Goal: Contribute content

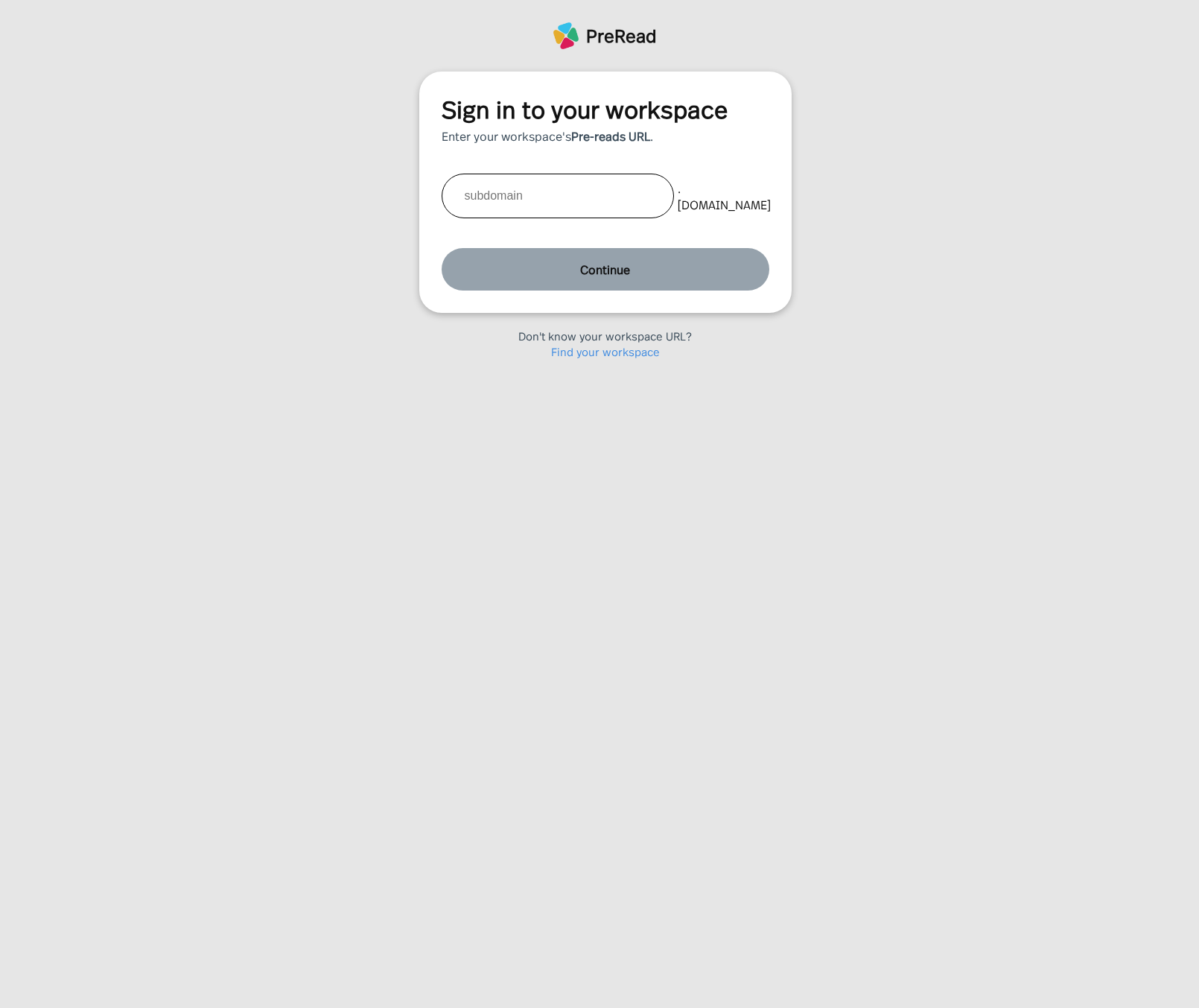
click at [630, 347] on link "Find your workspace" at bounding box center [605, 351] width 108 height 16
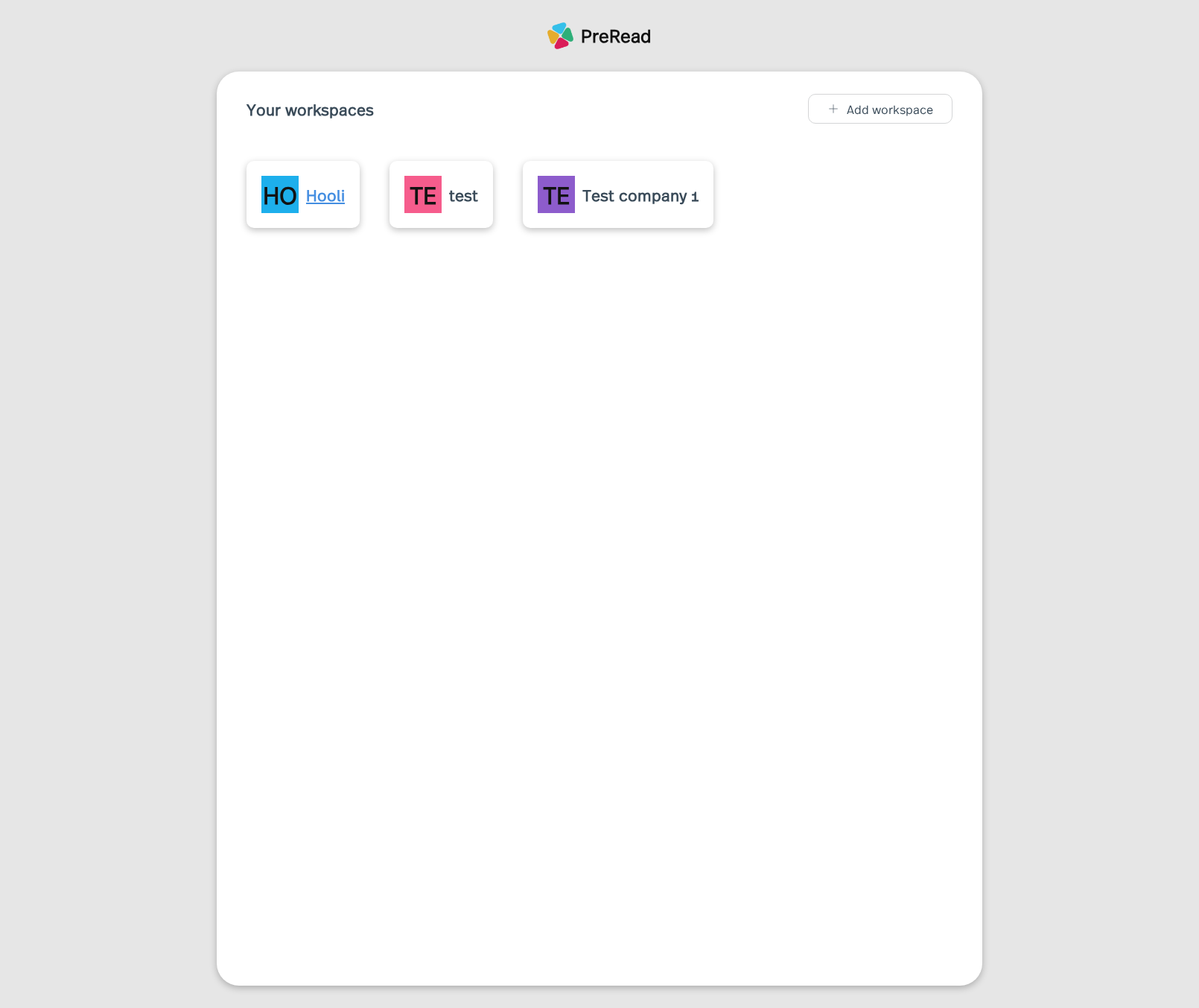
click at [334, 200] on div "Hooli" at bounding box center [325, 194] width 39 height 24
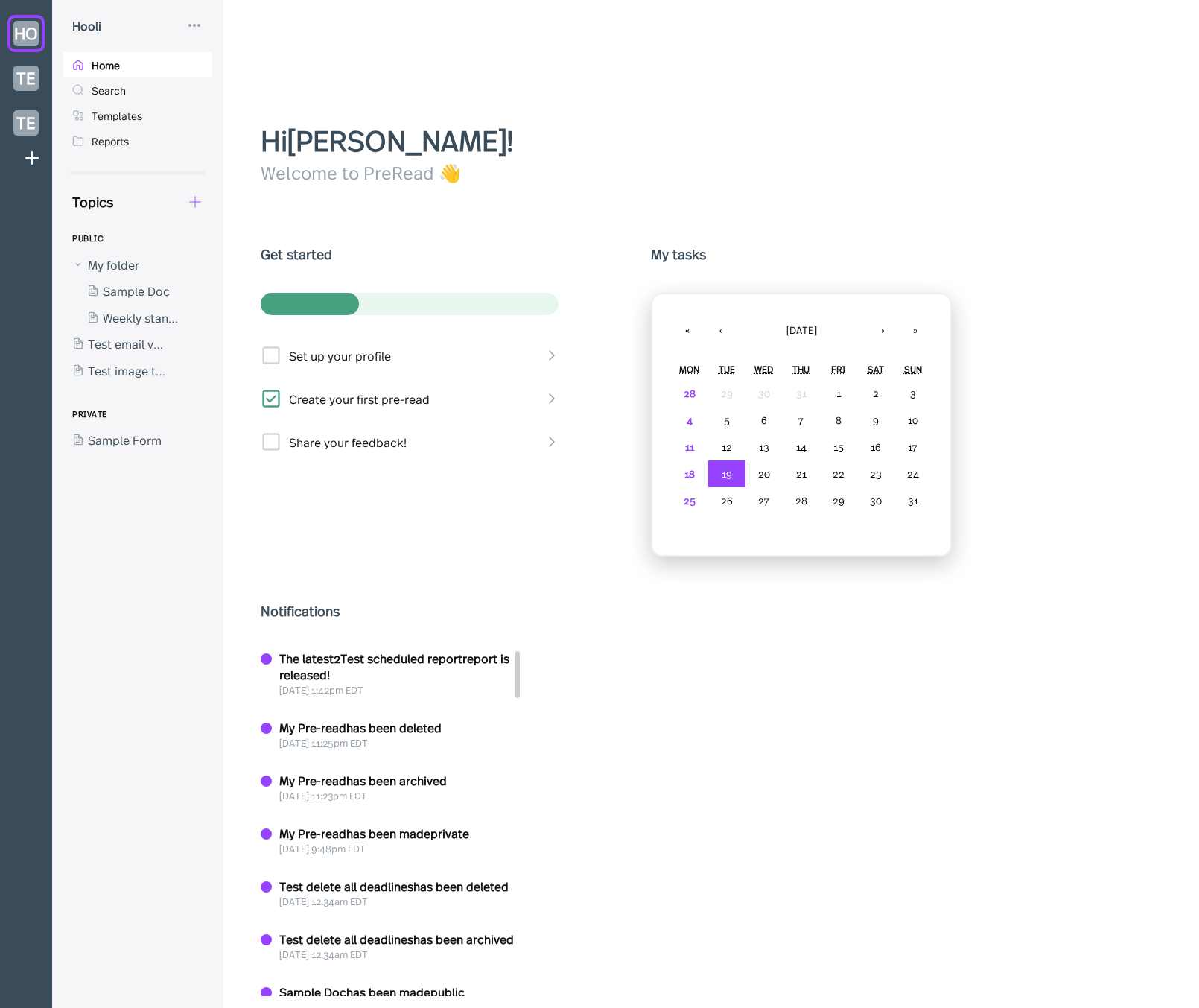
click at [196, 200] on icon at bounding box center [195, 202] width 17 height 17
click at [228, 243] on div "New Doc" at bounding box center [247, 241] width 49 height 17
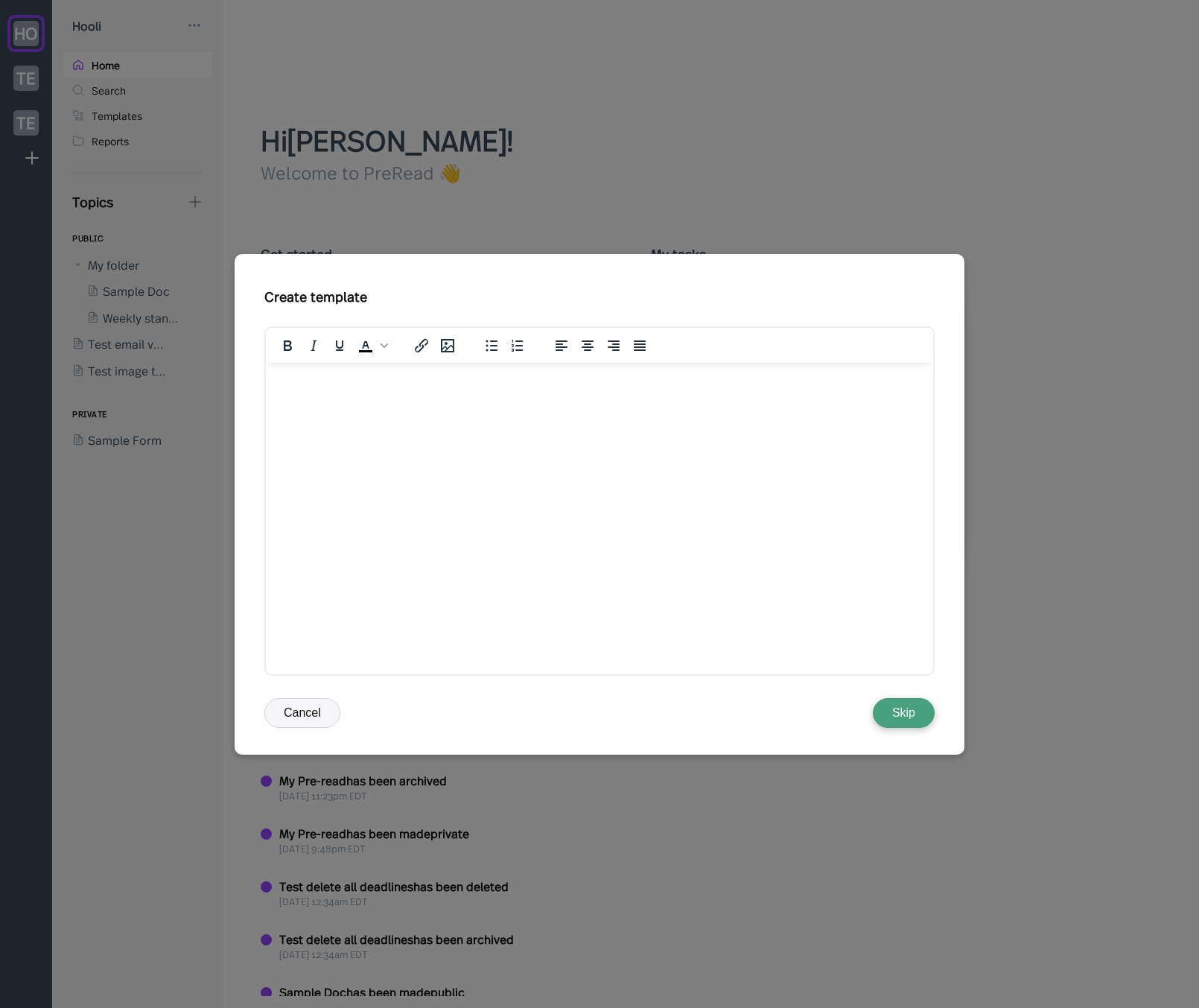
click at [177, 481] on div at bounding box center [599, 504] width 1199 height 1008
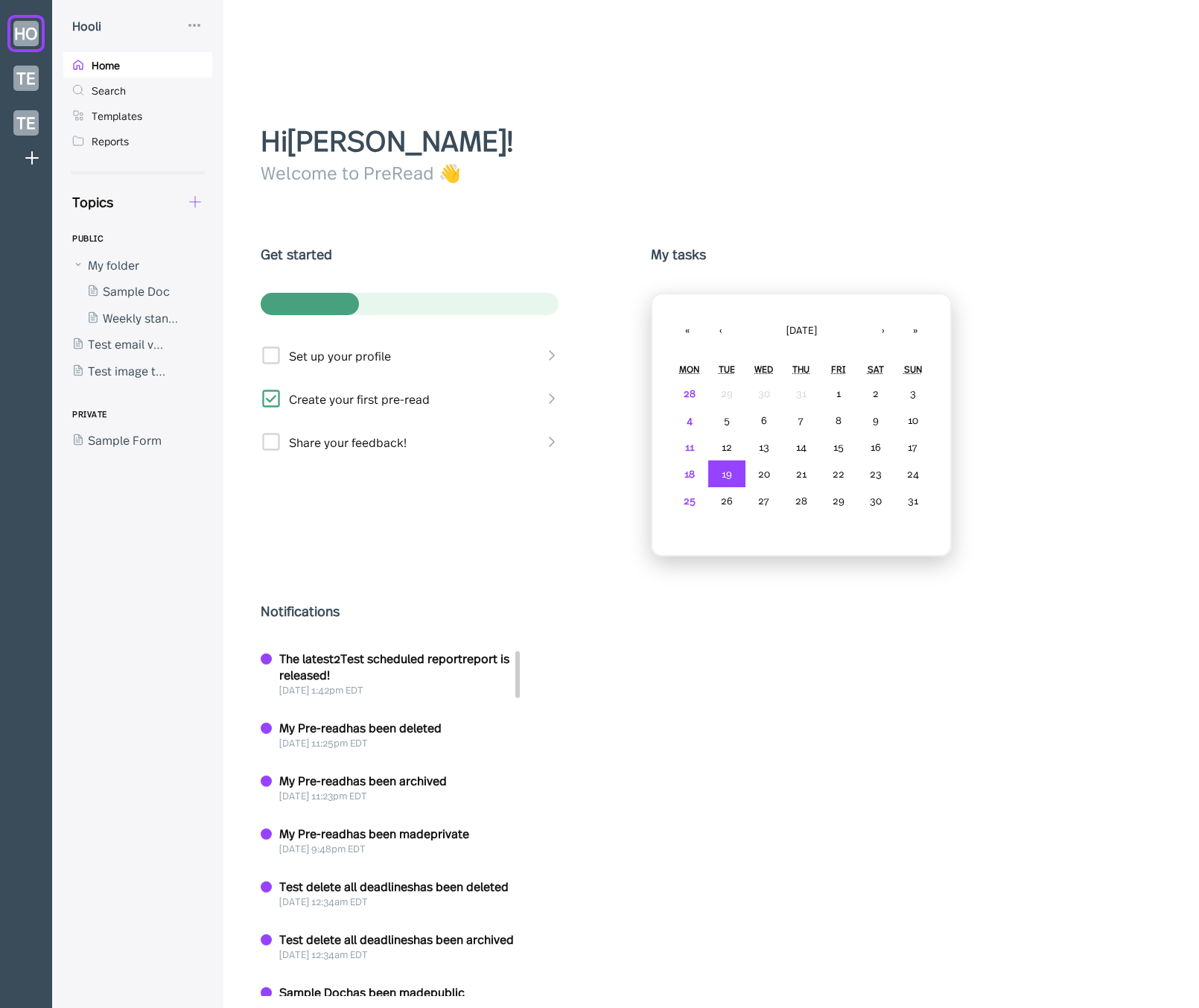
click at [198, 198] on icon at bounding box center [195, 202] width 17 height 17
click at [221, 268] on div "New Form" at bounding box center [263, 273] width 120 height 17
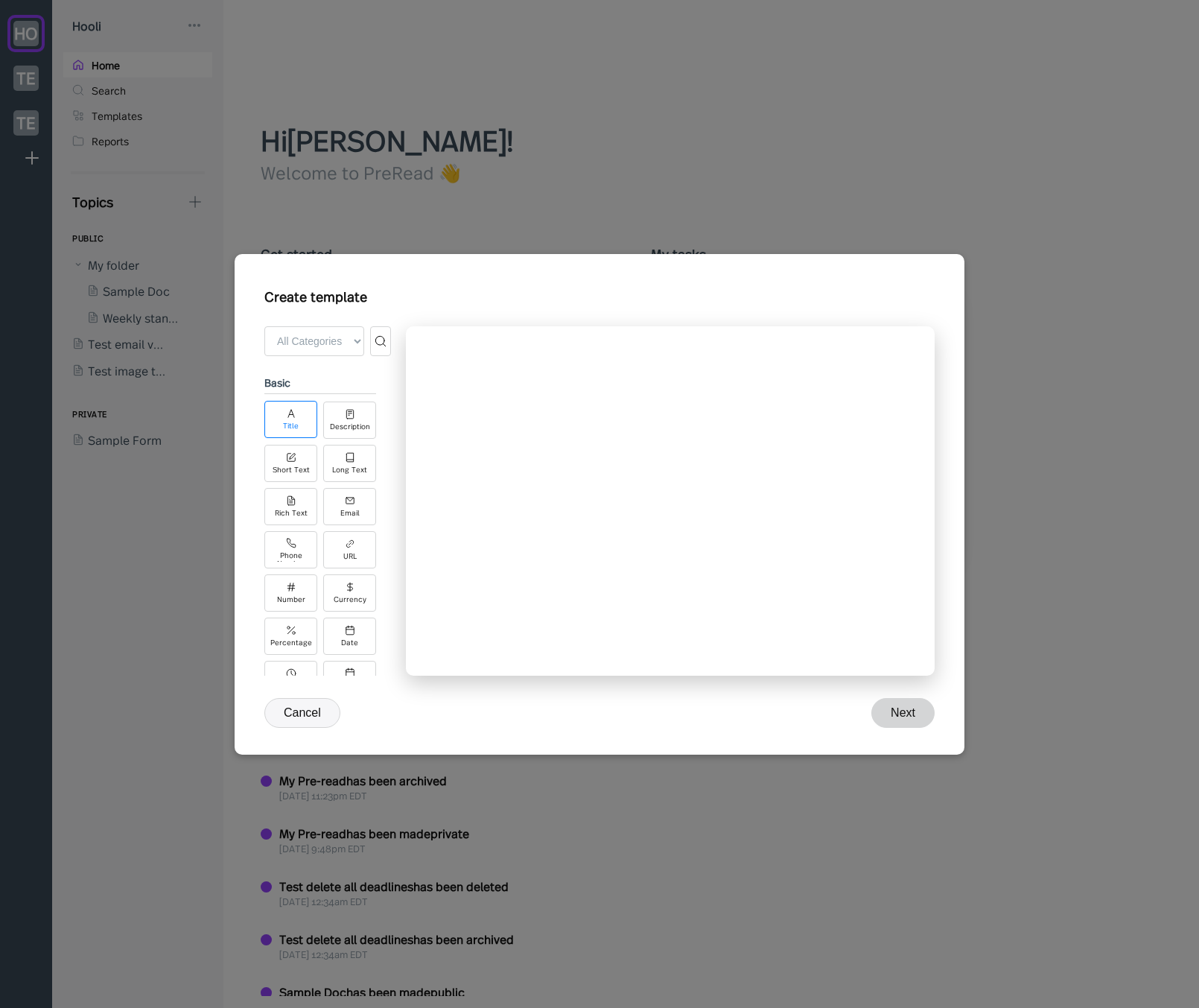
click at [300, 421] on div "Title" at bounding box center [291, 419] width 53 height 37
click at [346, 422] on div "Description" at bounding box center [350, 426] width 40 height 8
click at [554, 400] on input "Enter your title here" at bounding box center [664, 406] width 443 height 49
click at [558, 410] on input "Enter your title here" at bounding box center [664, 406] width 443 height 49
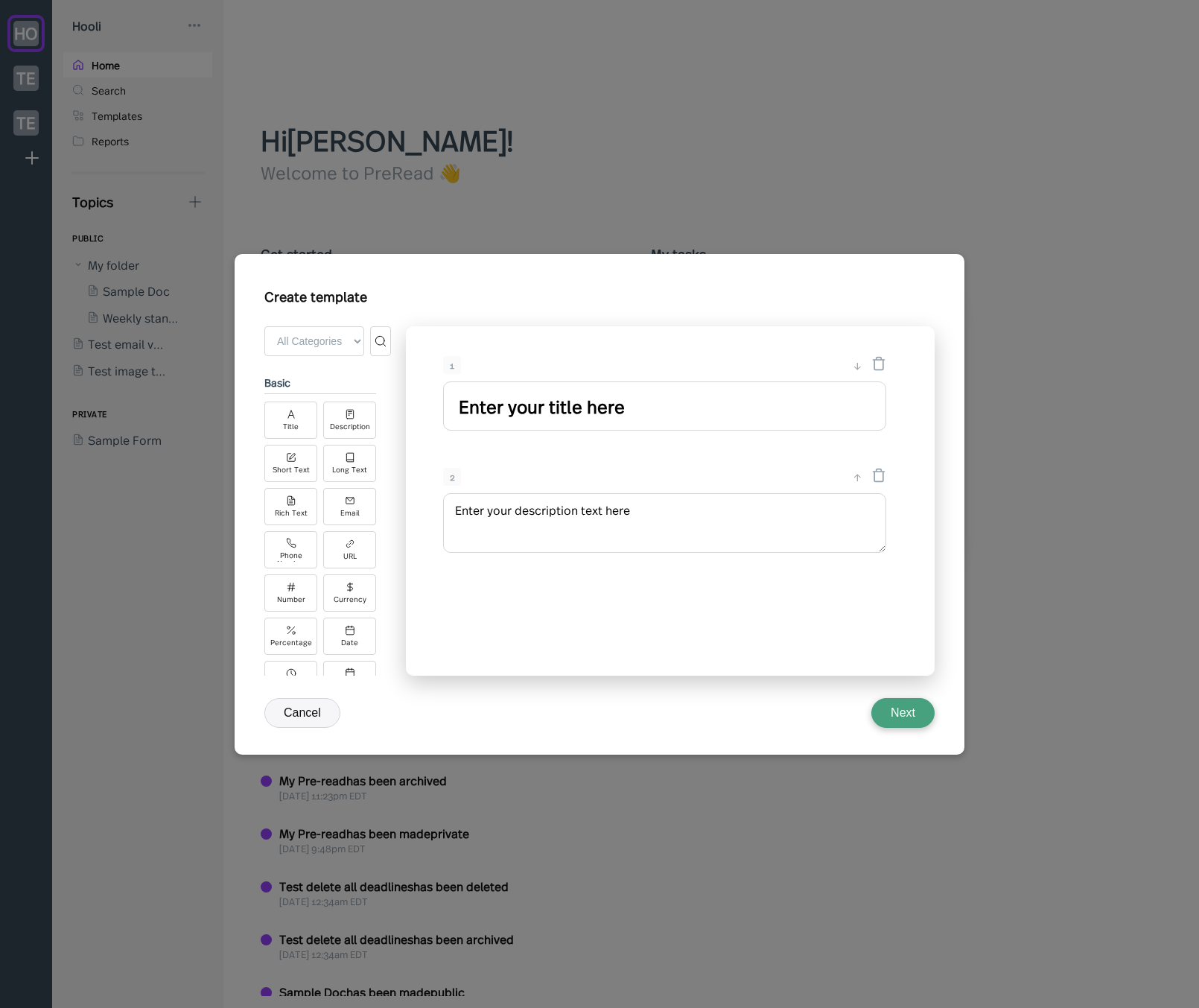
click at [558, 410] on input "Enter your title here" at bounding box center [664, 406] width 443 height 49
click at [551, 522] on textarea "Enter your description text here" at bounding box center [664, 523] width 443 height 60
click at [719, 512] on textarea "Enter your description text here" at bounding box center [664, 523] width 443 height 60
click at [298, 470] on div "Short Text" at bounding box center [291, 469] width 37 height 8
click at [347, 468] on div "Long Text" at bounding box center [350, 469] width 35 height 8
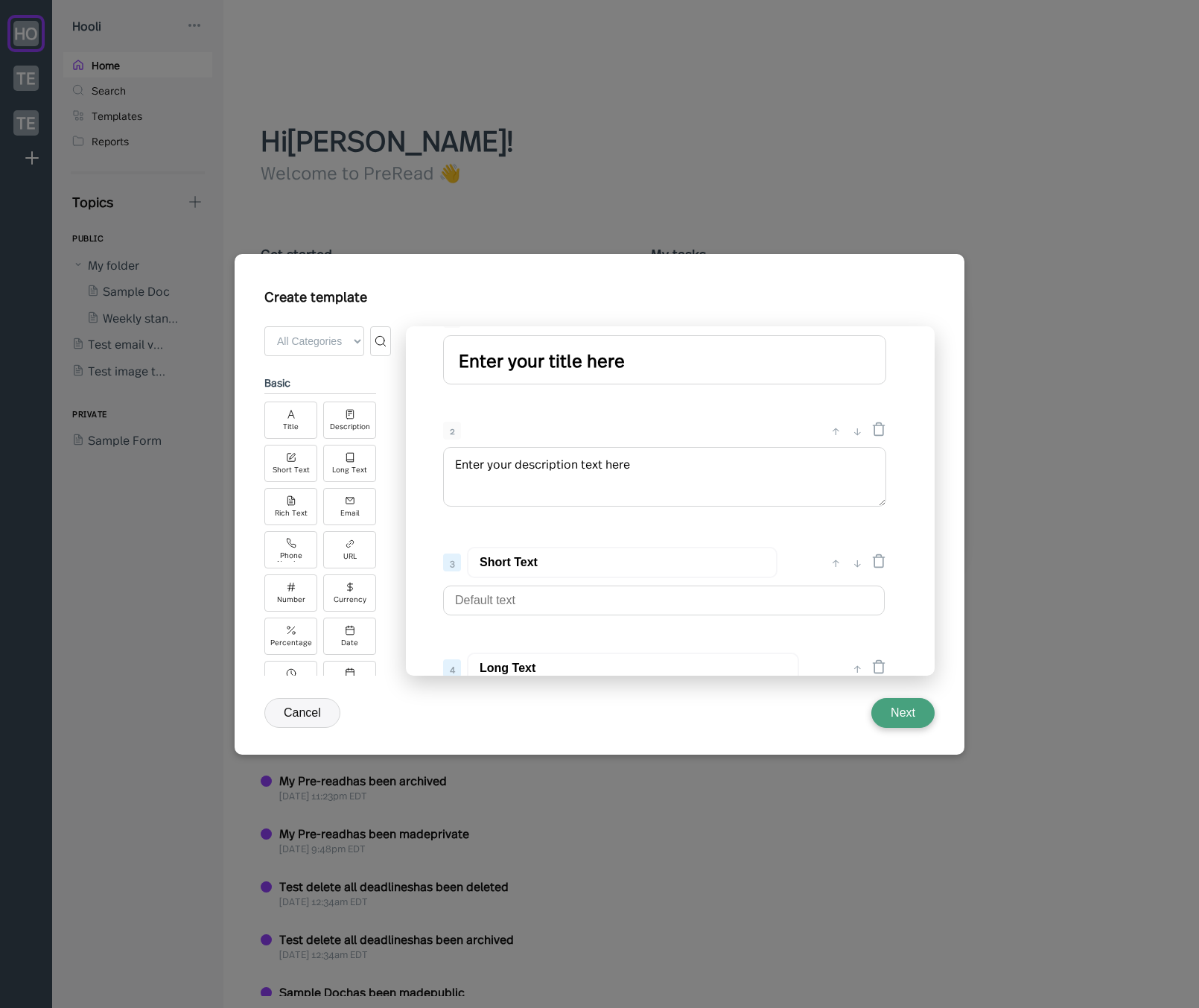
scroll to position [89, 0]
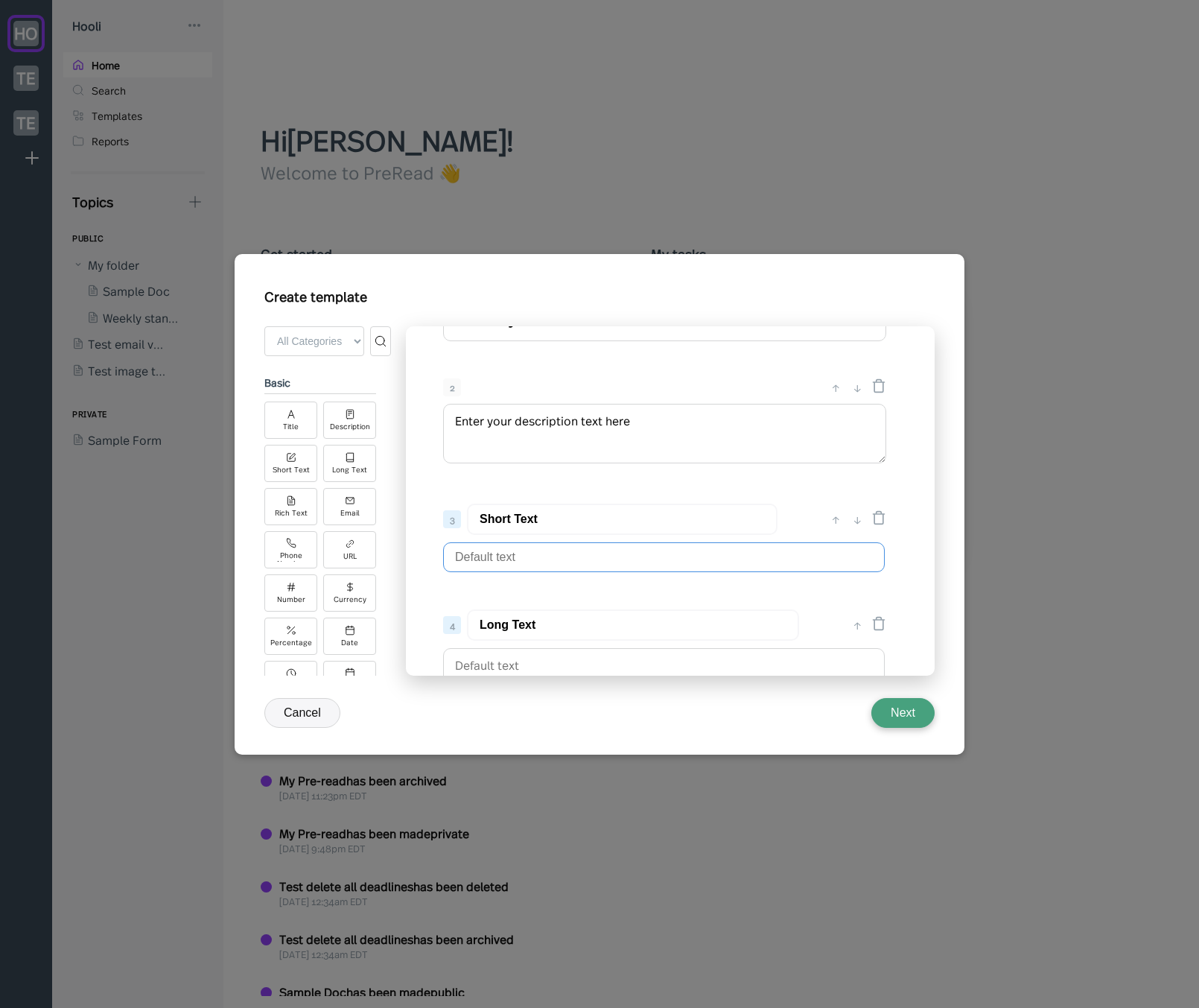
click at [534, 558] on input "text" at bounding box center [664, 557] width 441 height 29
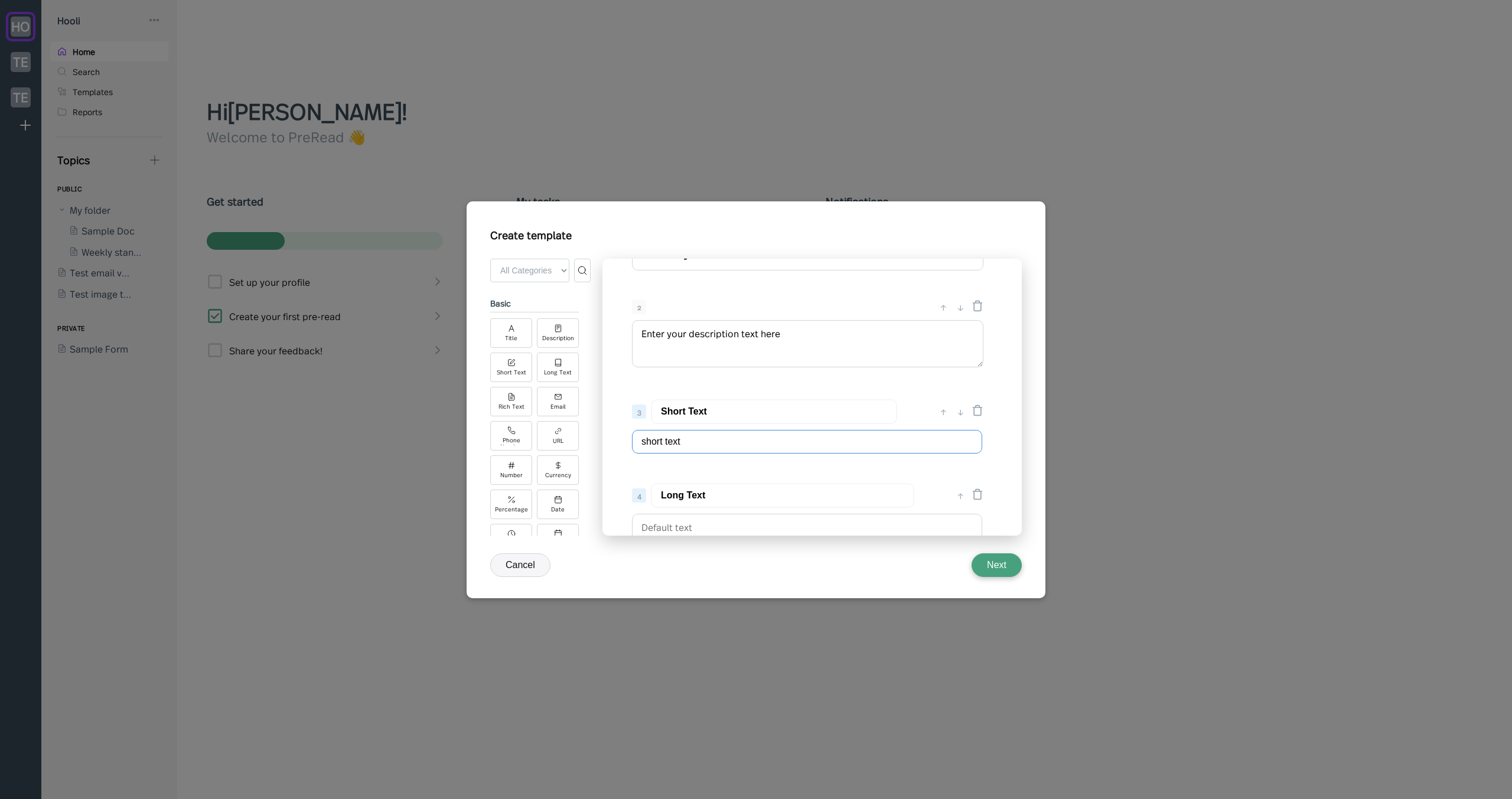
type input "short text"
click at [719, 532] on textarea at bounding box center [807, 532] width 350 height 38
type textarea "o"
type textarea "long text"
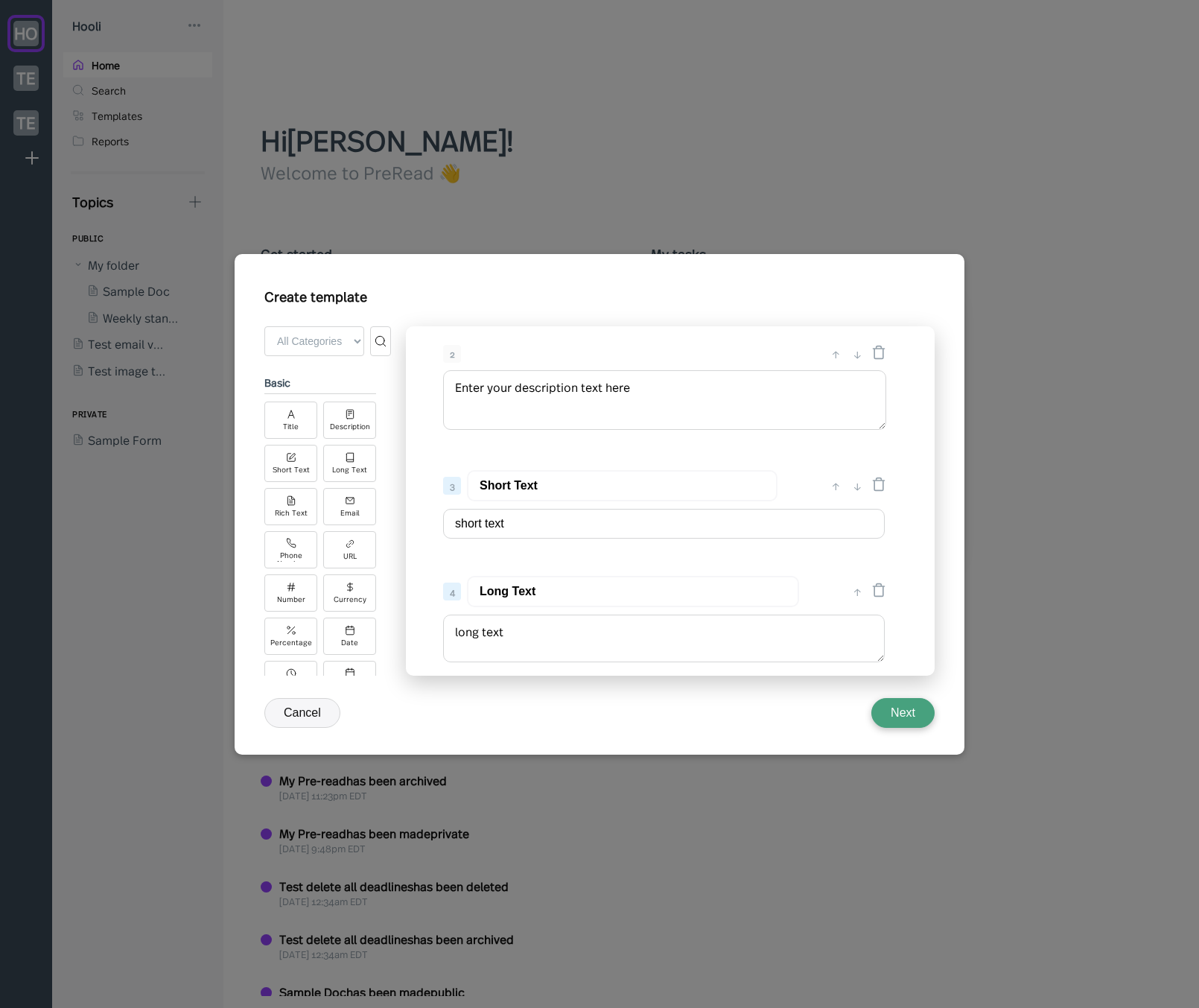
scroll to position [143, 0]
click at [894, 711] on button "Next" at bounding box center [903, 712] width 63 height 29
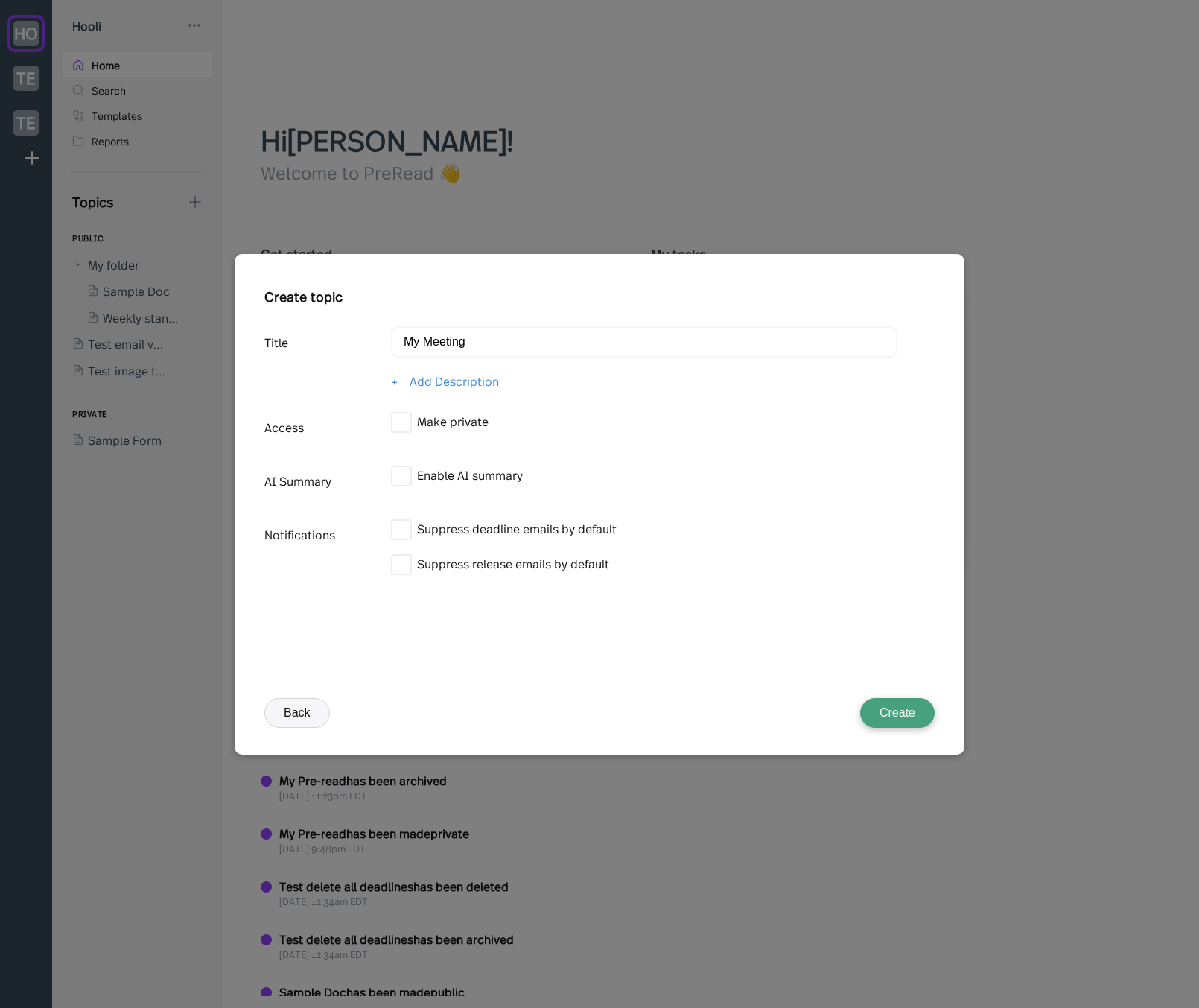
click at [311, 710] on button "Back" at bounding box center [297, 712] width 65 height 29
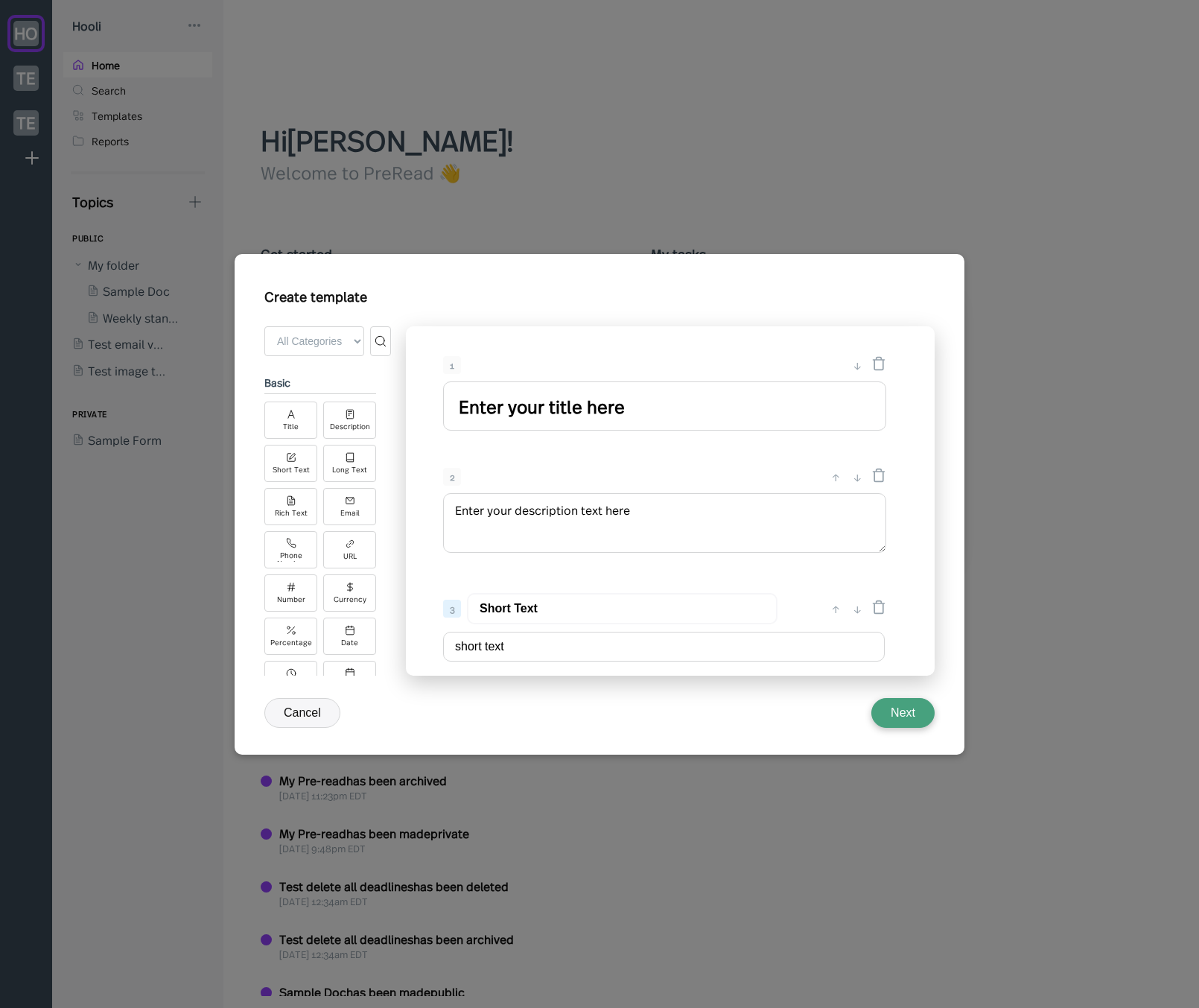
click at [131, 551] on div at bounding box center [599, 504] width 1199 height 1008
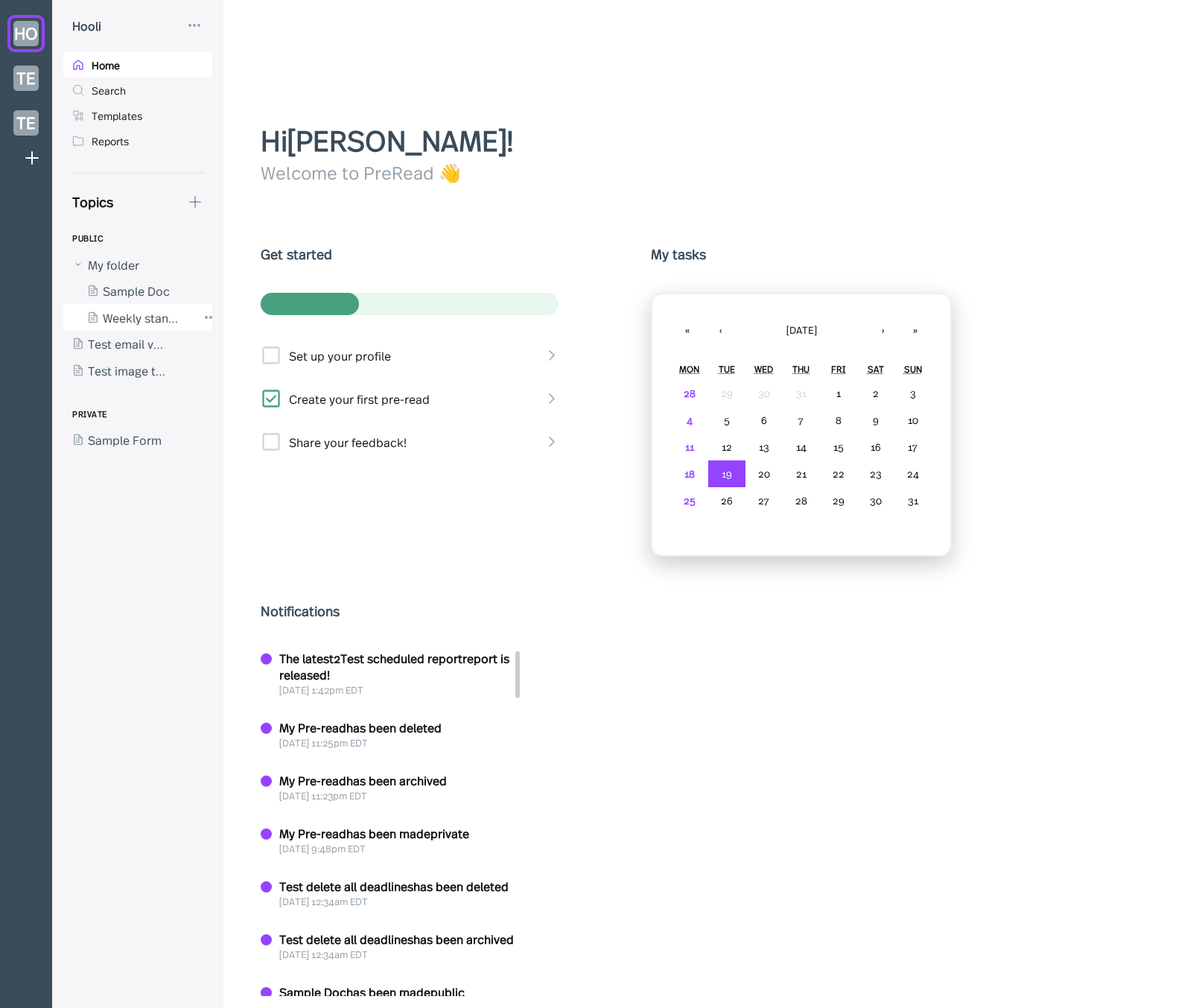
click at [142, 312] on div at bounding box center [130, 317] width 134 height 27
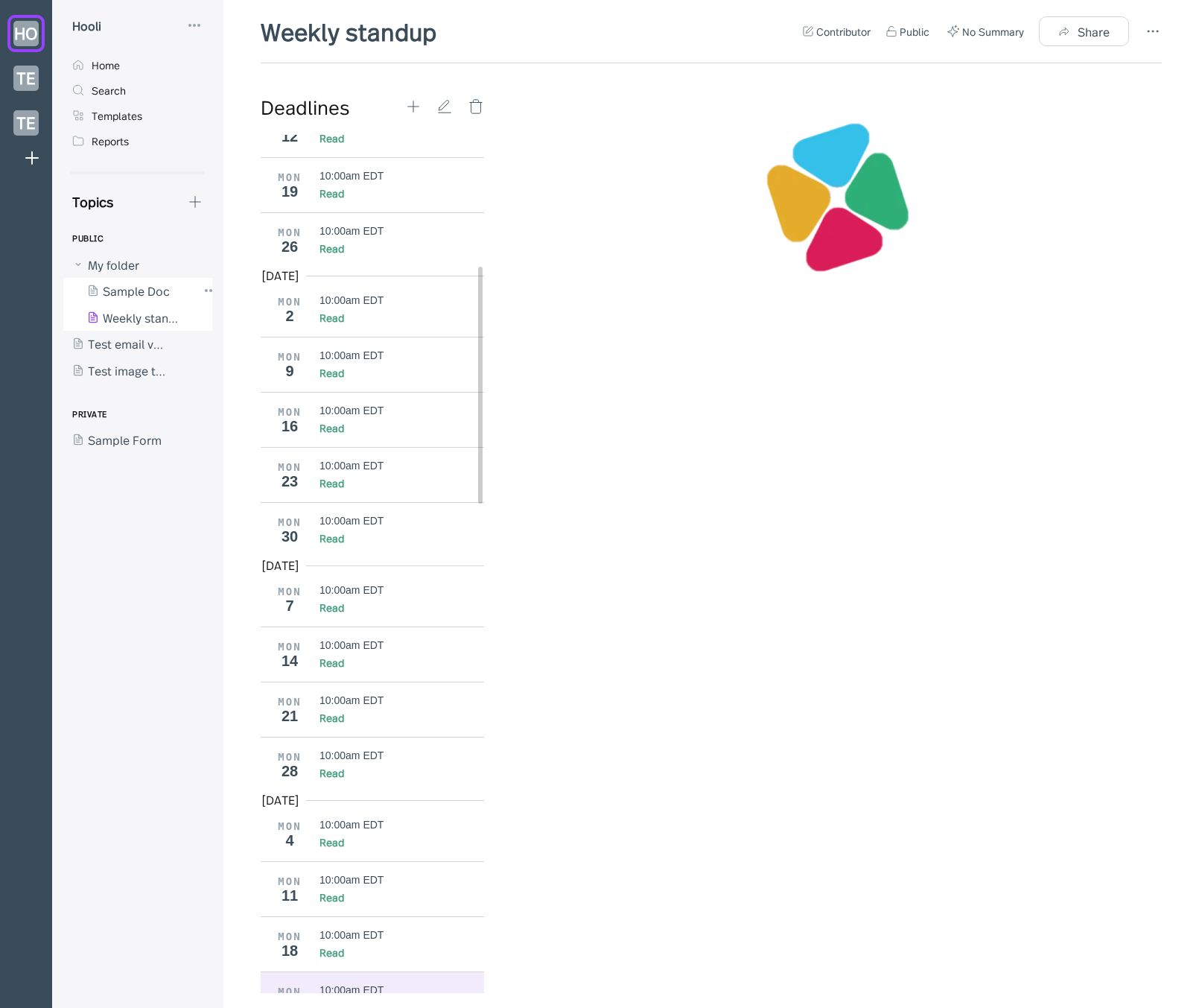
scroll to position [495, 0]
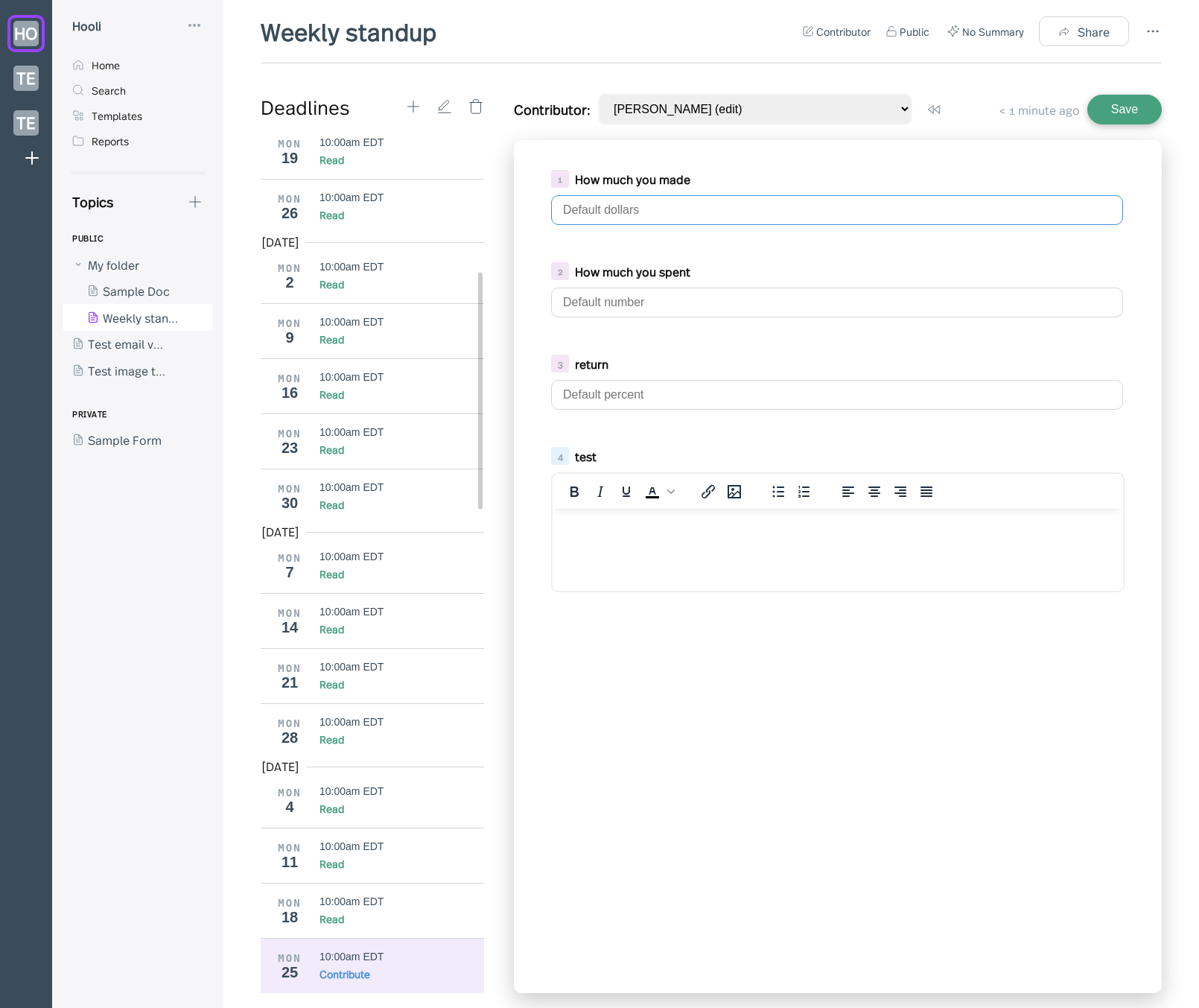
click at [660, 210] on input "text" at bounding box center [837, 210] width 572 height 29
click at [390, 899] on div "10:00am EDT" at bounding box center [402, 901] width 166 height 12
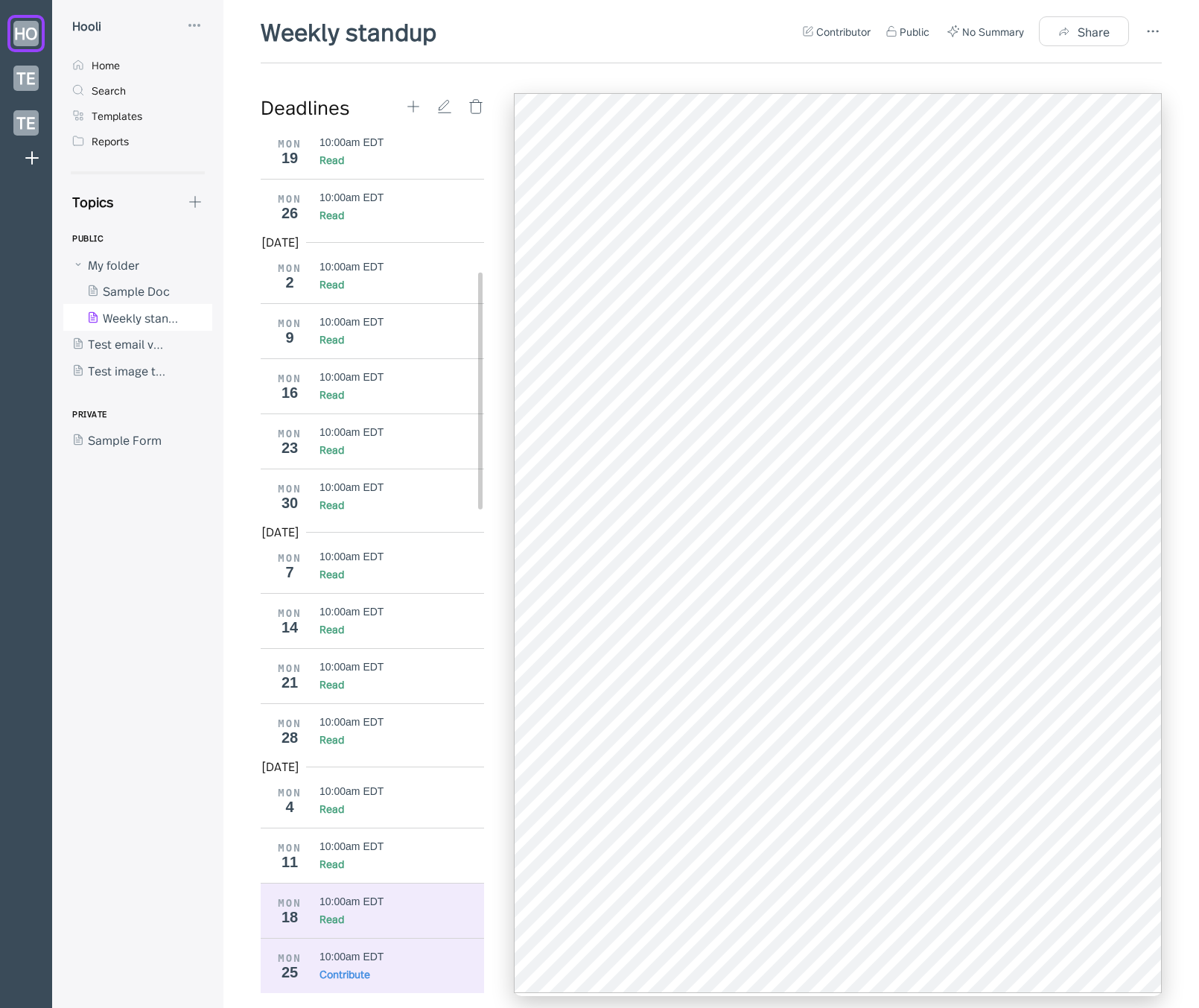
click at [384, 967] on div "Contribute" at bounding box center [402, 973] width 166 height 15
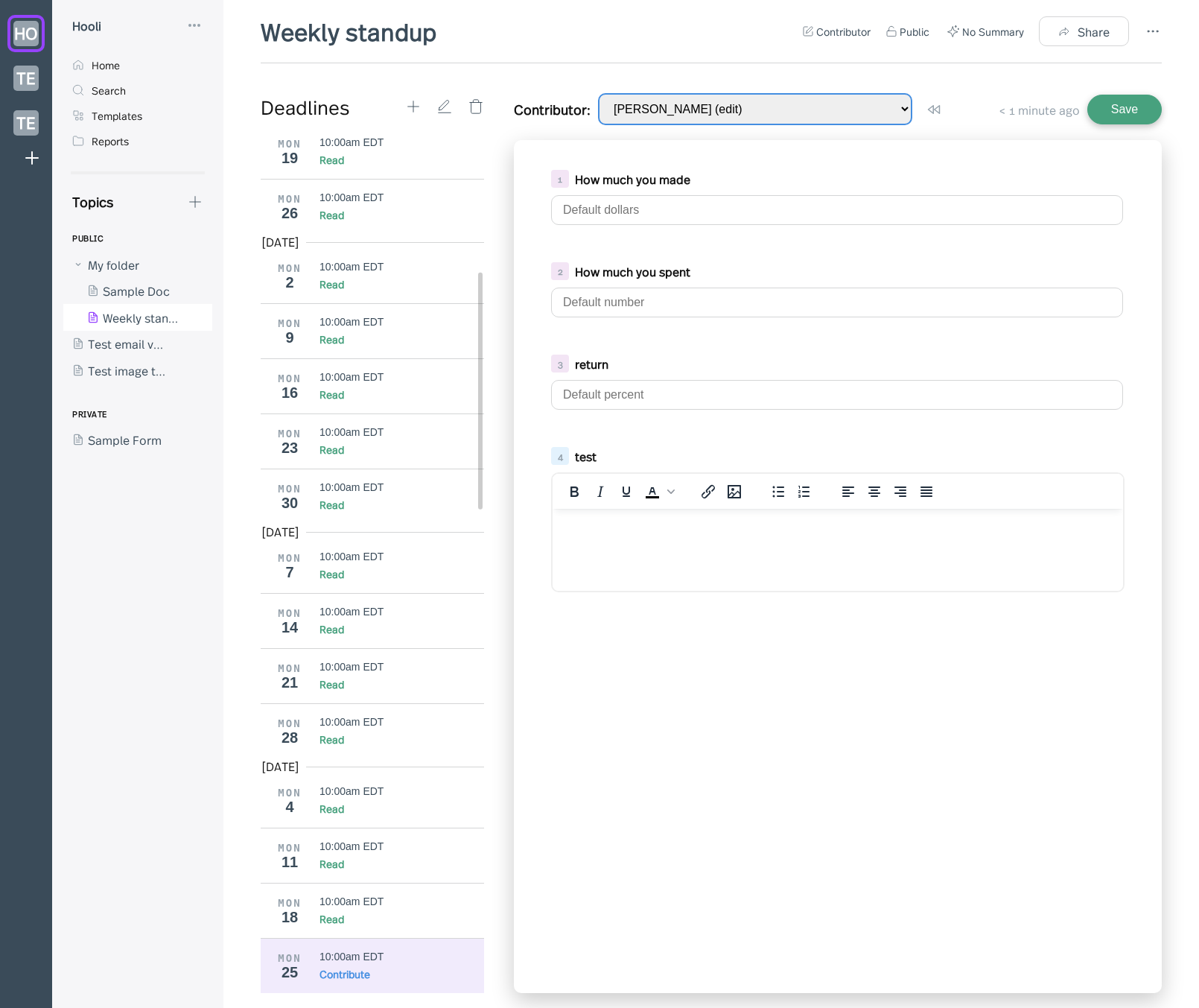
click at [726, 105] on select "[PERSON_NAME] (edit) [PERSON_NAME].[PERSON_NAME]+2 (read-only)" at bounding box center [755, 109] width 314 height 32
click at [976, 100] on div "Contributor: [PERSON_NAME] (edit) [PERSON_NAME].[PERSON_NAME]+2 (read-only) Use…" at bounding box center [837, 109] width 648 height 32
click at [737, 202] on input "text" at bounding box center [837, 210] width 572 height 29
click at [415, 100] on icon at bounding box center [413, 106] width 17 height 17
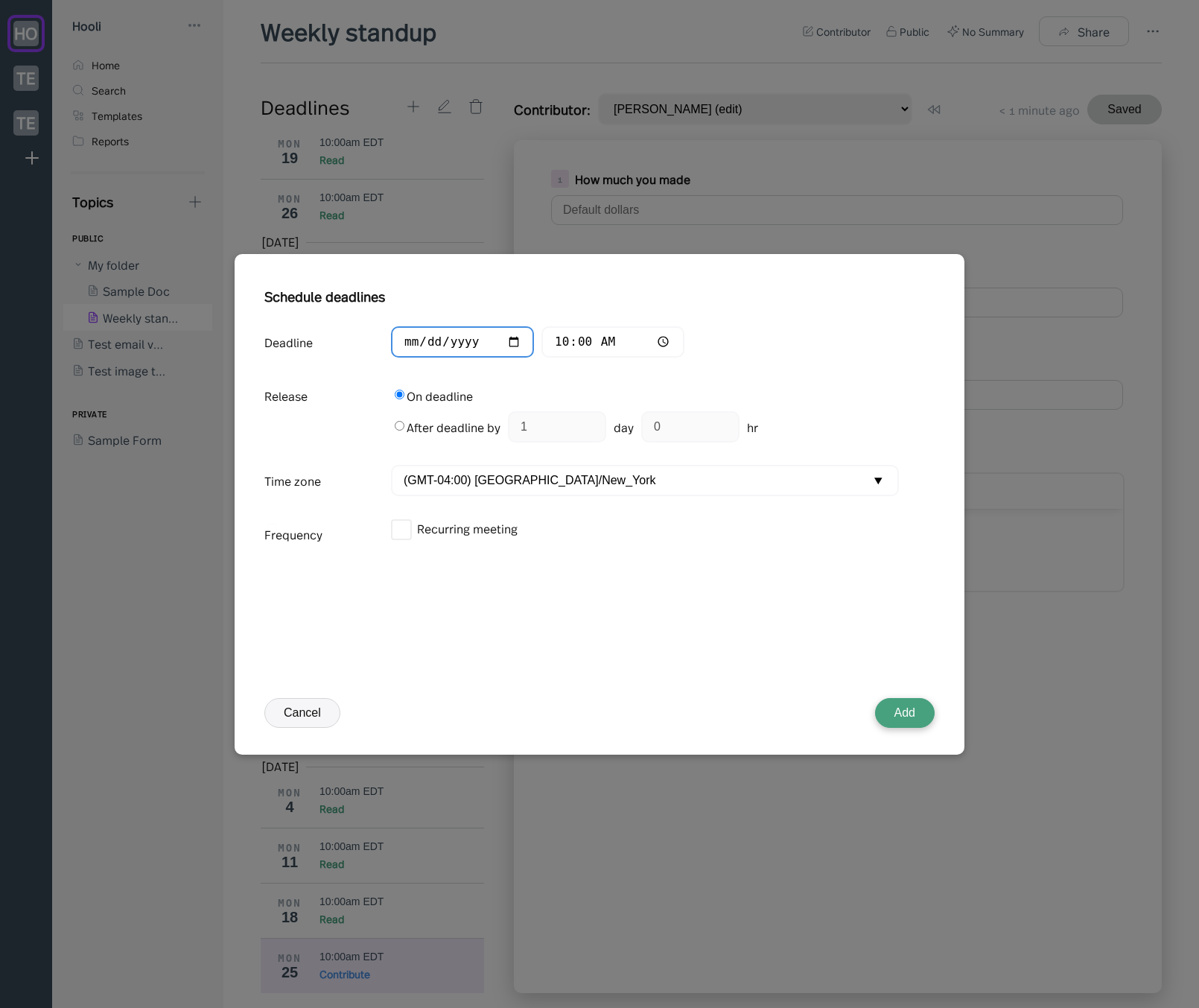
click at [435, 342] on input "[DATE]" at bounding box center [462, 342] width 143 height 32
type input "[DATE]"
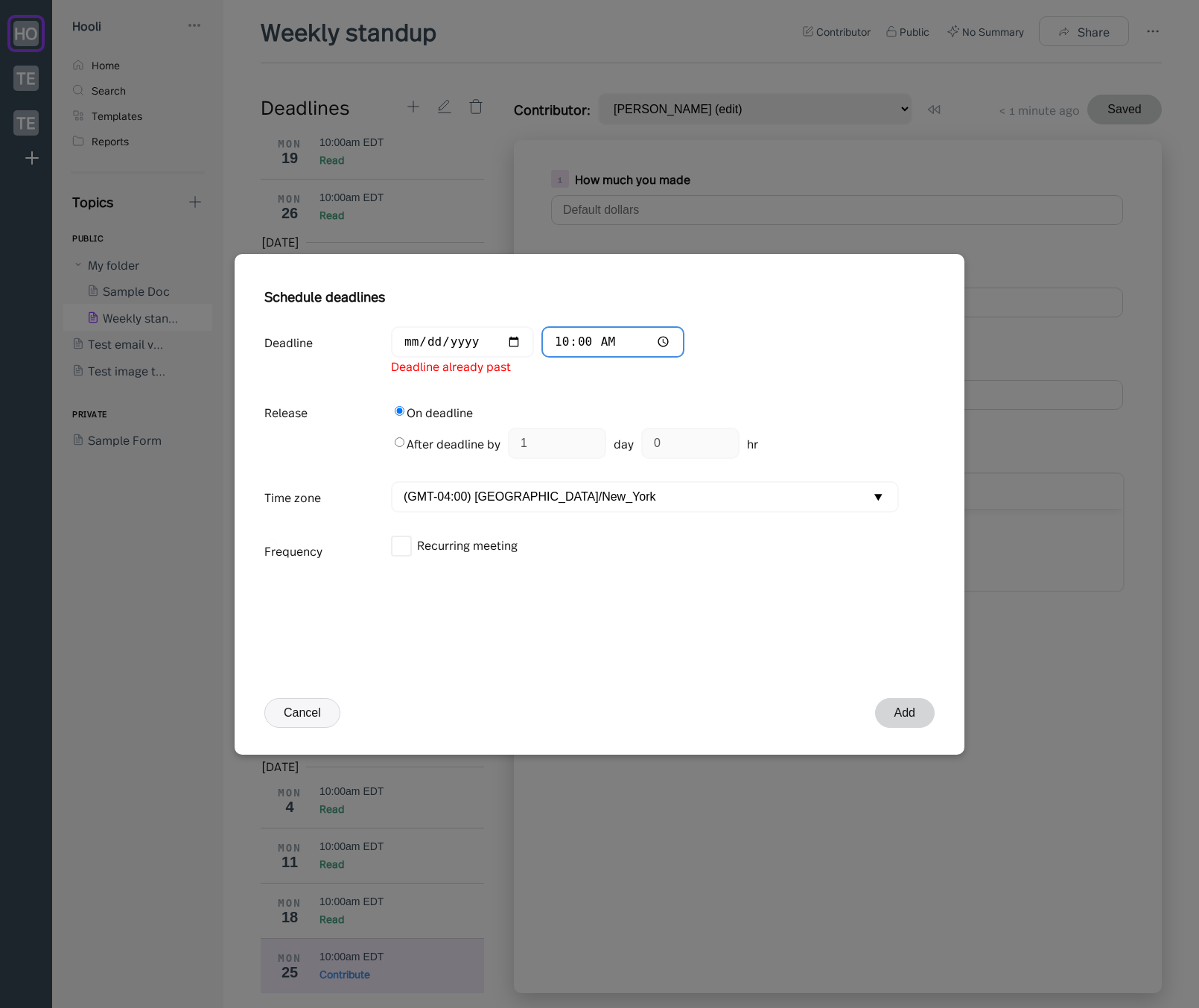
click at [573, 339] on input "10:00" at bounding box center [613, 342] width 143 height 32
type input "18:01"
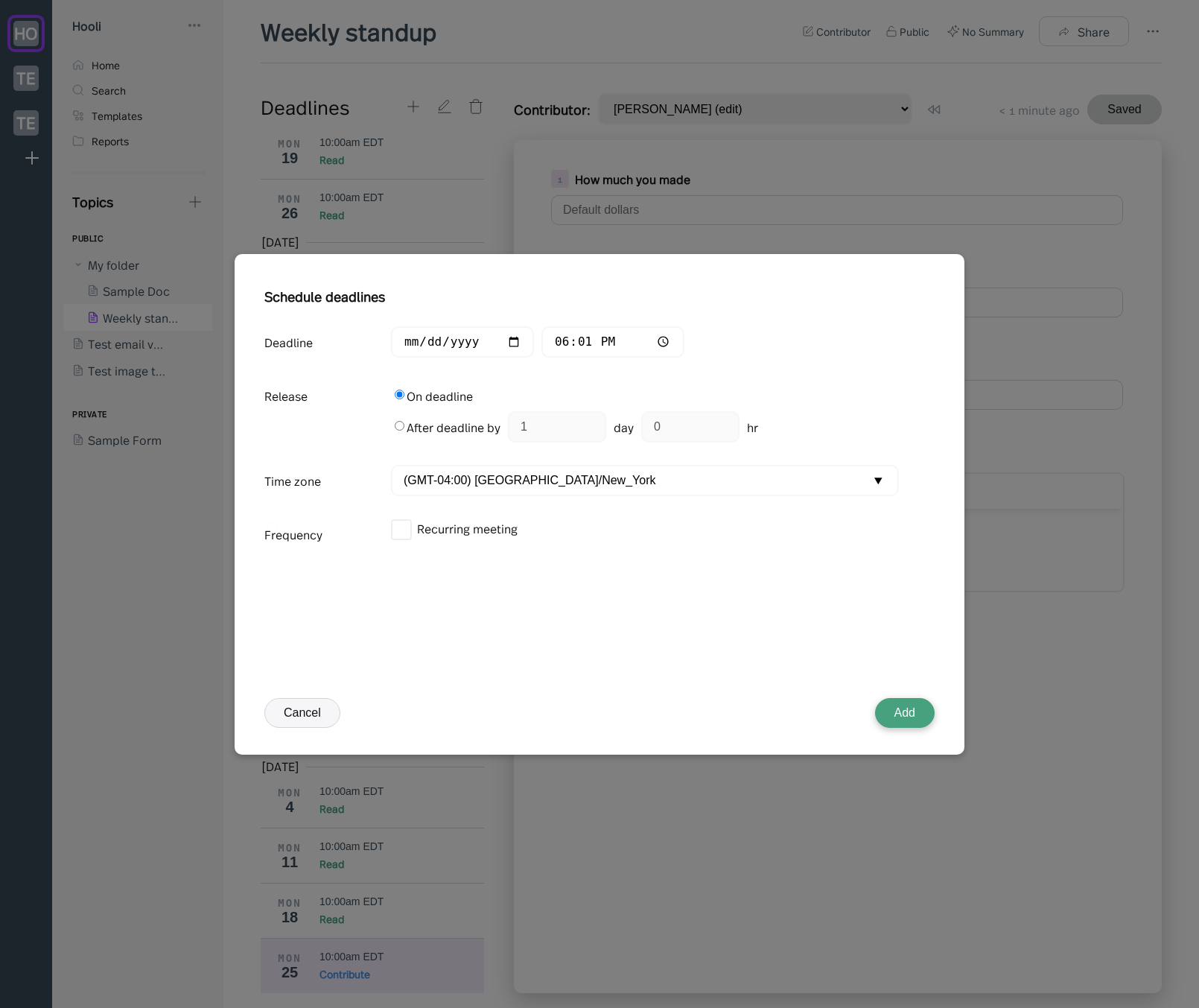
click at [918, 711] on button "Add" at bounding box center [904, 712] width 60 height 29
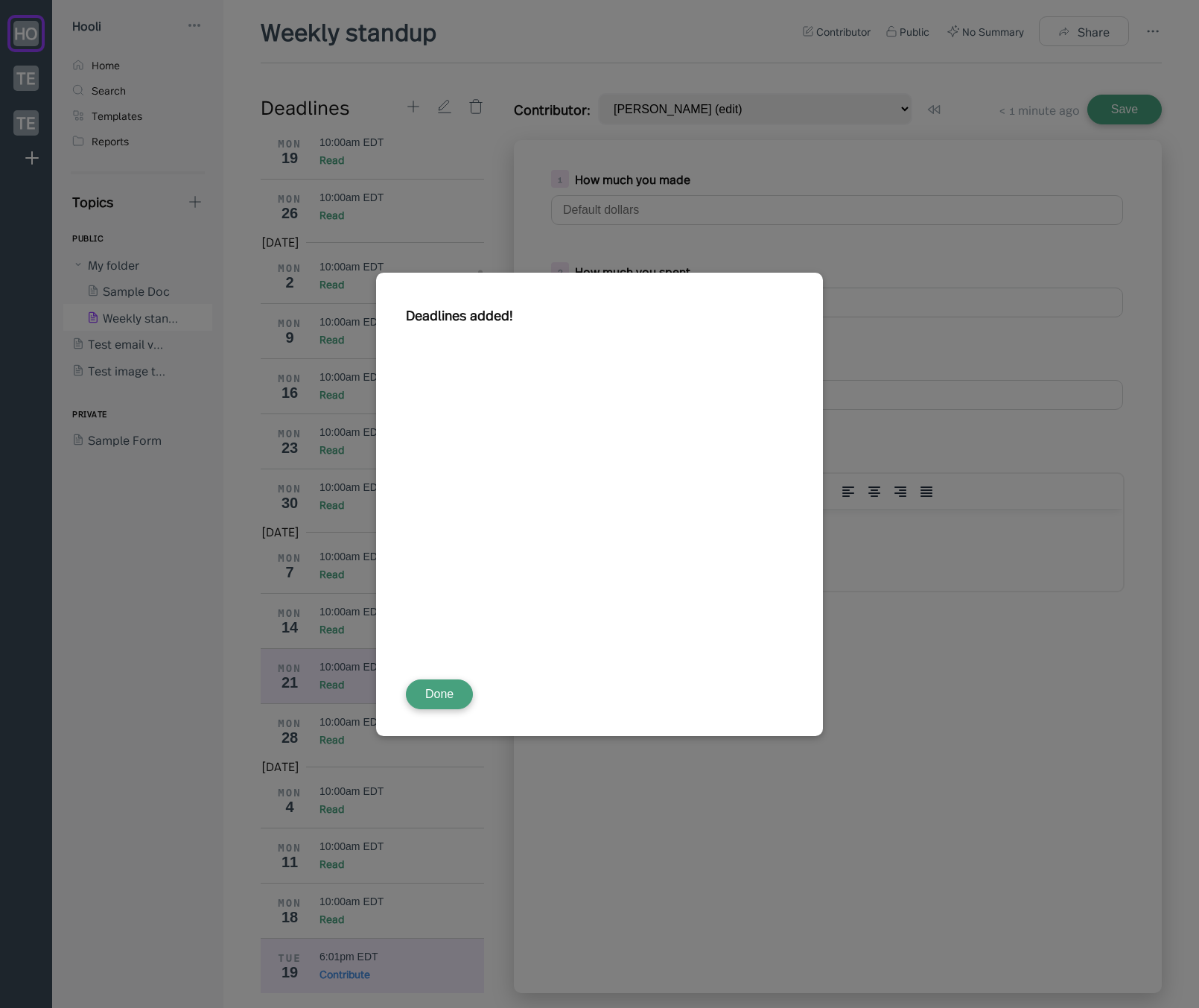
click at [450, 698] on button "Done" at bounding box center [439, 694] width 67 height 29
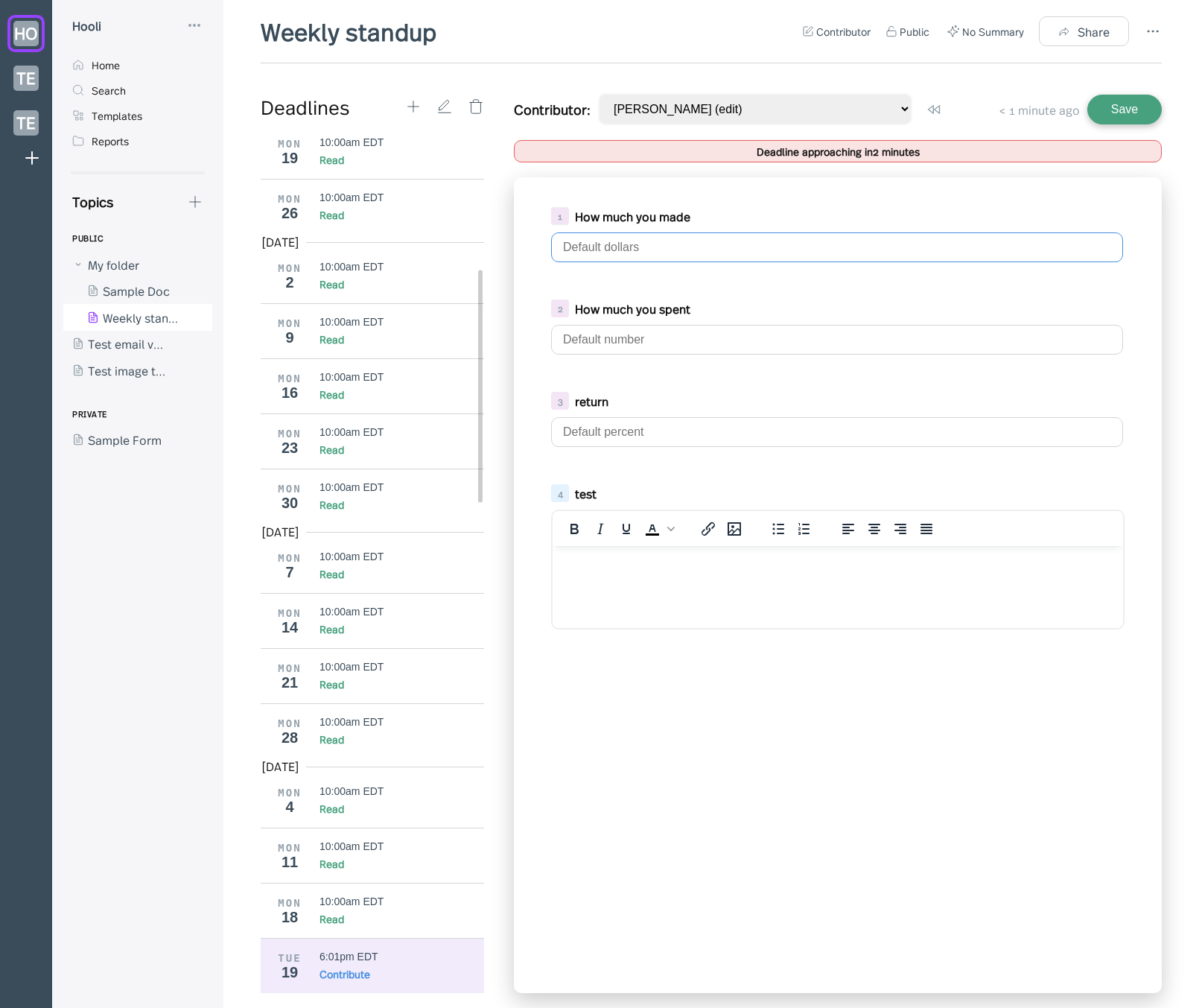
click at [725, 247] on input "text" at bounding box center [837, 247] width 572 height 29
type input "$123,312"
click at [641, 337] on input "text" at bounding box center [837, 339] width 572 height 29
type input "234,345"
click at [621, 426] on input "text" at bounding box center [837, 431] width 572 height 29
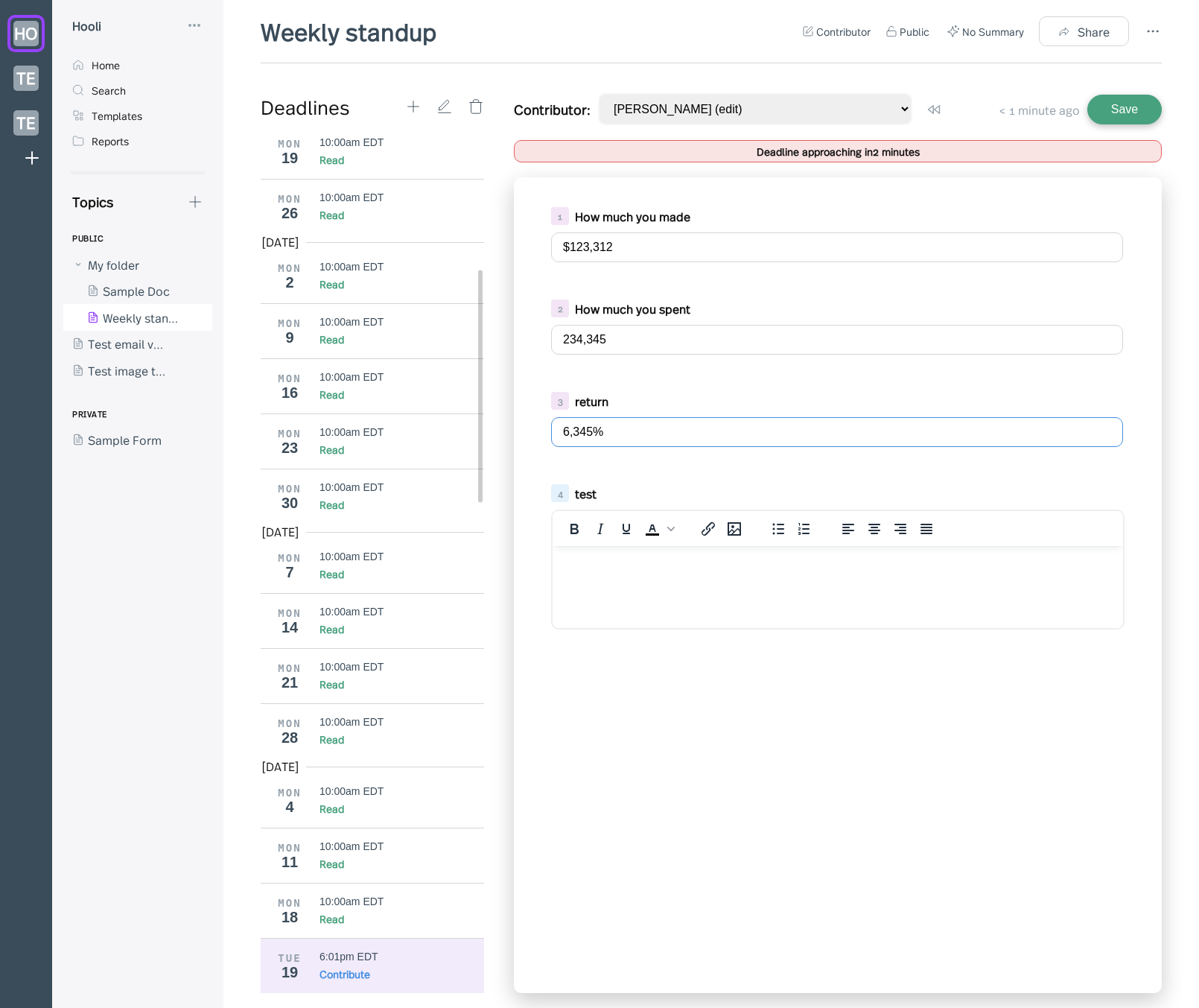
type input "6,345%"
click at [1154, 27] on icon at bounding box center [1153, 31] width 18 height 18
click at [1105, 110] on div "Template" at bounding box center [1087, 114] width 120 height 17
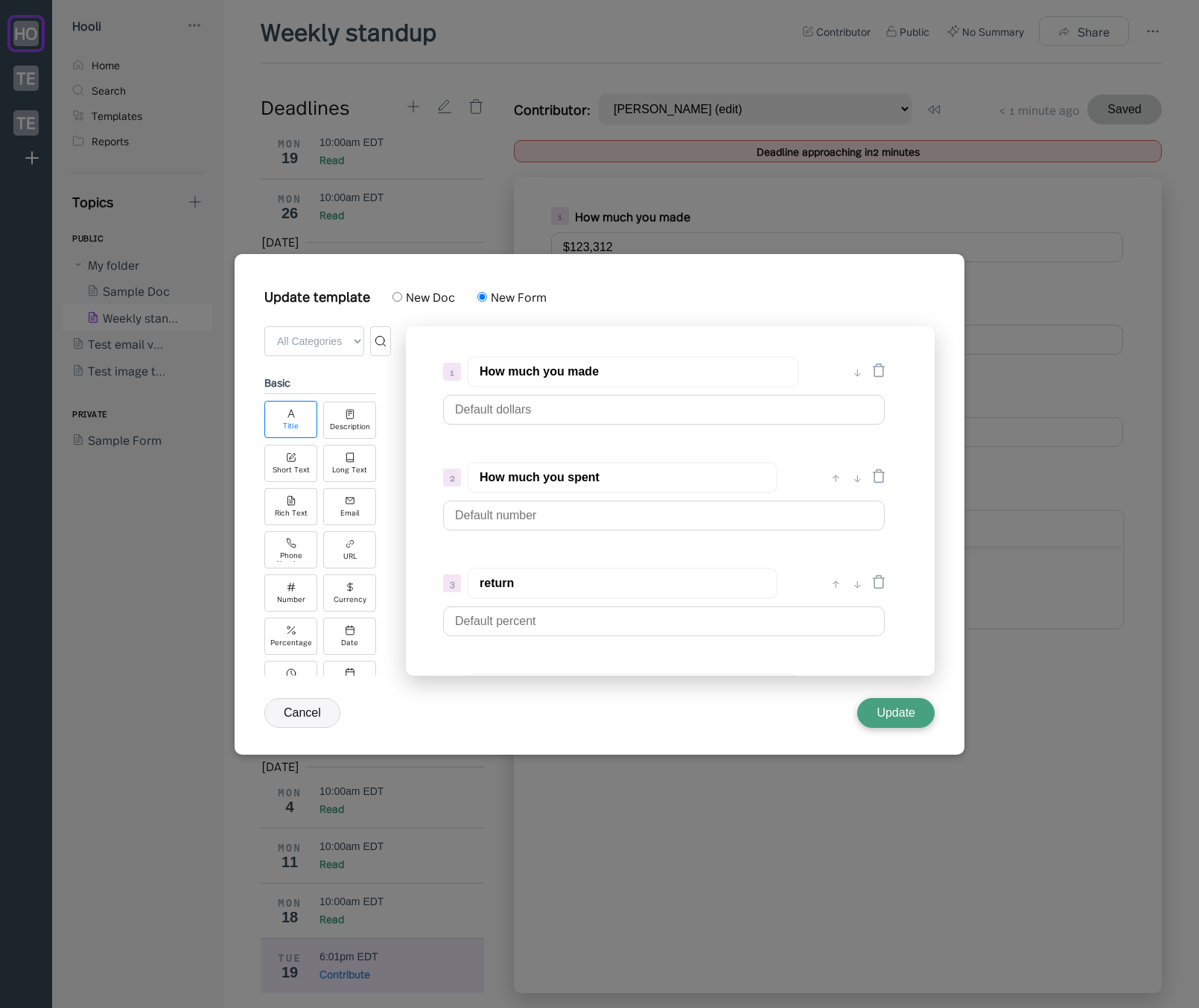
click at [296, 425] on div "Title" at bounding box center [291, 426] width 16 height 8
click at [339, 420] on div "Description" at bounding box center [350, 419] width 53 height 37
click at [291, 469] on div "Short Text" at bounding box center [291, 469] width 37 height 8
click at [347, 466] on div "Long Text" at bounding box center [350, 469] width 35 height 8
click at [302, 503] on div "Rich Text" at bounding box center [291, 505] width 53 height 37
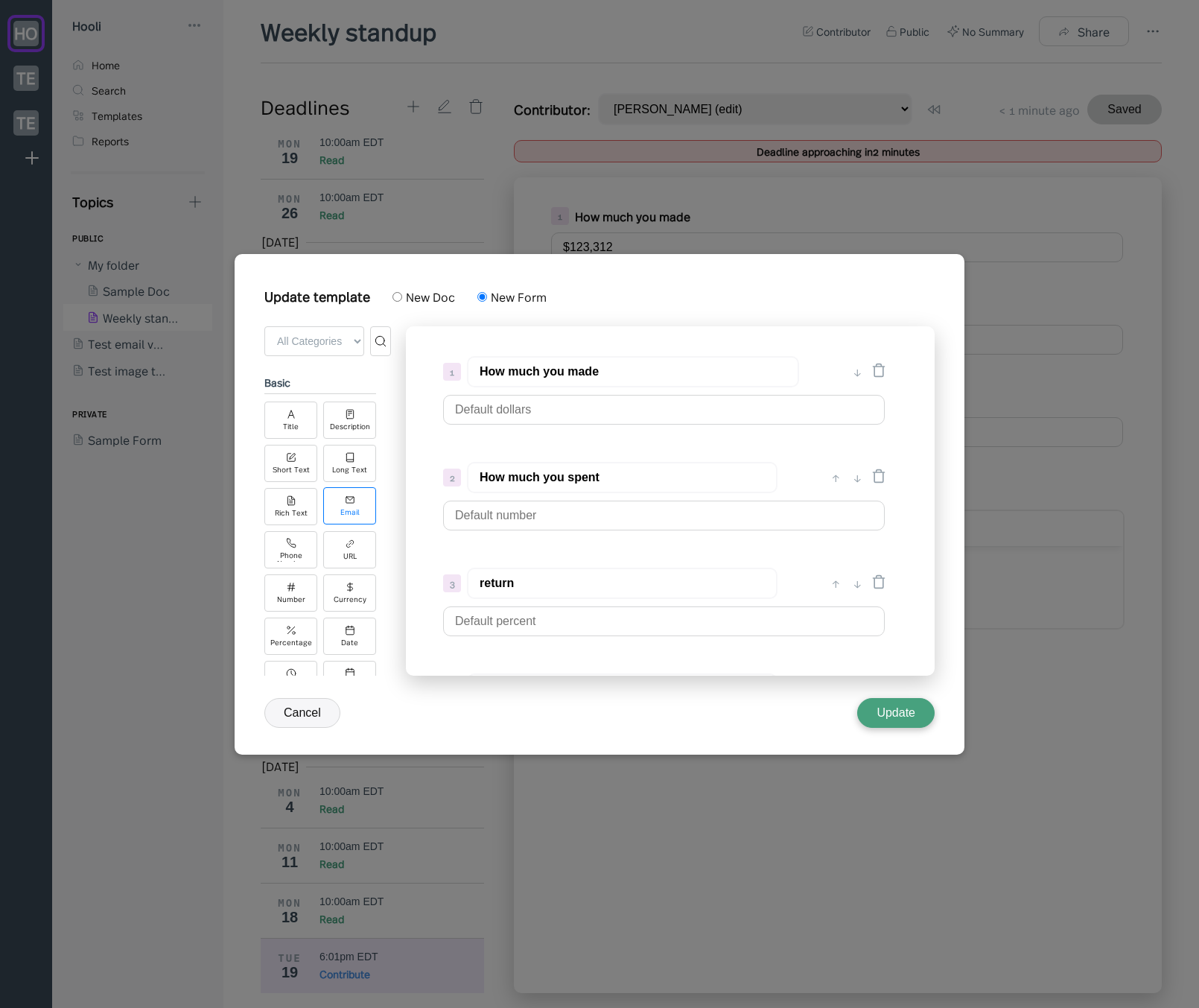
click at [343, 504] on div "Email" at bounding box center [350, 505] width 53 height 37
click at [291, 544] on icon at bounding box center [291, 542] width 10 height 10
click at [337, 553] on div "URL" at bounding box center [350, 549] width 53 height 37
click at [298, 587] on div "Number" at bounding box center [291, 592] width 53 height 37
click at [336, 596] on div "Currency" at bounding box center [350, 598] width 33 height 8
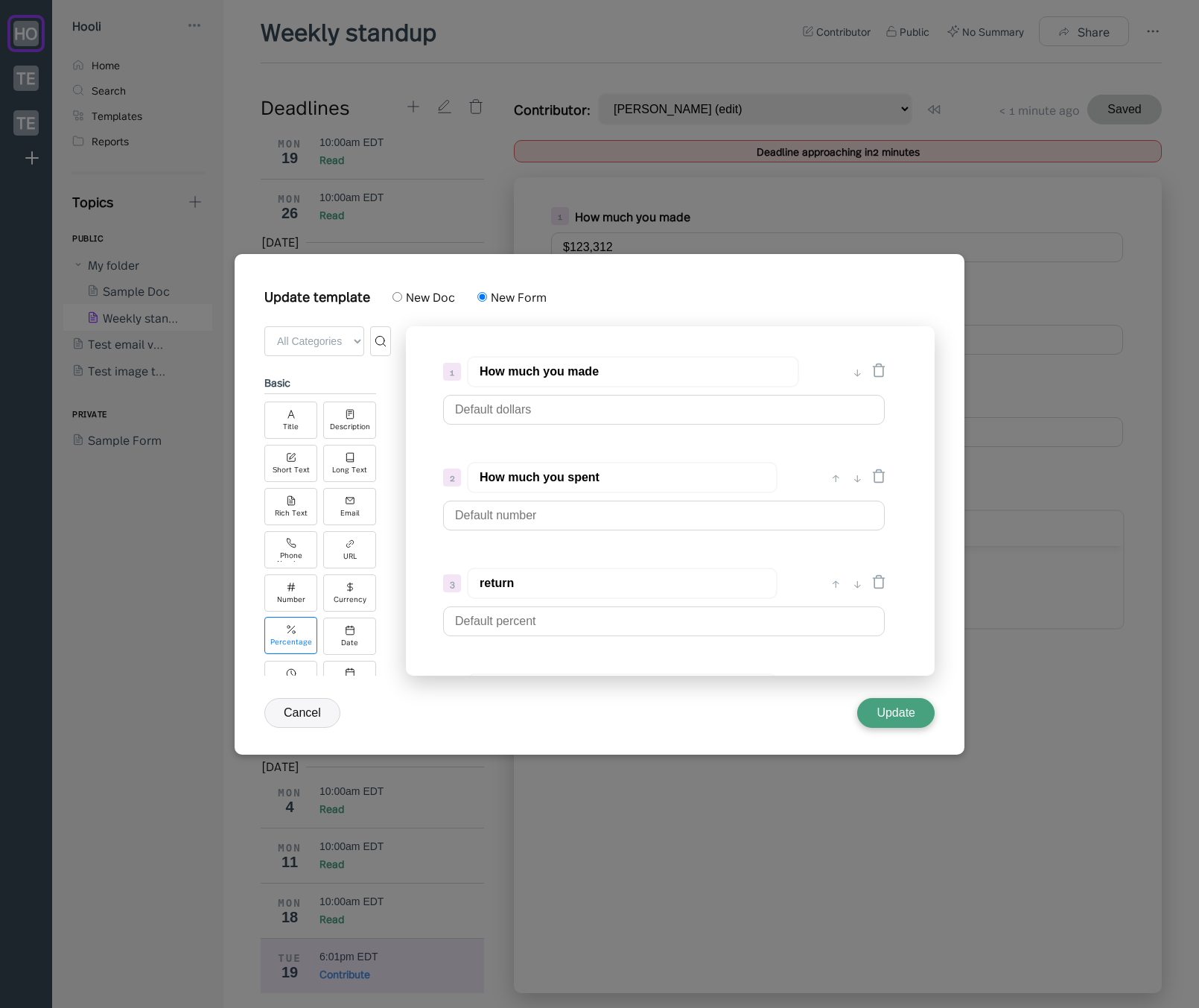
click at [295, 629] on icon at bounding box center [291, 629] width 10 height 10
click at [335, 633] on div "Date" at bounding box center [350, 635] width 53 height 37
click at [296, 588] on div "Time" at bounding box center [291, 589] width 53 height 37
click at [340, 591] on div "Date & Time" at bounding box center [349, 595] width 42 height 10
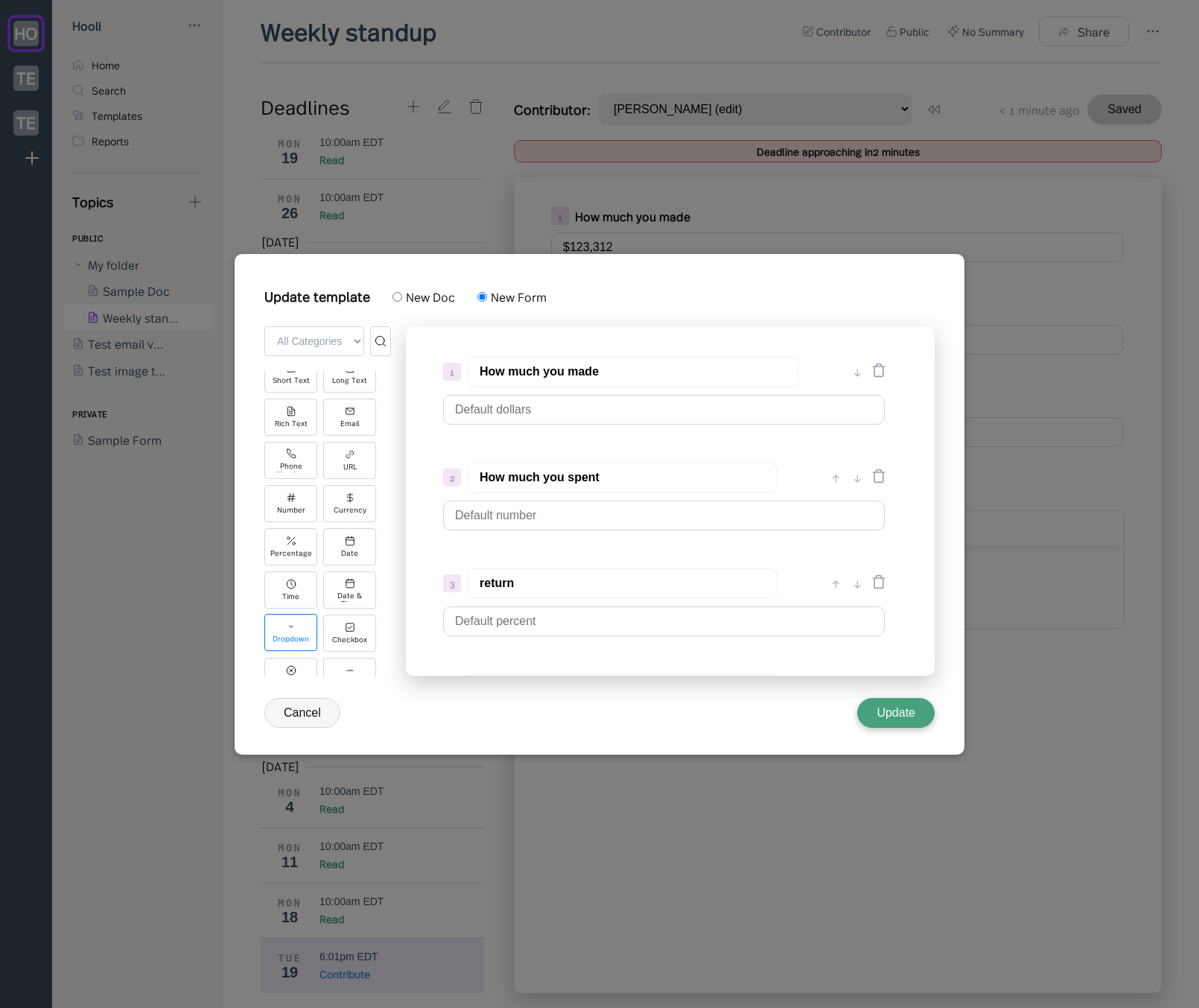
click at [296, 627] on div "Dropdown" at bounding box center [291, 632] width 53 height 37
click at [347, 628] on icon at bounding box center [350, 626] width 10 height 10
click at [292, 593] on div "Radio" at bounding box center [291, 592] width 19 height 8
click at [348, 590] on div "Separator" at bounding box center [350, 592] width 36 height 8
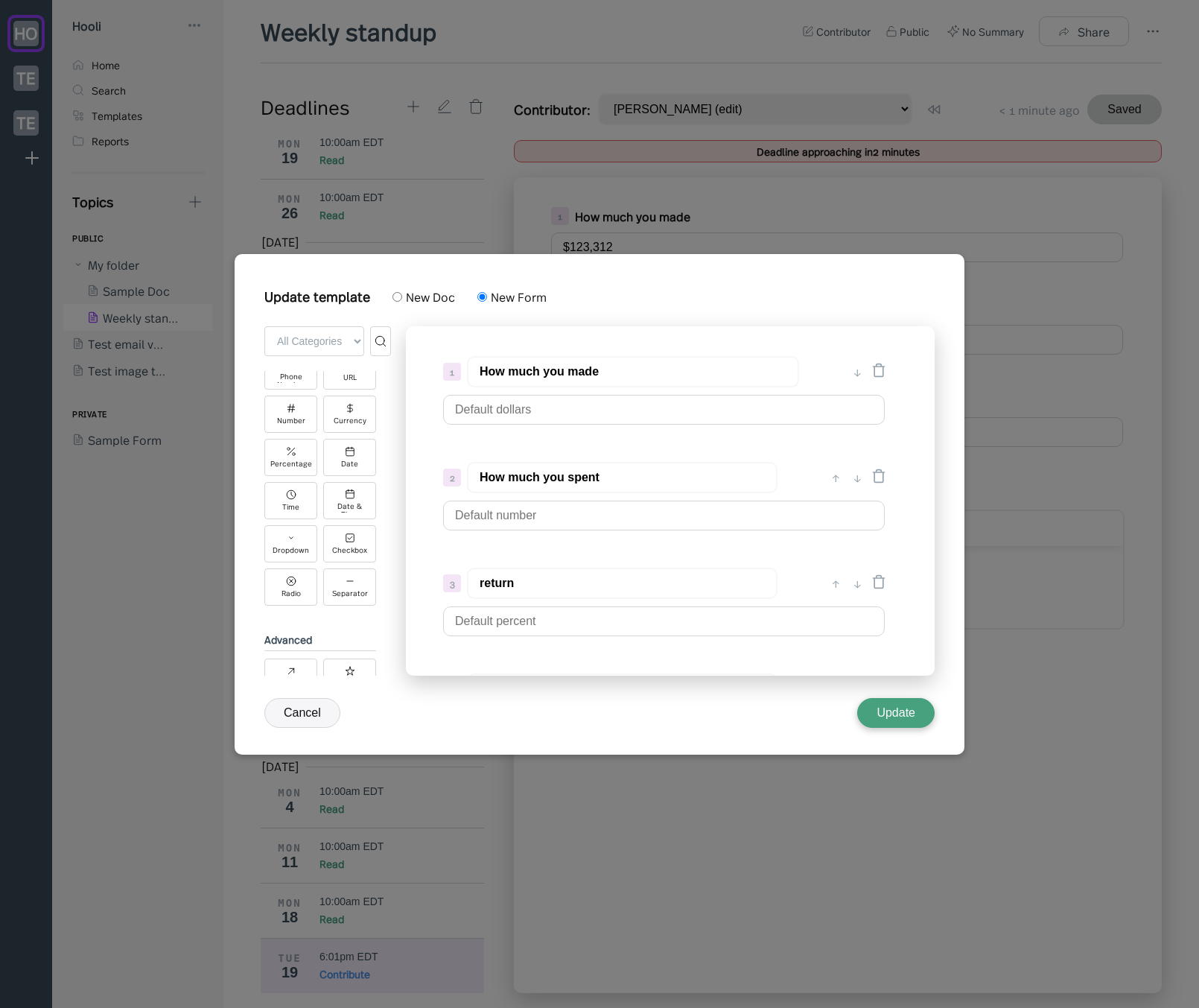
click at [876, 704] on button "Update" at bounding box center [895, 712] width 77 height 29
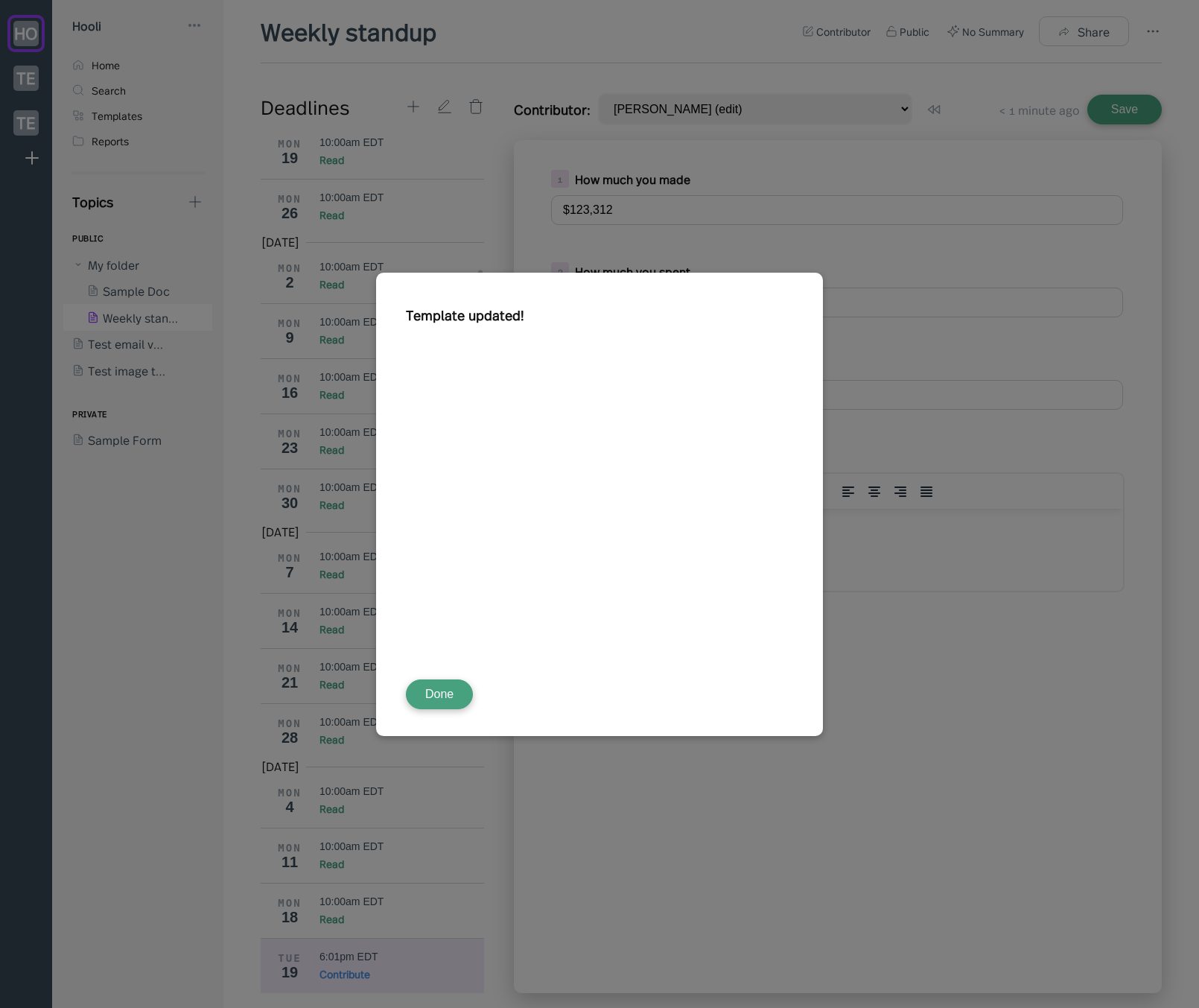
click at [429, 694] on button "Done" at bounding box center [439, 694] width 67 height 29
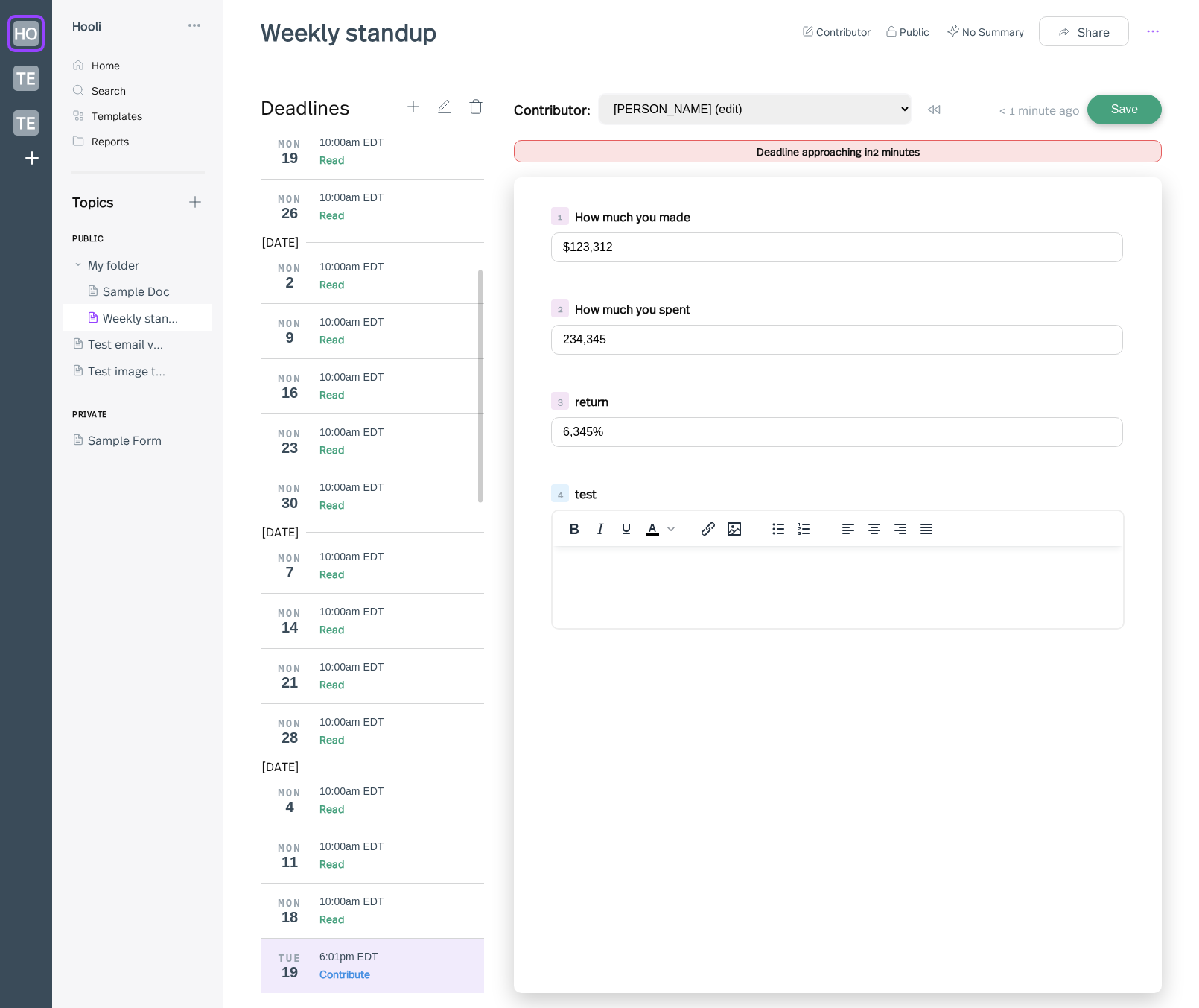
click at [1156, 32] on icon at bounding box center [1153, 31] width 18 height 18
click at [1101, 116] on div "Template" at bounding box center [1087, 114] width 120 height 17
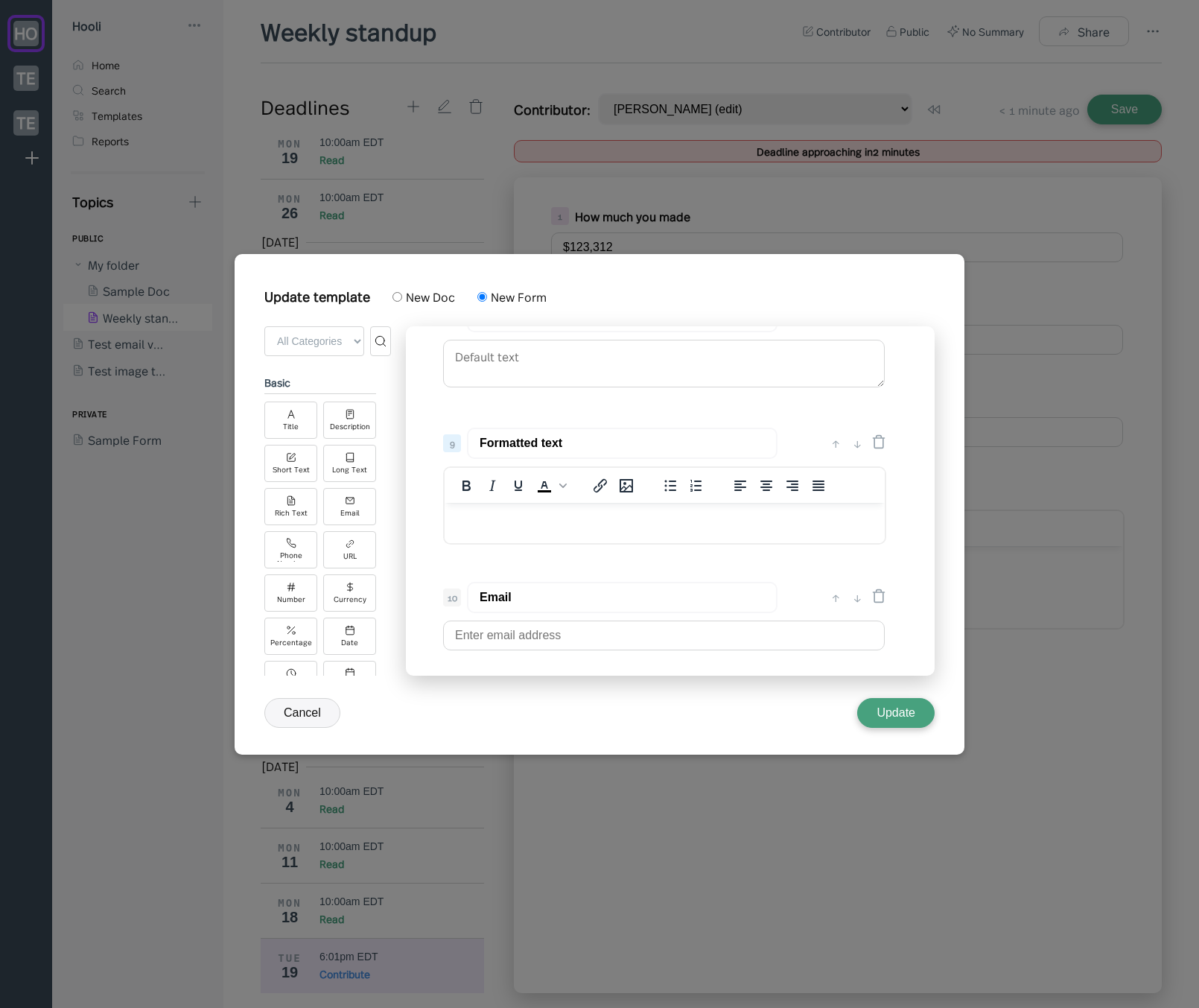
scroll to position [0, 0]
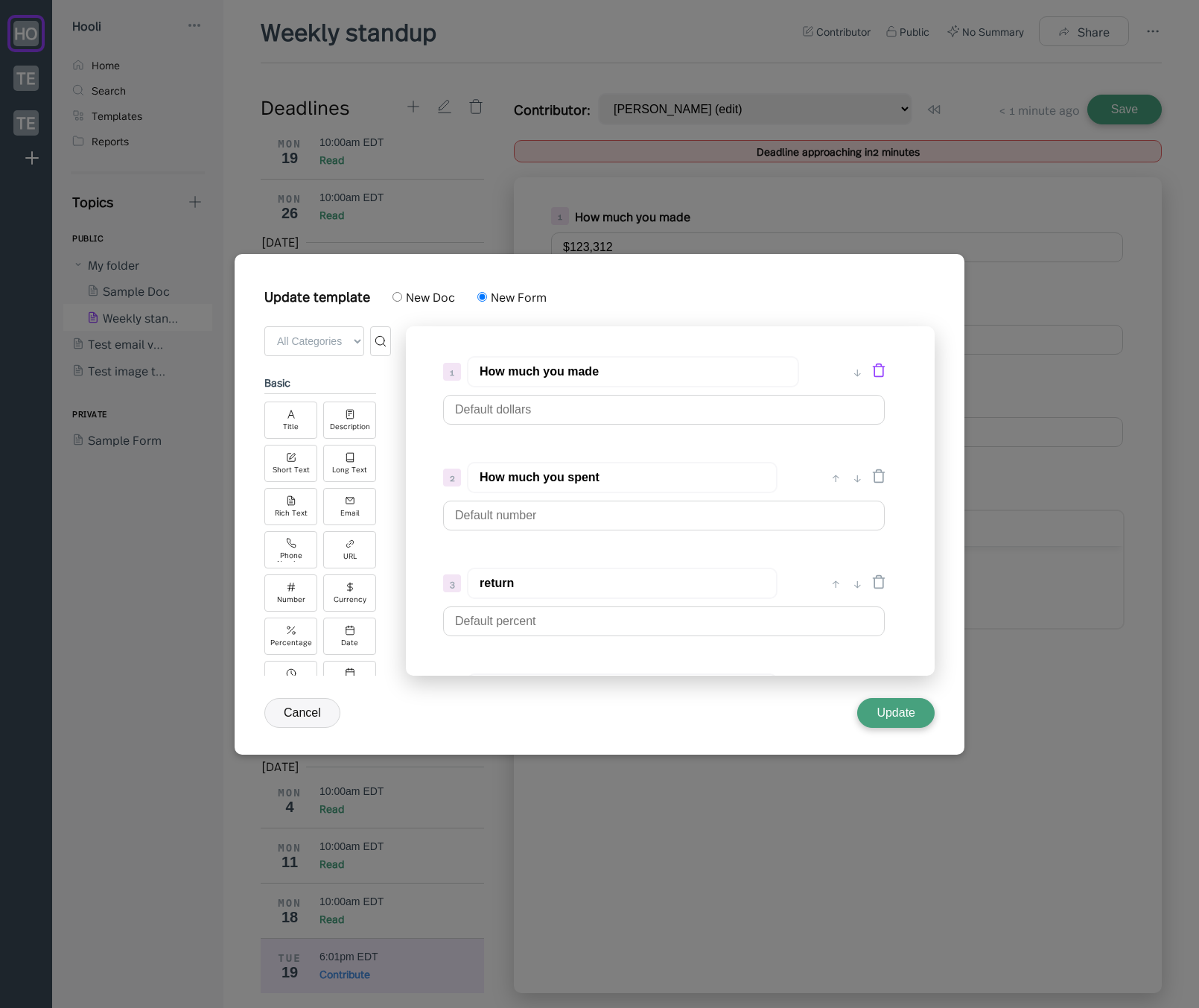
click at [883, 371] on icon at bounding box center [879, 370] width 11 height 13
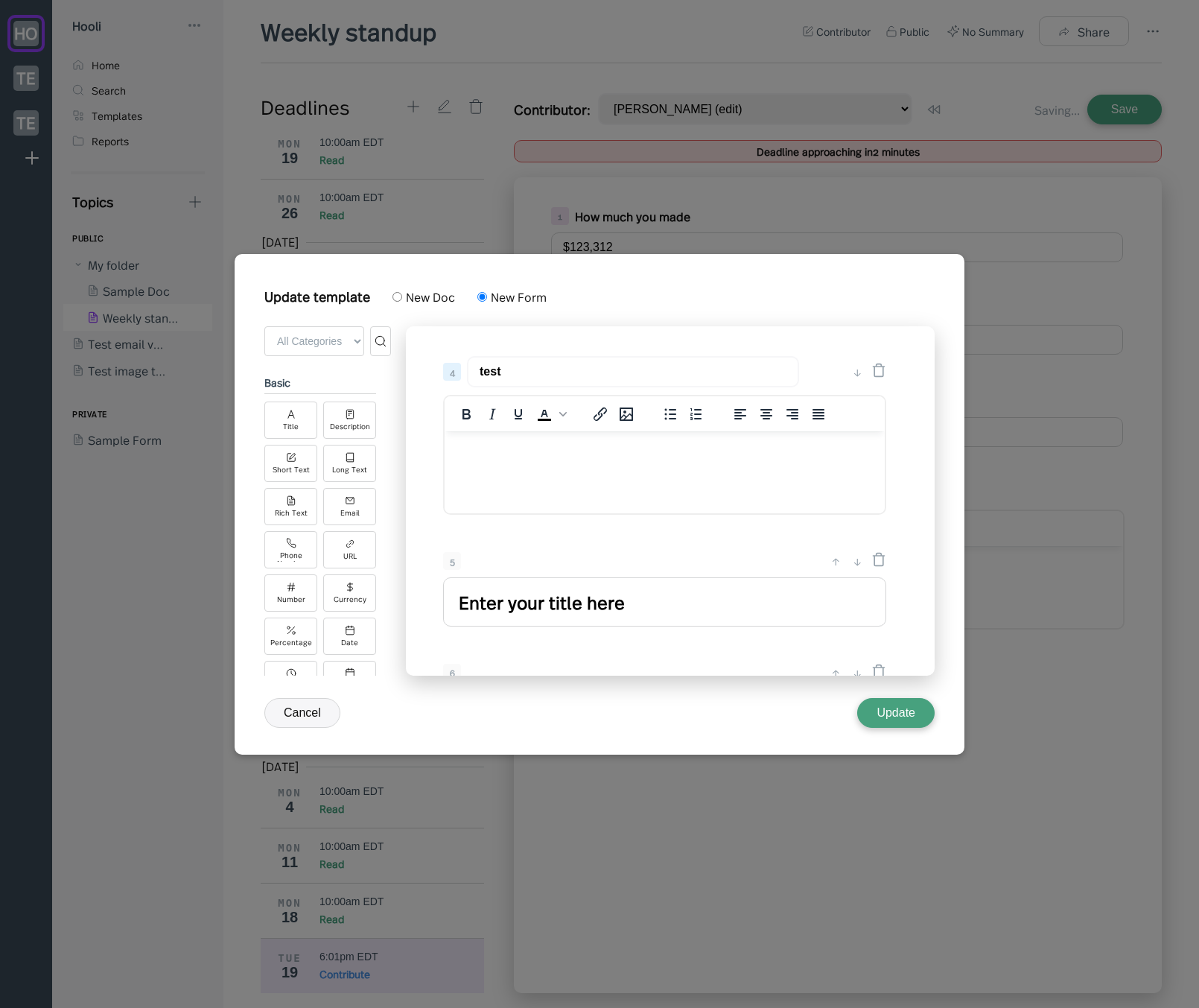
click at [883, 371] on icon at bounding box center [879, 370] width 11 height 13
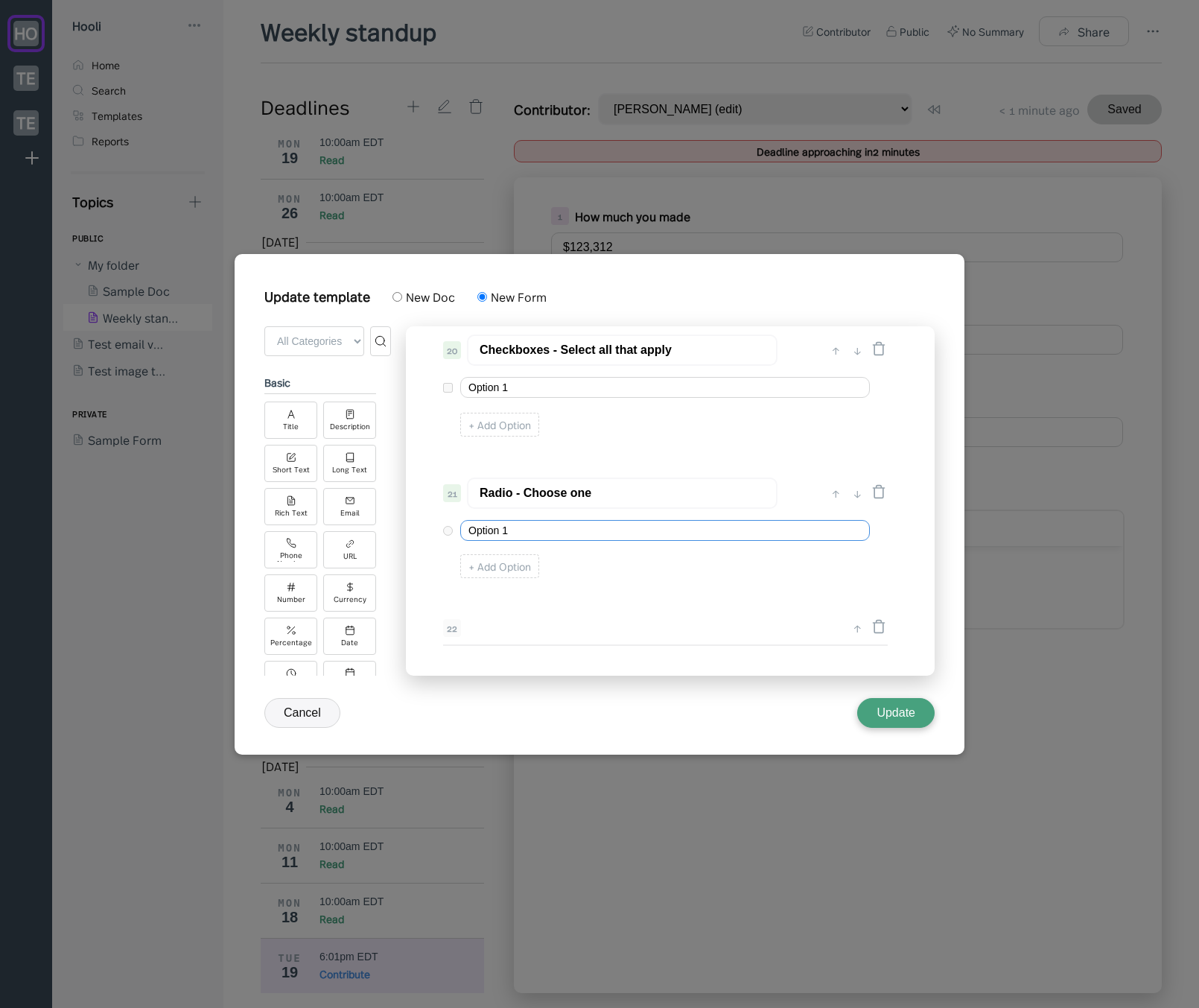
click at [570, 531] on input "Option 1" at bounding box center [665, 530] width 409 height 21
click at [517, 561] on div "+ Add Option" at bounding box center [500, 566] width 79 height 24
click at [515, 429] on div "+ Add Option" at bounding box center [500, 425] width 79 height 24
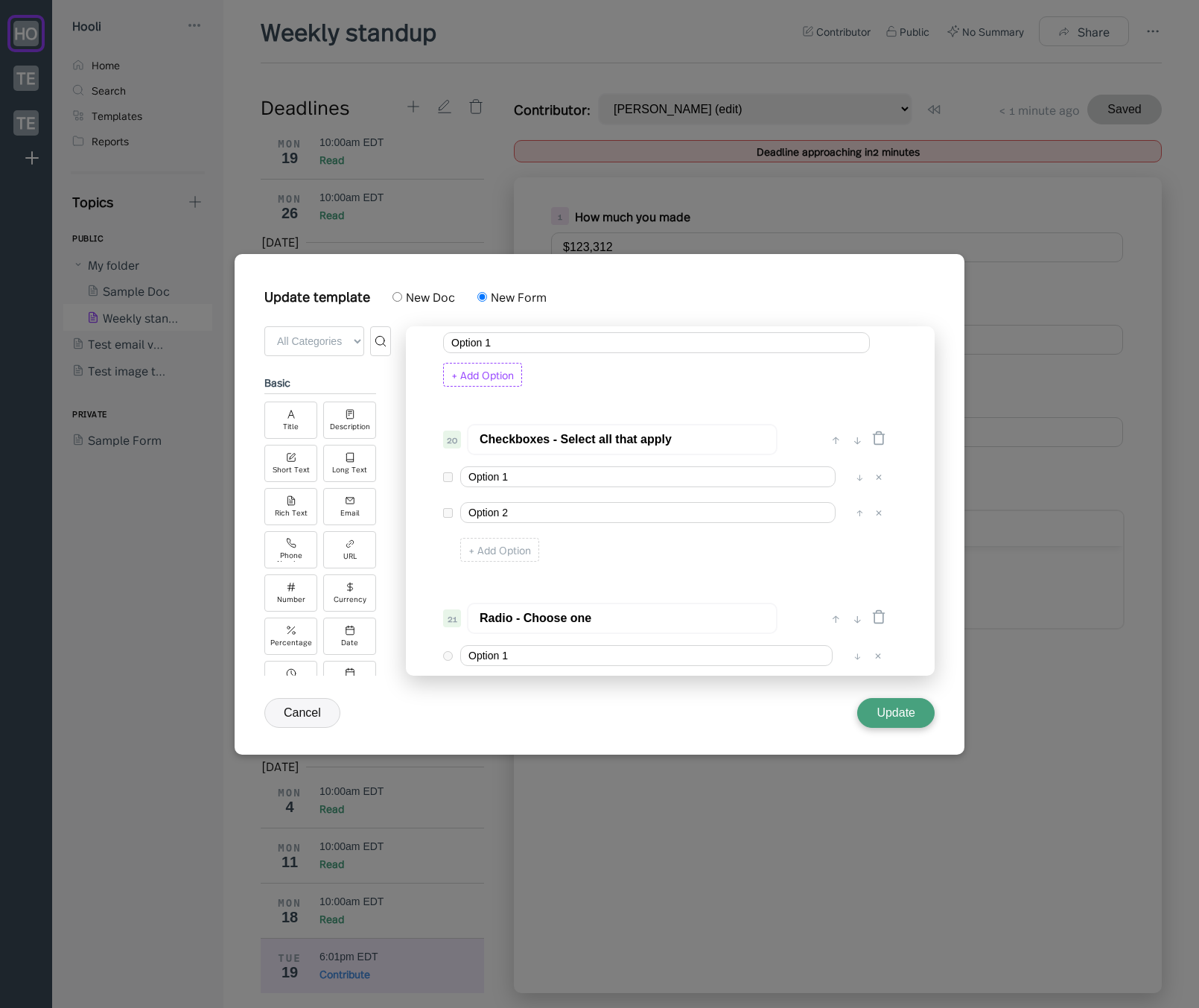
click at [503, 378] on div "+ Add Option" at bounding box center [482, 375] width 79 height 24
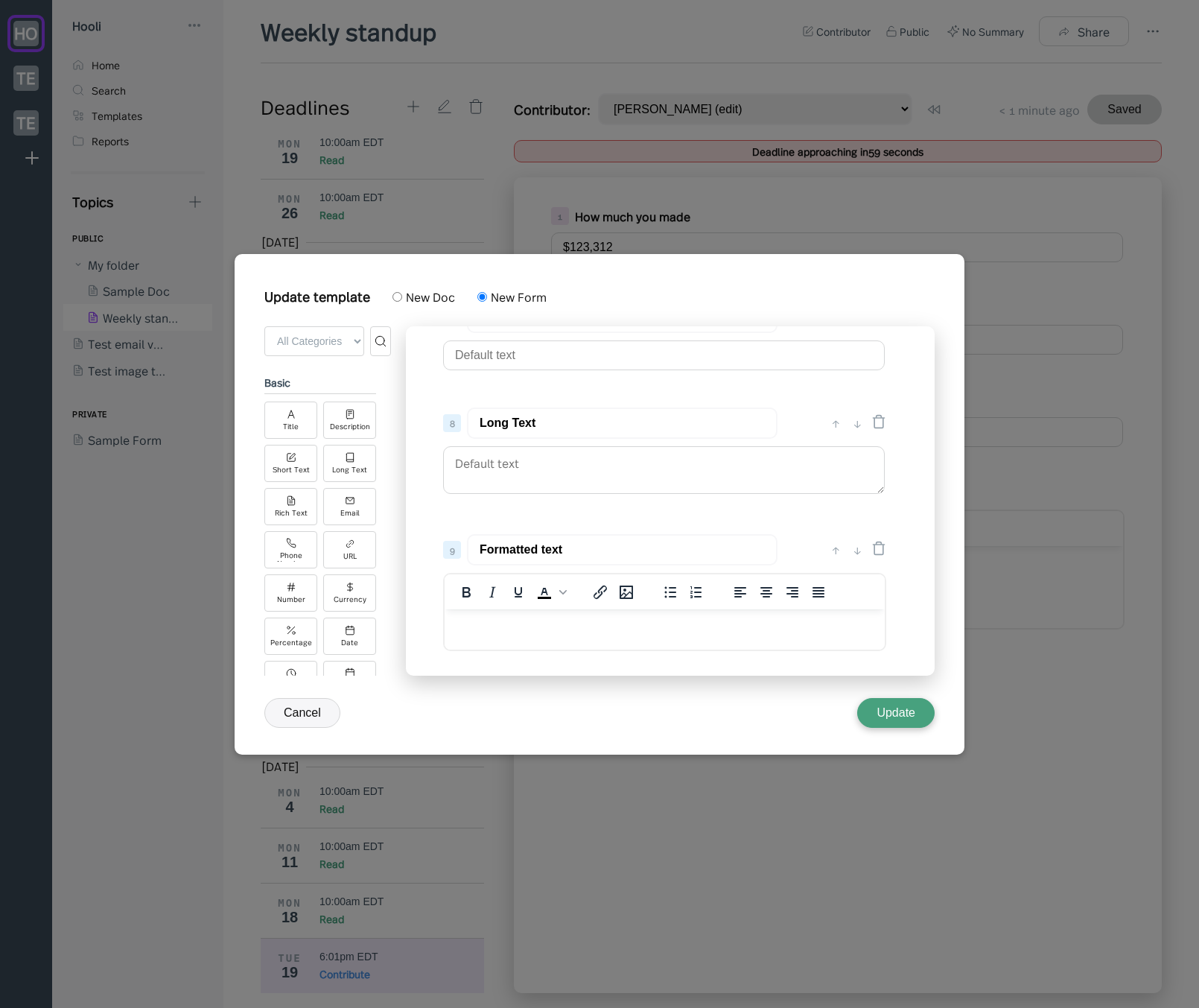
scroll to position [283, 0]
click at [914, 710] on button "Update" at bounding box center [895, 712] width 77 height 29
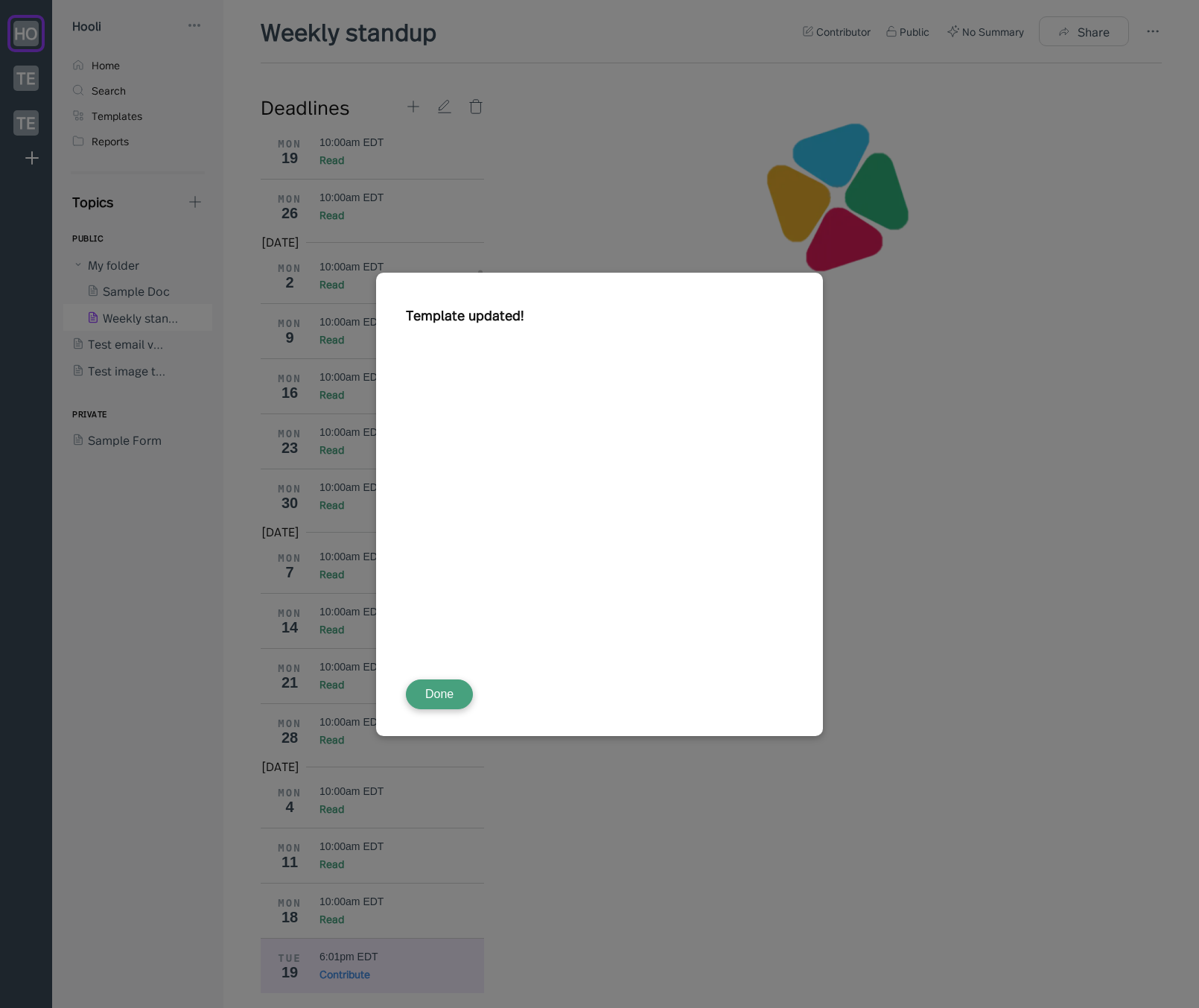
click at [455, 698] on button "Done" at bounding box center [439, 694] width 67 height 29
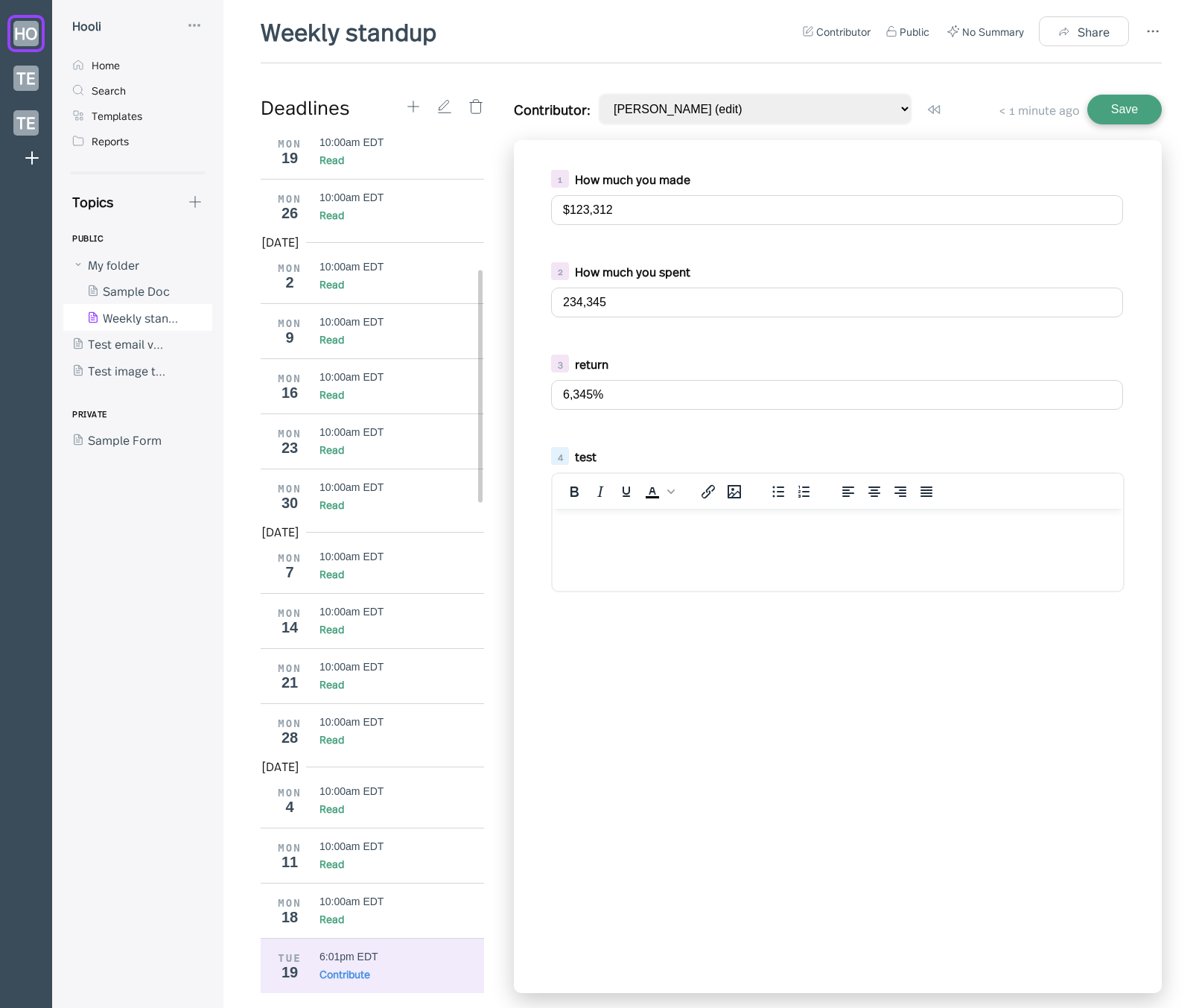
click at [676, 714] on div "1 How much you made $123,312 2 How much you spent 234,345 3 return 6,345% 4 tes…" at bounding box center [837, 567] width 648 height 853
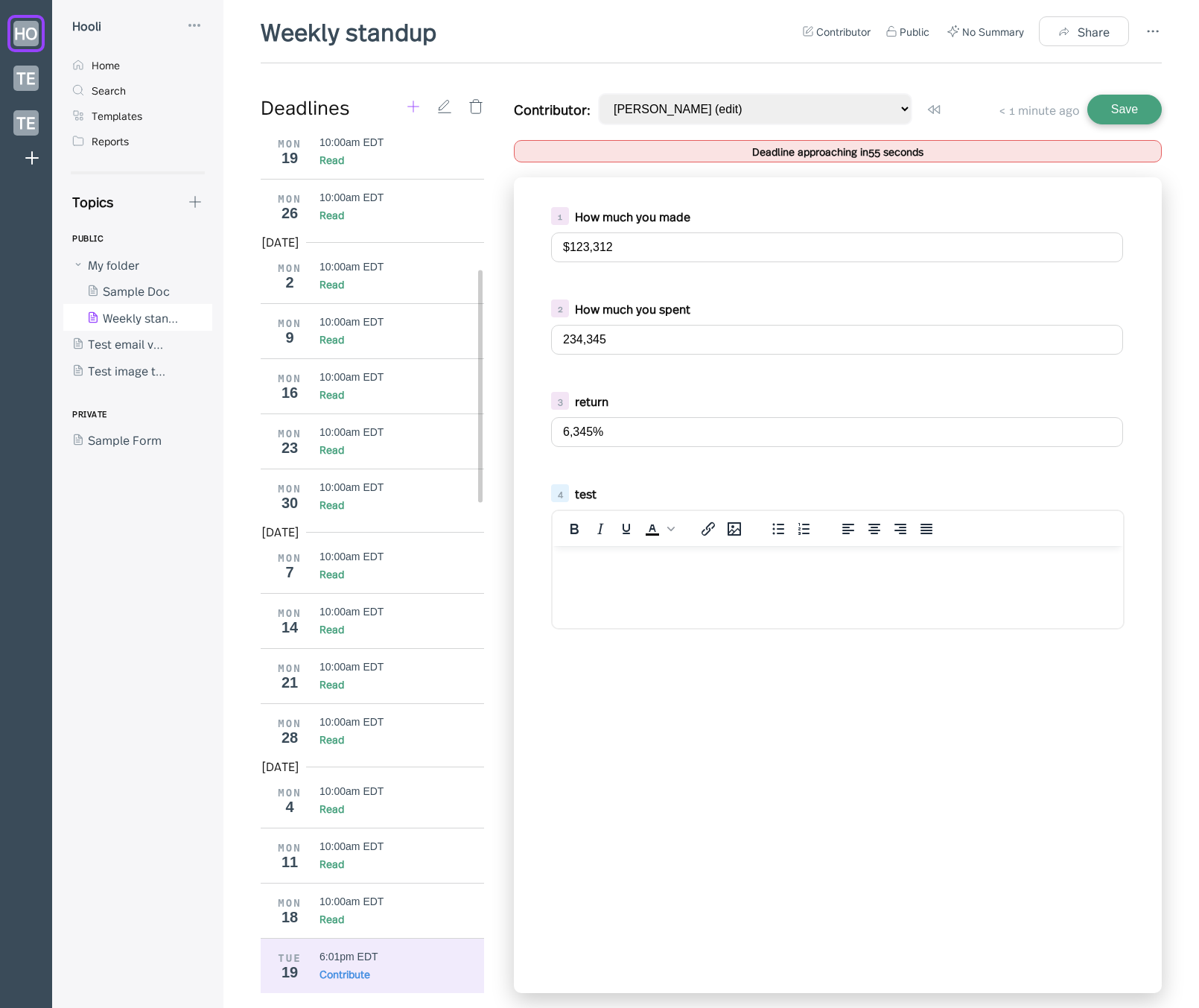
click at [416, 99] on icon at bounding box center [413, 106] width 17 height 17
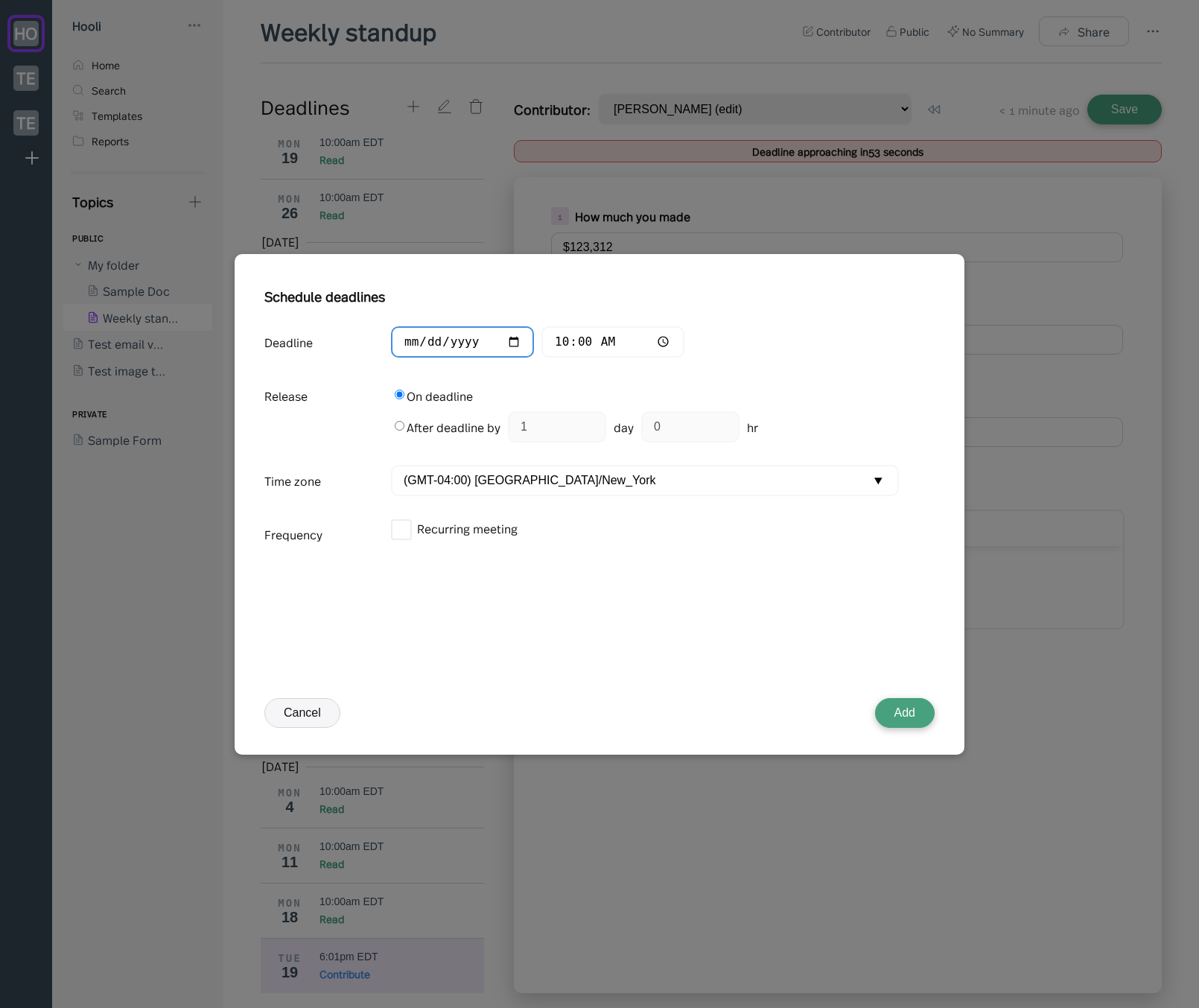
click at [441, 343] on input "[DATE]" at bounding box center [462, 342] width 143 height 32
type input "[DATE]"
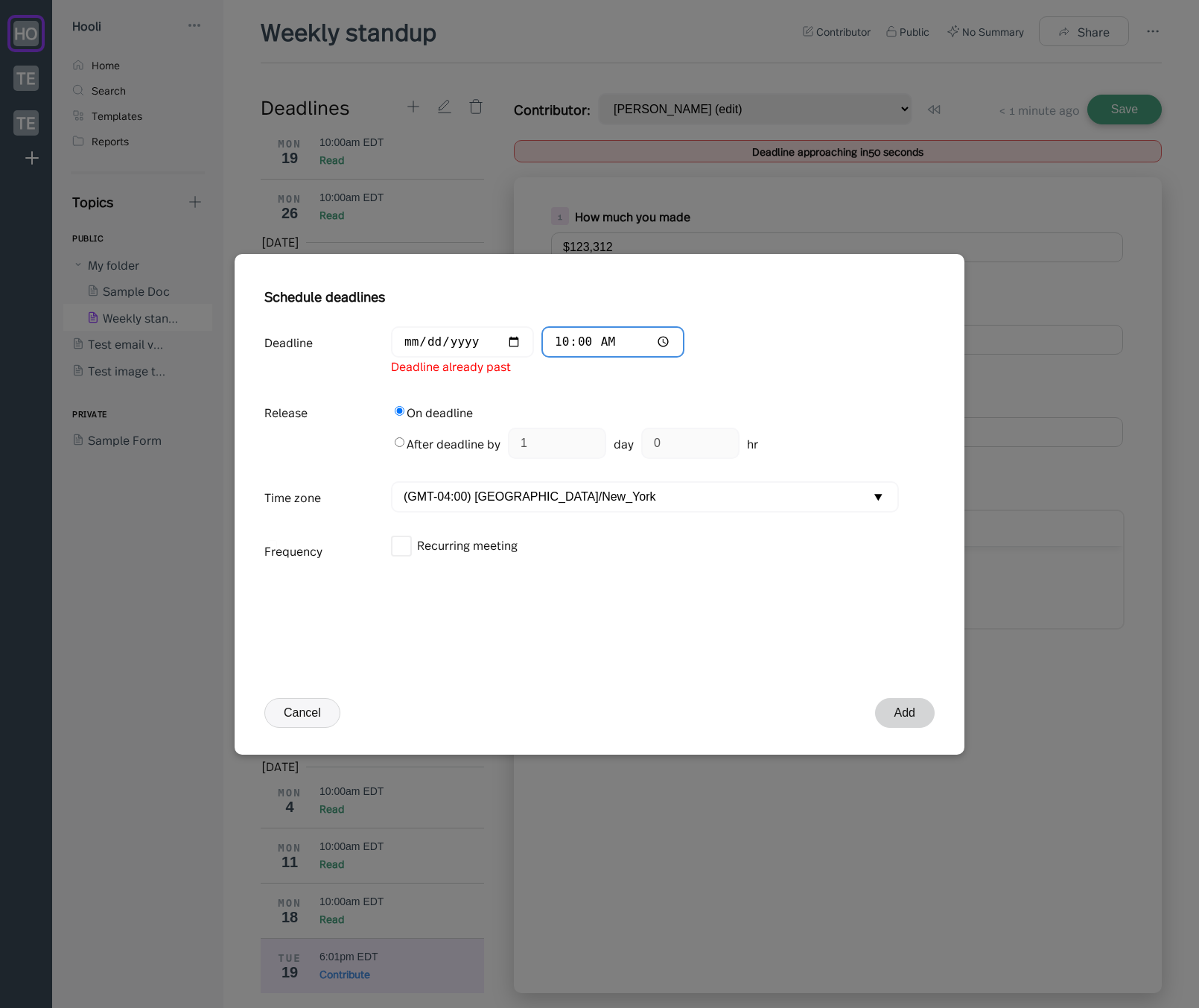
click at [561, 344] on input "10:00" at bounding box center [613, 342] width 143 height 32
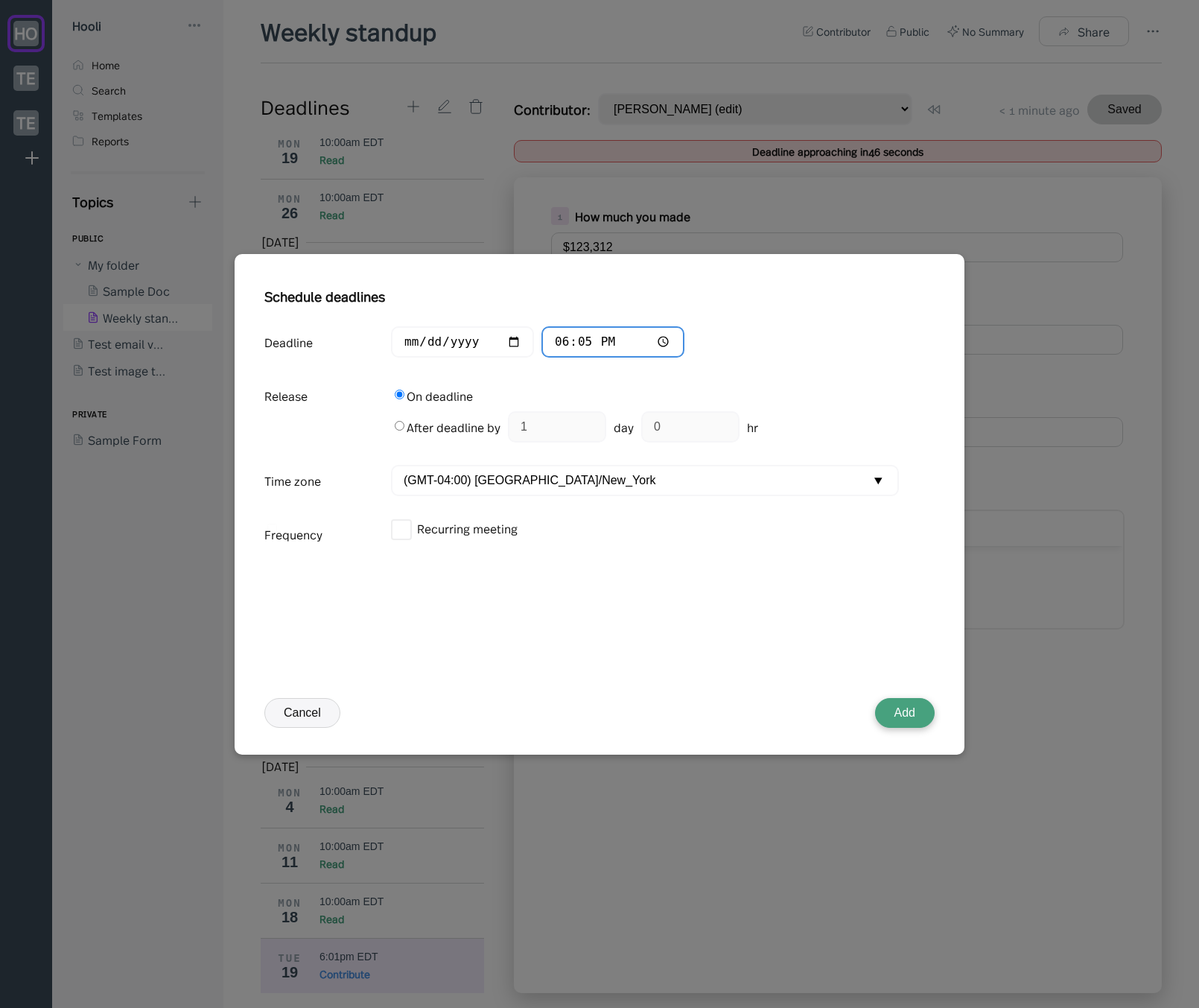
click at [583, 347] on input "18:05" at bounding box center [613, 342] width 143 height 32
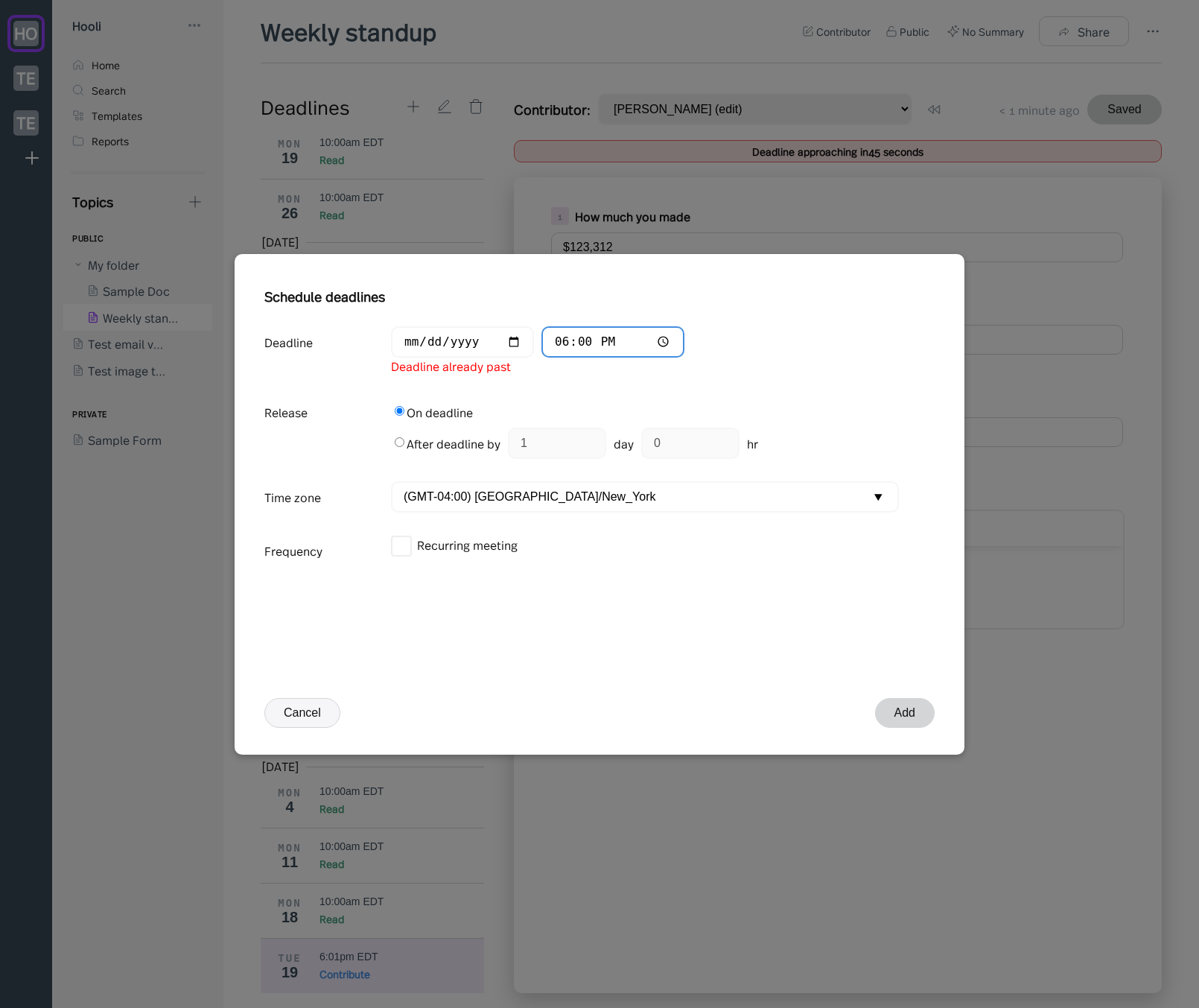
type input "18:04"
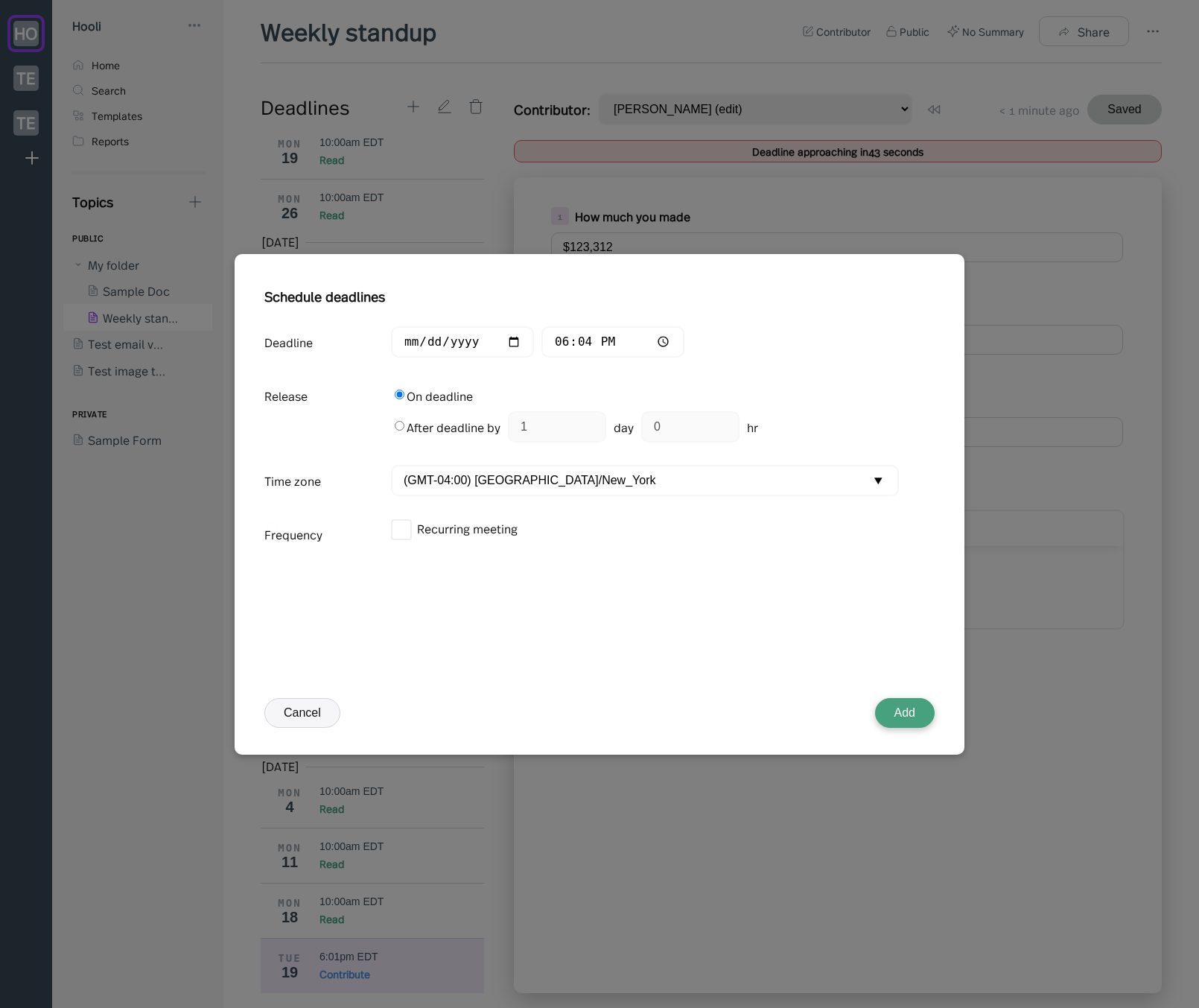
click at [903, 707] on button "Add" at bounding box center [904, 712] width 60 height 29
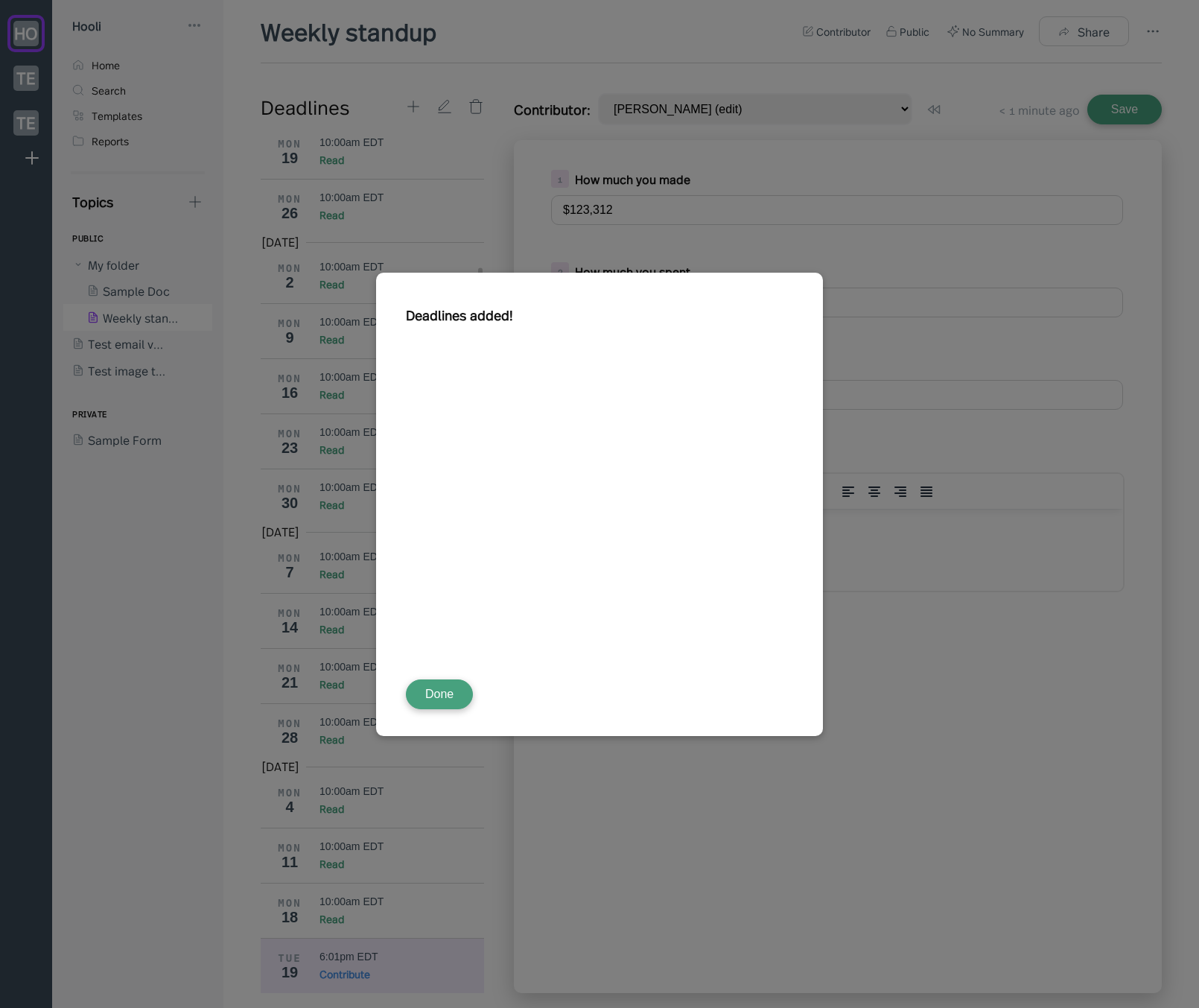
click at [405, 882] on div at bounding box center [599, 504] width 1199 height 1008
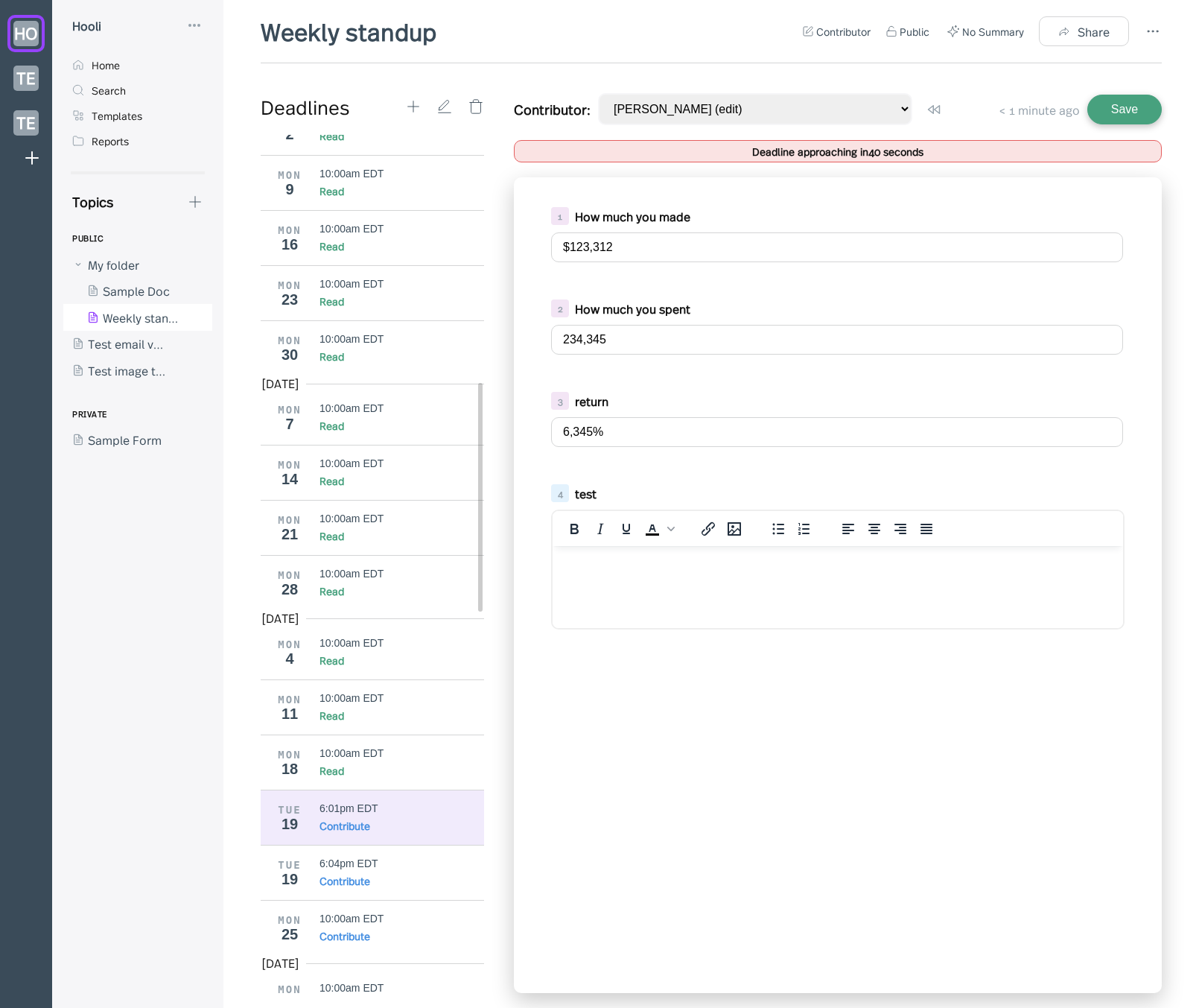
scroll to position [928, 0]
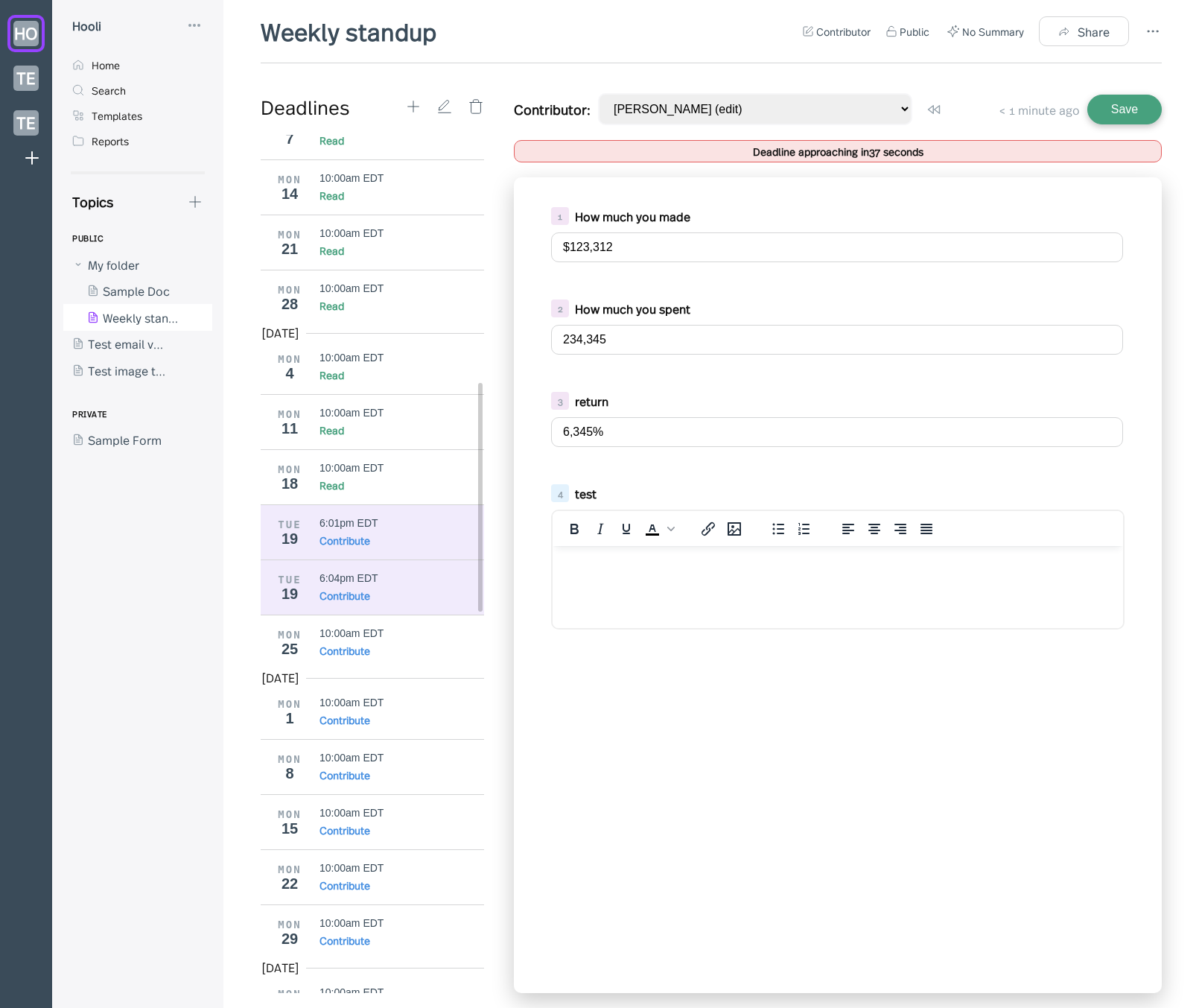
click at [392, 593] on div "Contribute" at bounding box center [402, 595] width 166 height 15
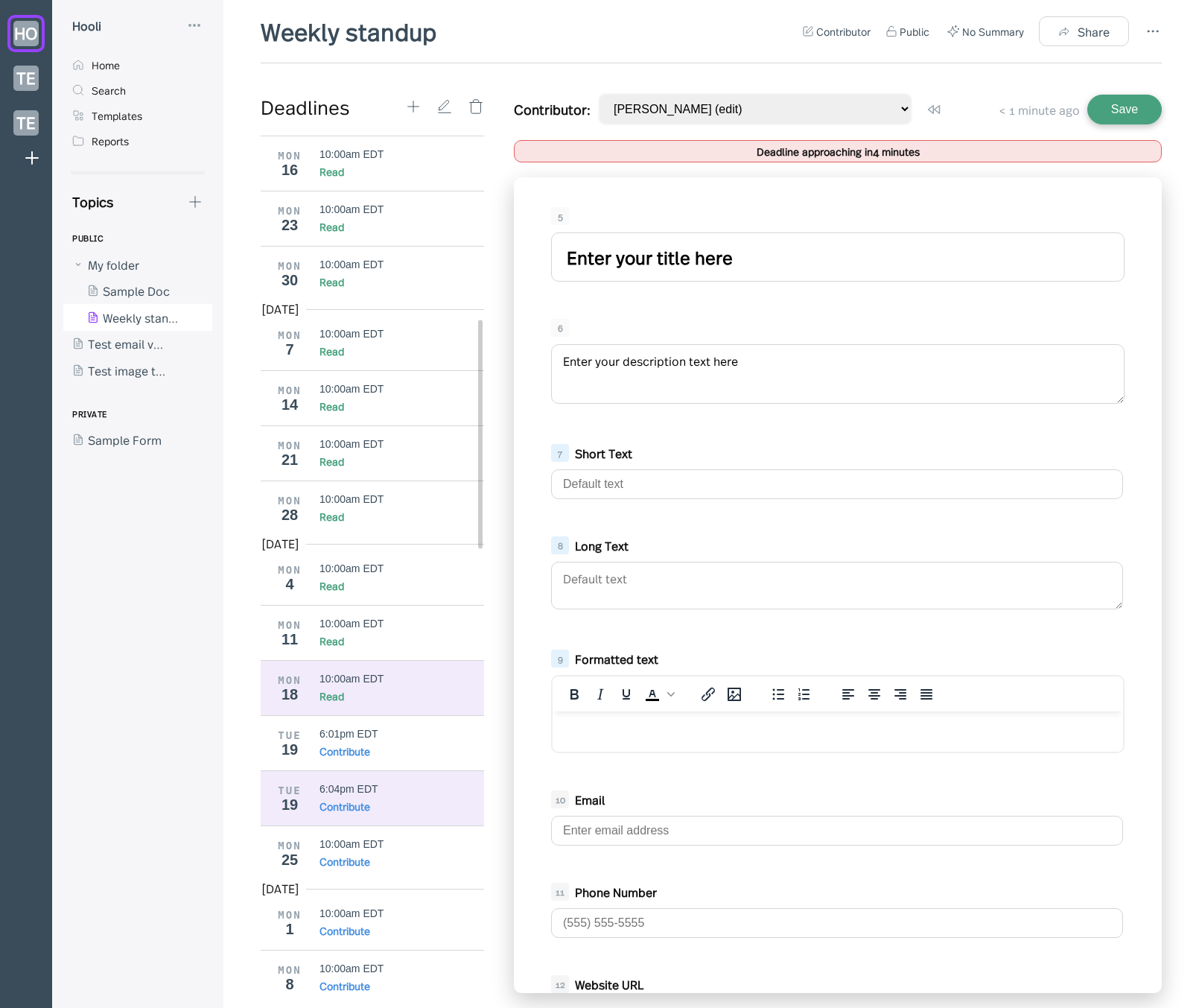
scroll to position [726, 0]
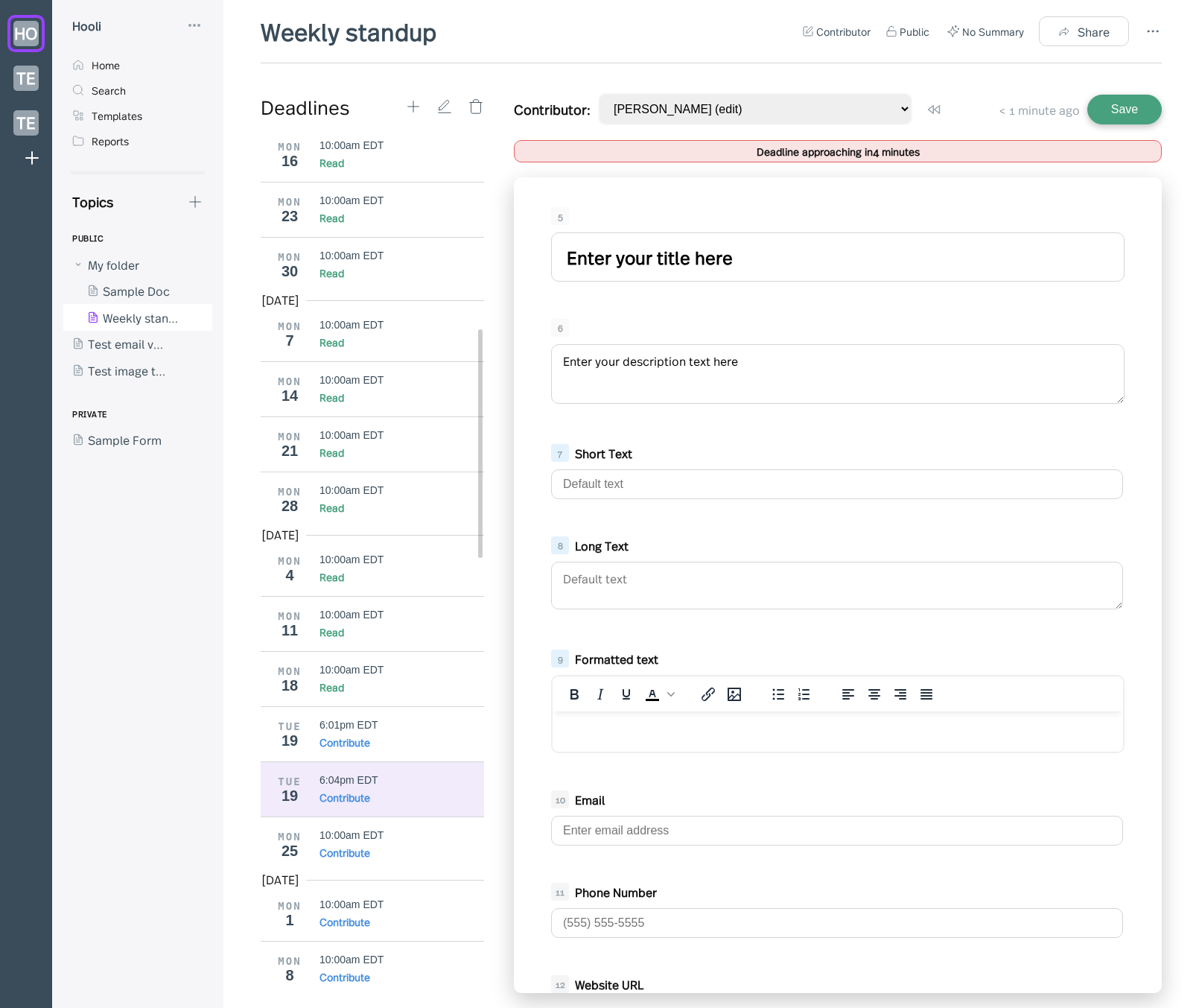
click at [726, 249] on input "Enter your title here" at bounding box center [838, 257] width 574 height 49
drag, startPoint x: 758, startPoint y: 258, endPoint x: 440, endPoint y: 233, distance: 319.0
click at [440, 233] on div "Deadlines [DATE] MON 24 10:00am EDT Read MON 31 10:00am EDT Read [DATE] MON 7 1…" at bounding box center [711, 543] width 901 height 900
type input "213123"
drag, startPoint x: 775, startPoint y: 368, endPoint x: 378, endPoint y: 343, distance: 397.8
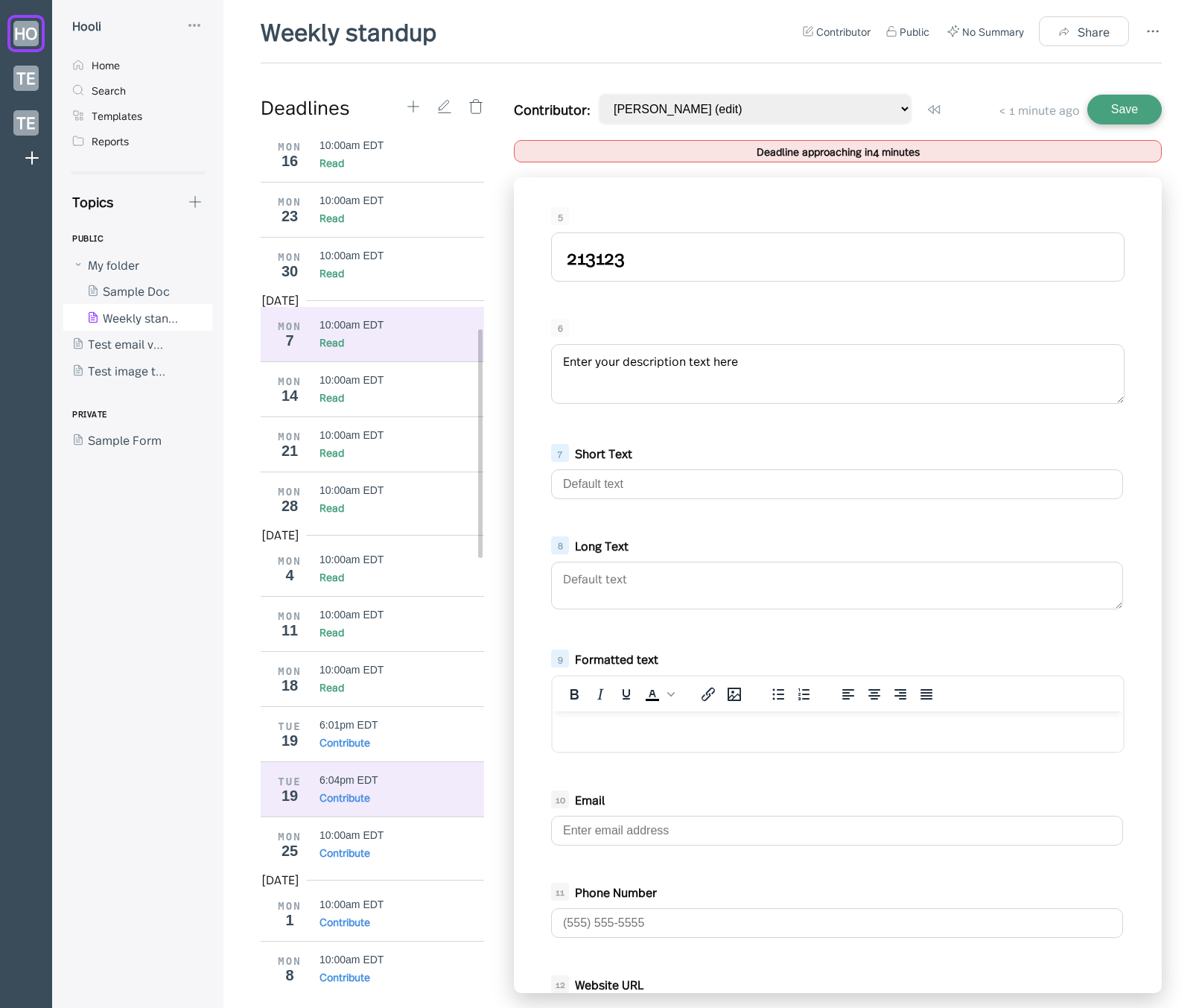
click at [378, 343] on div "Deadlines [DATE] MON 24 10:00am EDT Read MON 31 10:00am EDT Read [DATE] MON 7 1…" at bounding box center [711, 543] width 901 height 900
type textarea "12312313"
drag, startPoint x: 616, startPoint y: 267, endPoint x: 488, endPoint y: 261, distance: 128.1
click at [485, 261] on div "Deadlines [DATE] MON 24 10:00am EDT Read MON 31 10:00am EDT Read [DATE] MON 7 1…" at bounding box center [711, 543] width 901 height 900
type input "Title"
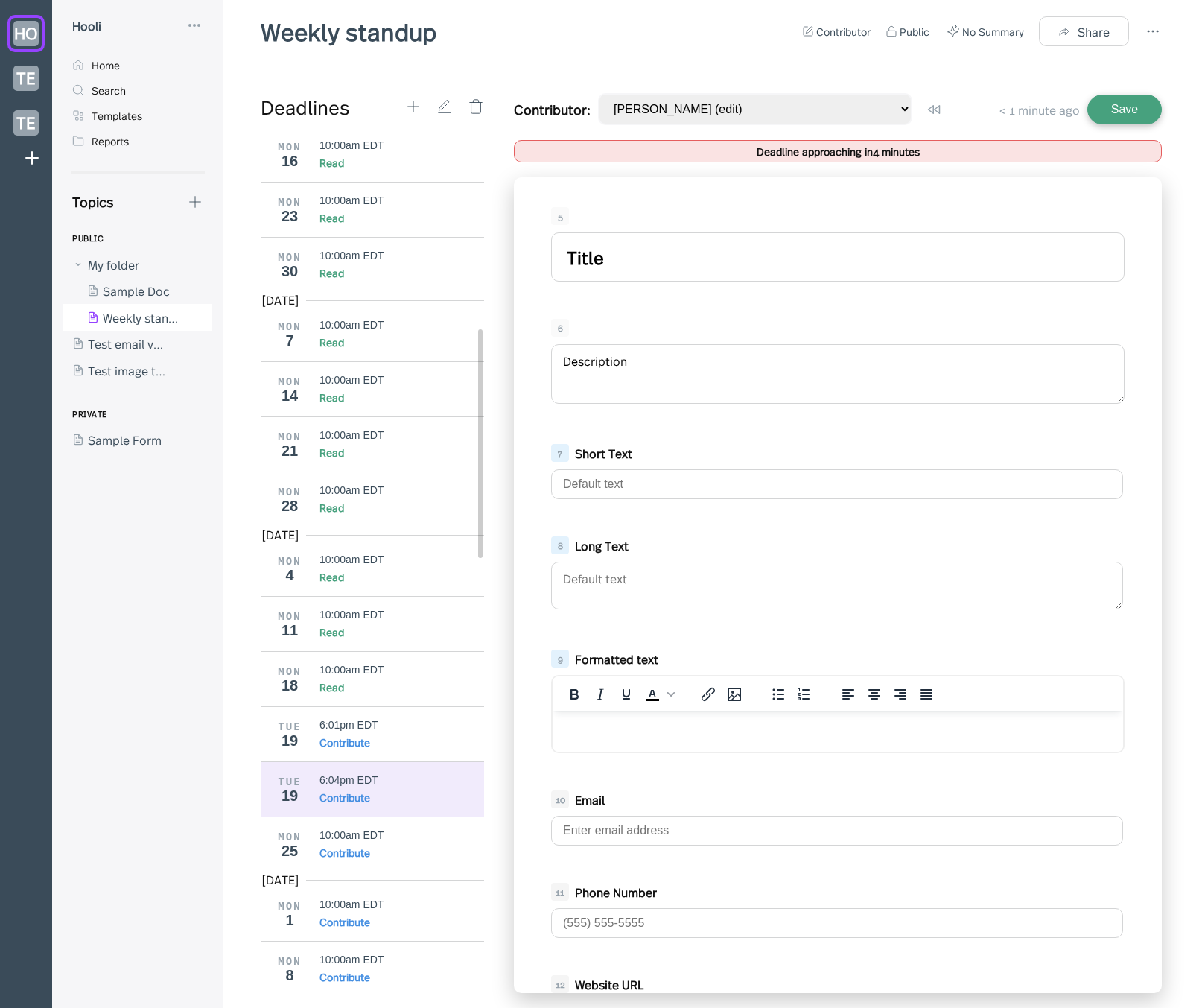
type textarea "Description"
click at [641, 481] on input "text" at bounding box center [837, 484] width 572 height 29
type input "short text"
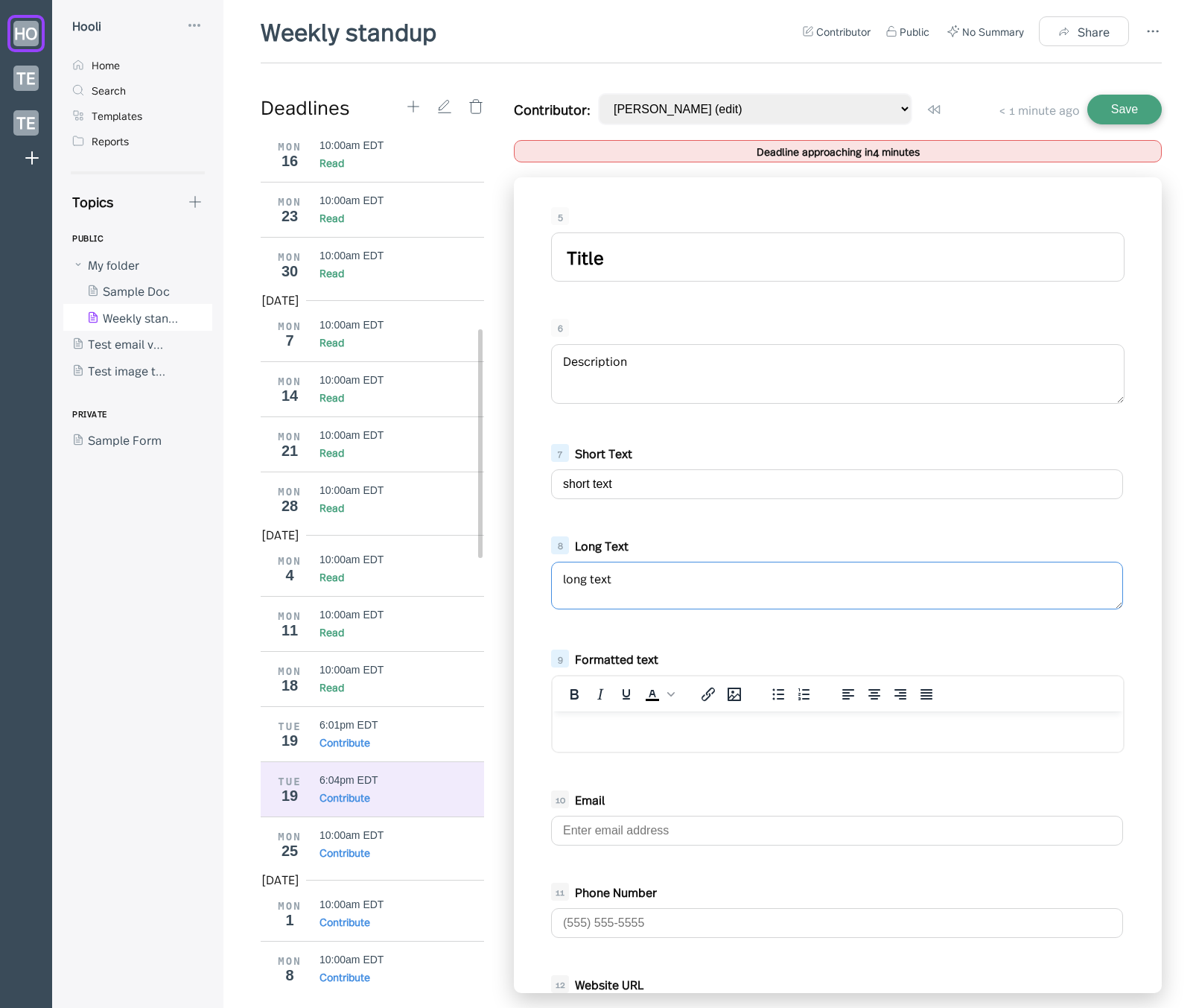
type textarea "long text"
type input "[PERSON_NAME][EMAIL_ADDRESS][DOMAIN_NAME]"
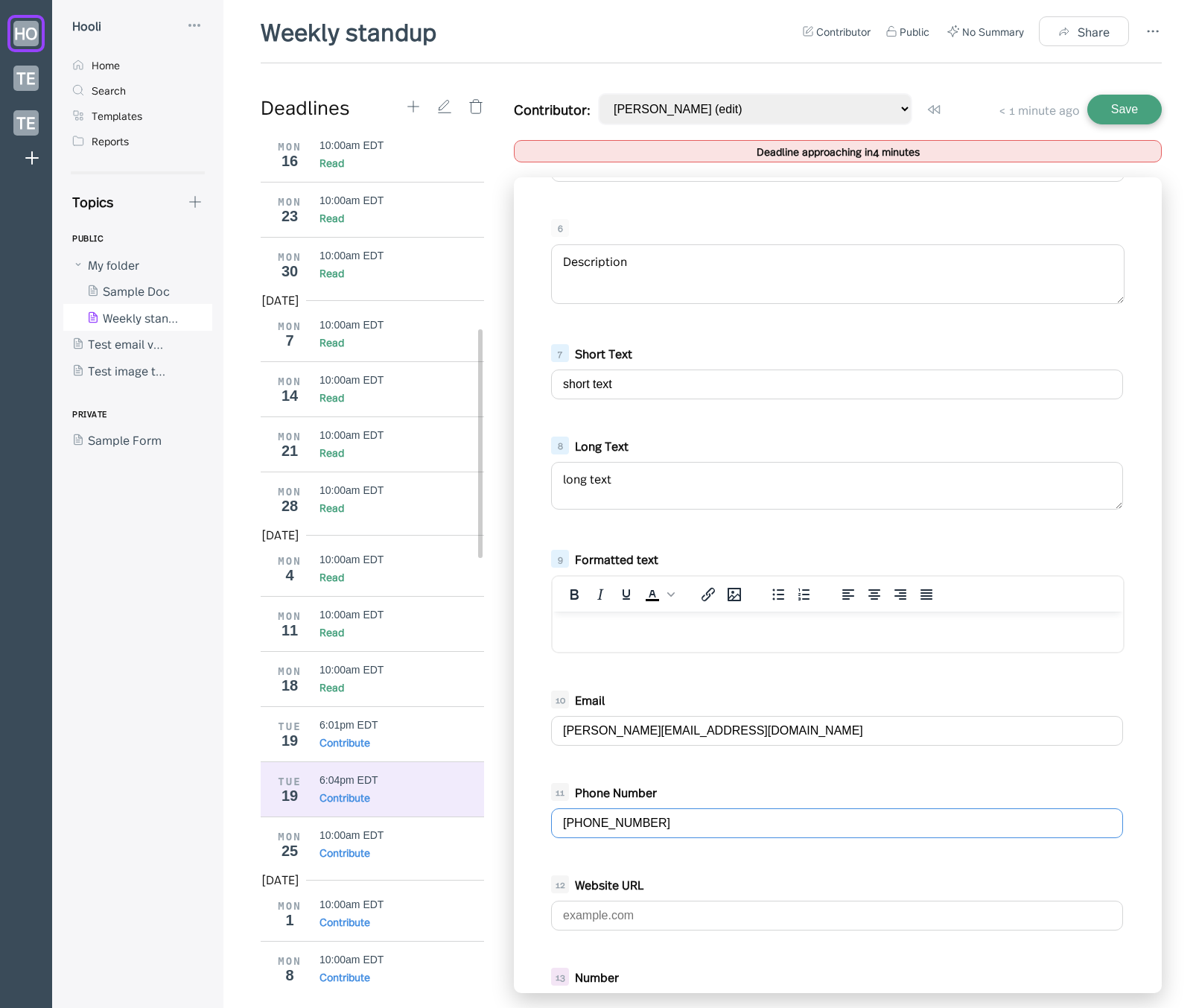
scroll to position [178, 0]
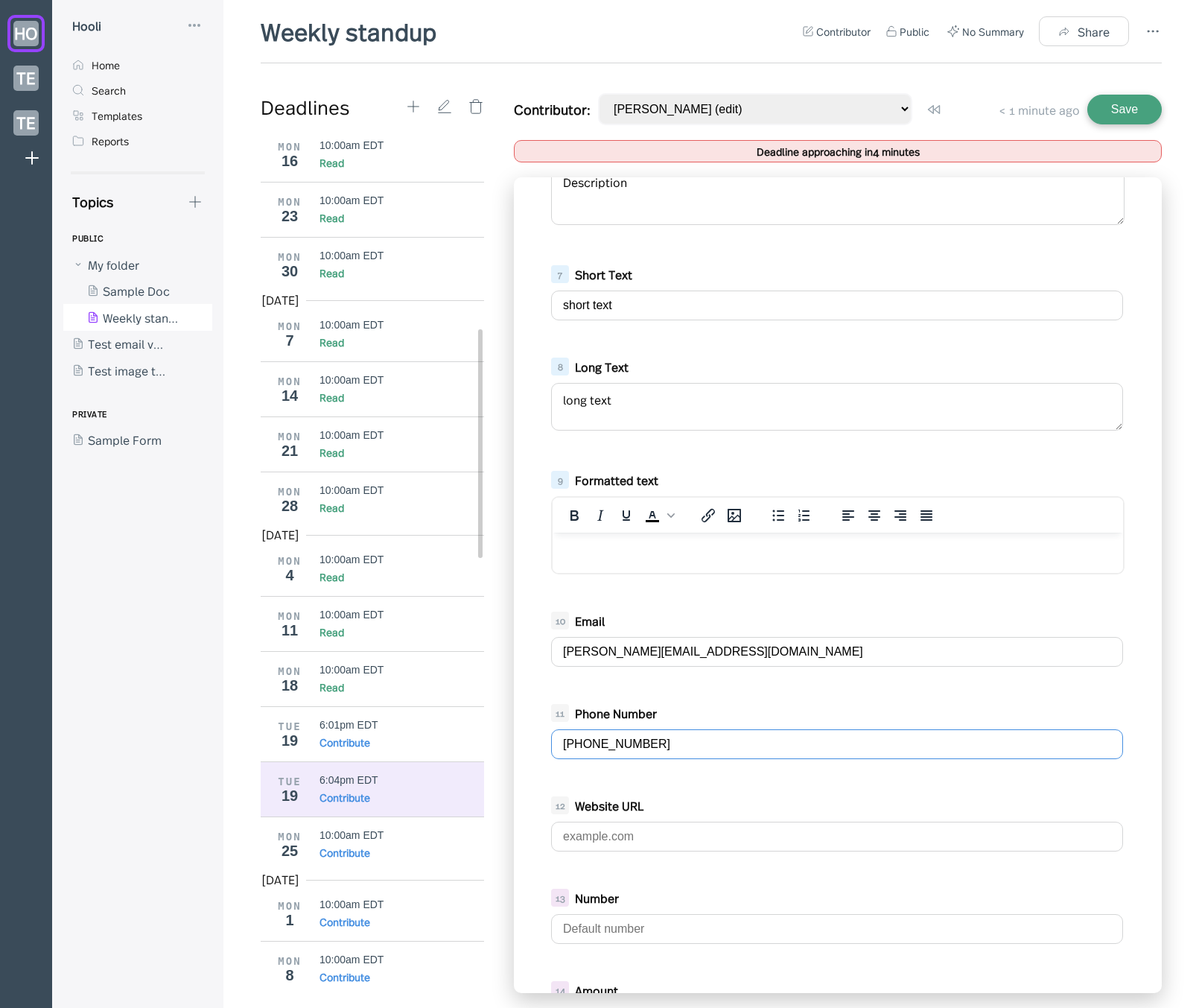
type input "[PHONE_NUMBER]"
click at [638, 826] on input "text" at bounding box center [837, 836] width 572 height 29
type input "[DOMAIN_NAME]"
type input "3,243,254"
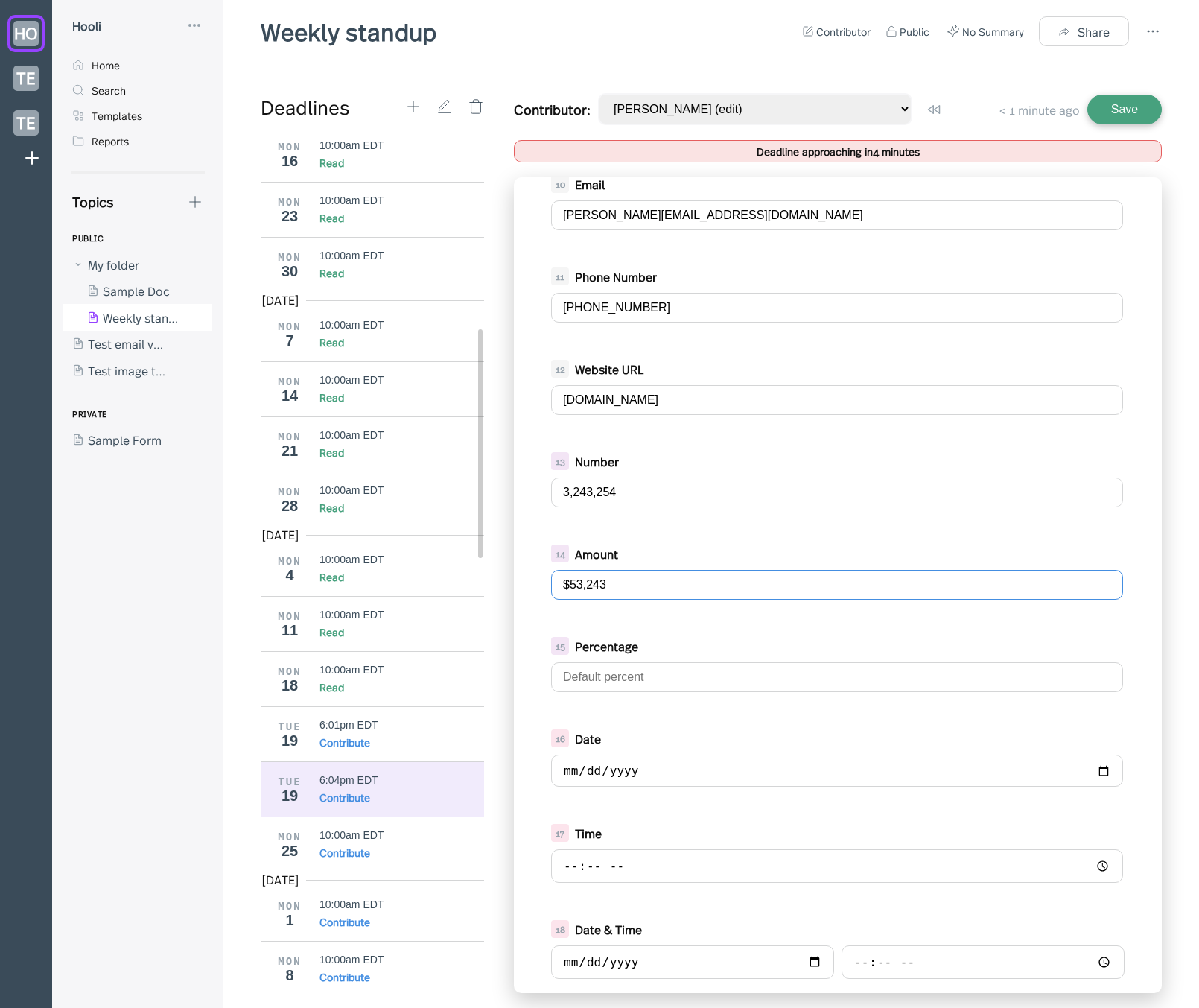
type input "$53,243"
click at [657, 679] on input "text" at bounding box center [837, 677] width 572 height 29
type input "2,341,324%"
click at [645, 759] on input "date" at bounding box center [837, 771] width 572 height 32
click at [1090, 774] on input "date" at bounding box center [837, 771] width 572 height 32
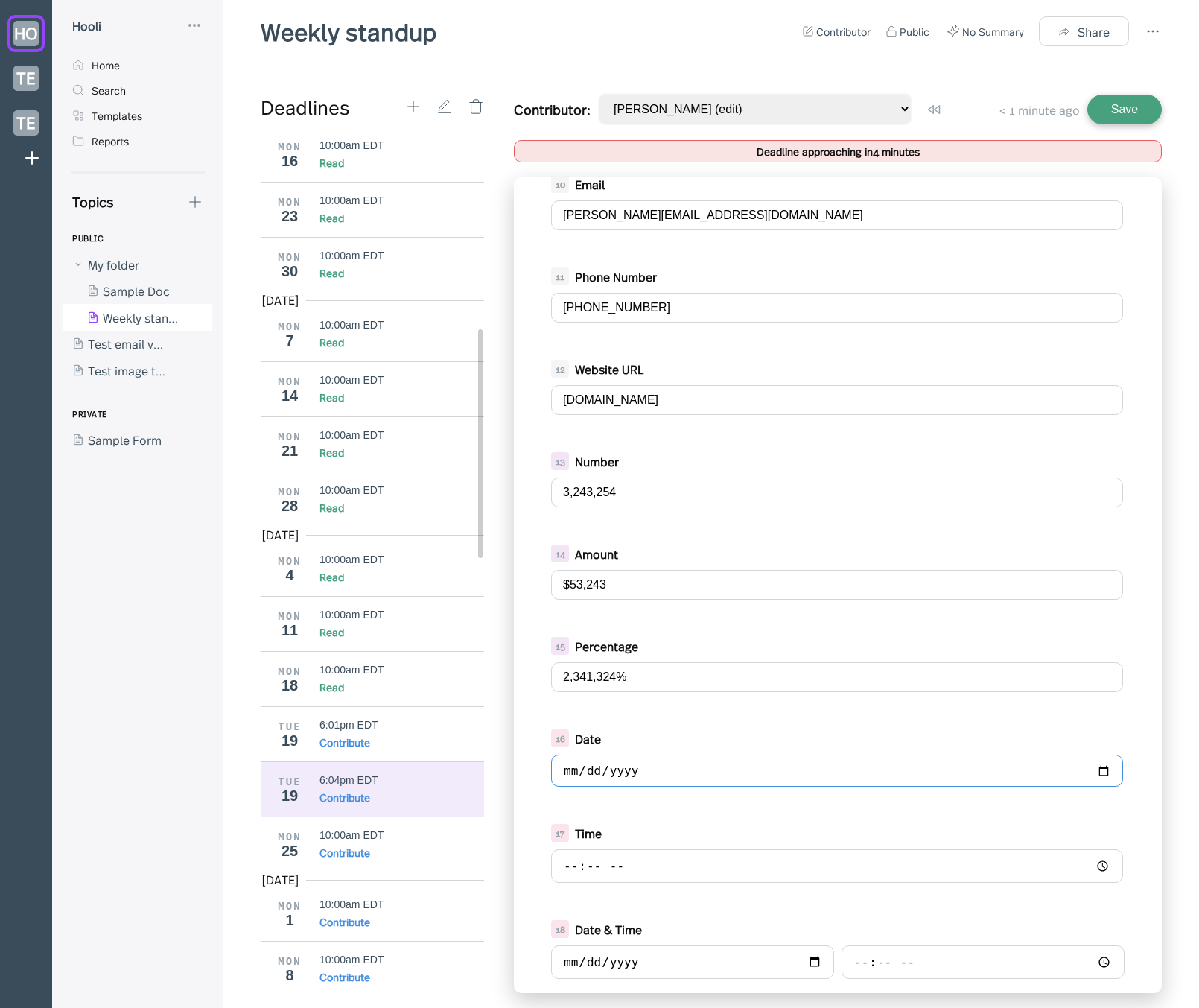
type input "[DATE]"
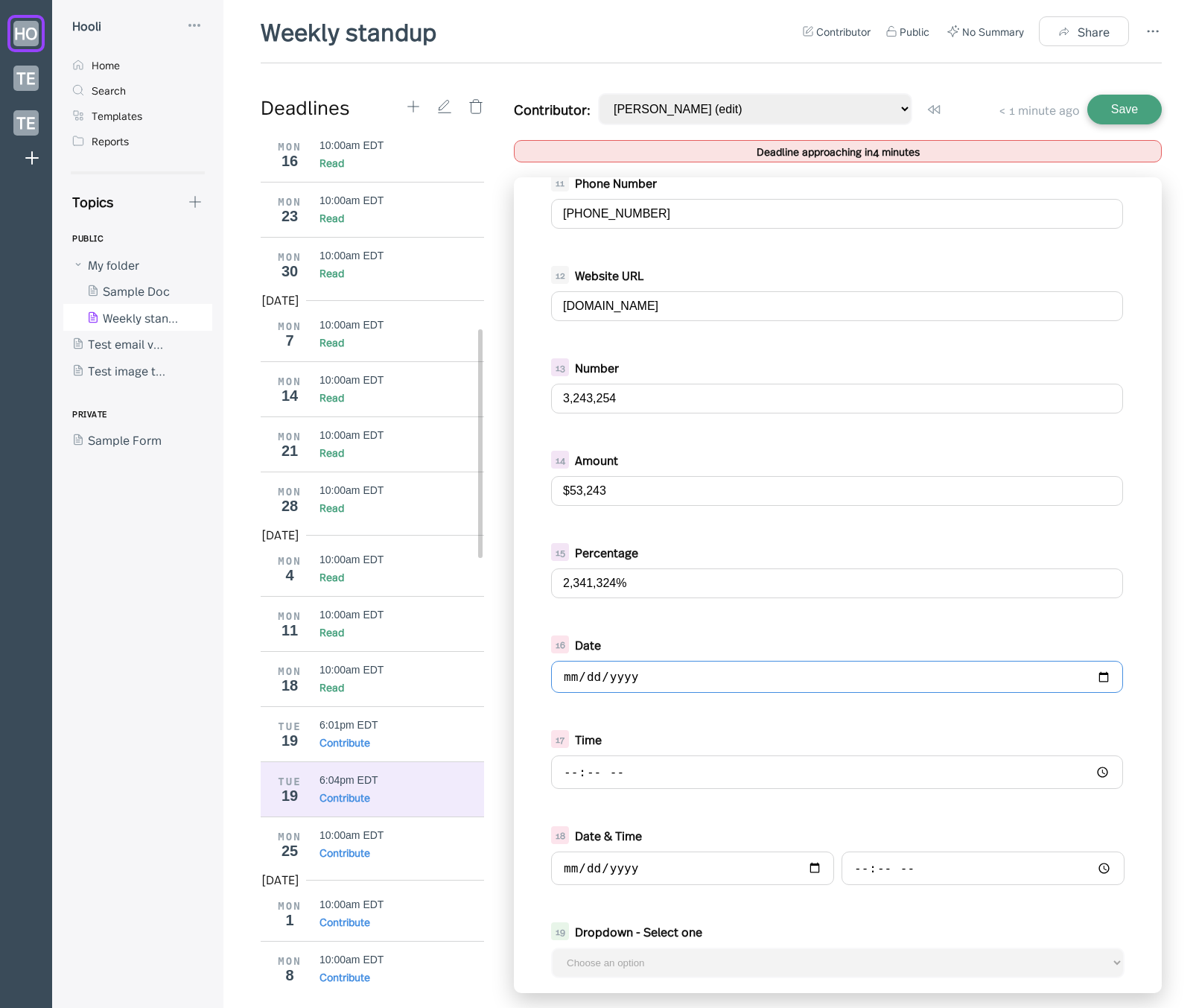
scroll to position [794, 0]
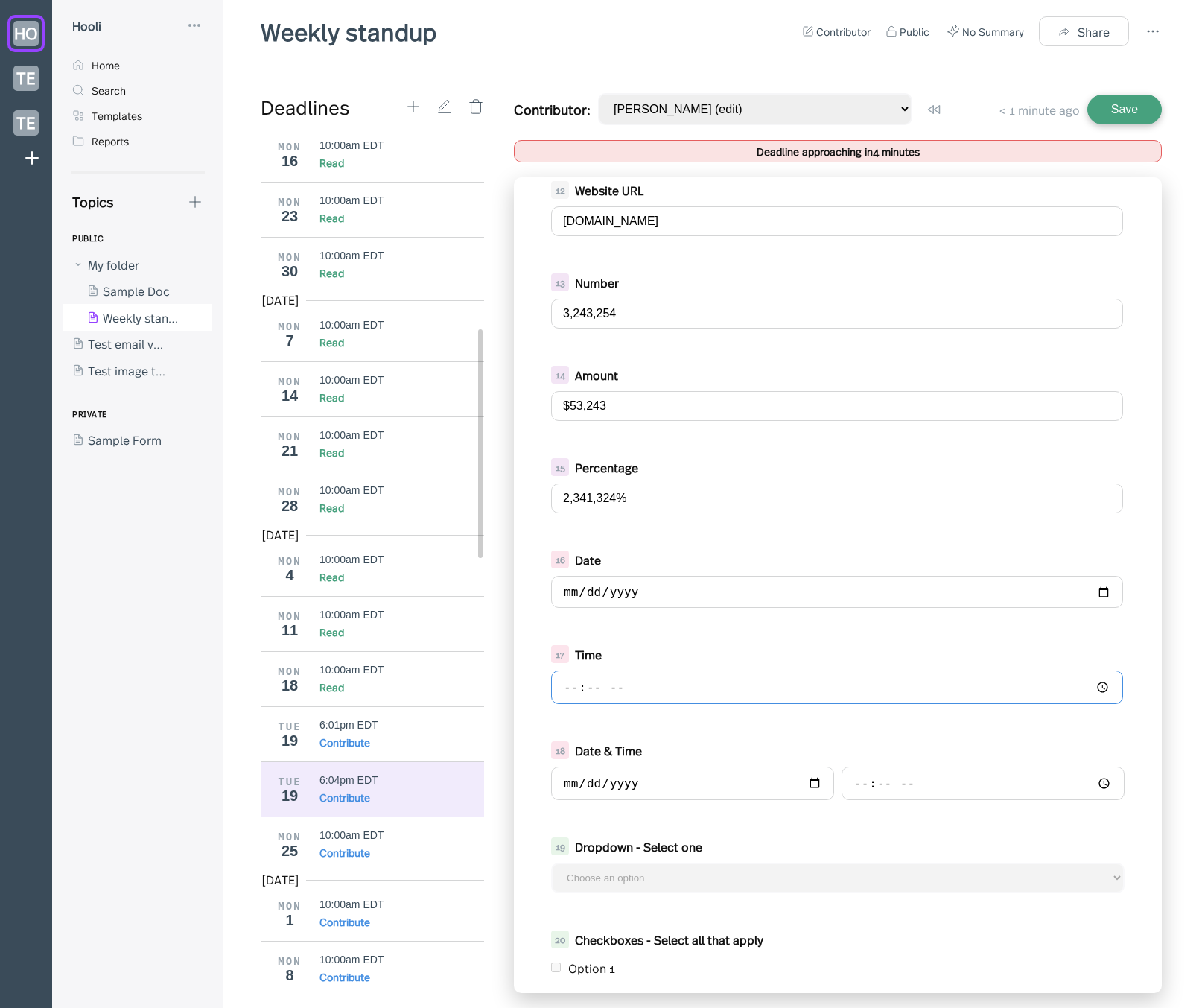
click at [613, 684] on input "time" at bounding box center [837, 687] width 572 height 33
click at [1091, 687] on input "time" at bounding box center [837, 687] width 572 height 33
type input "21:04"
click at [856, 735] on div "18 Date & Time" at bounding box center [837, 771] width 603 height 74
click at [642, 789] on input "date" at bounding box center [692, 783] width 283 height 33
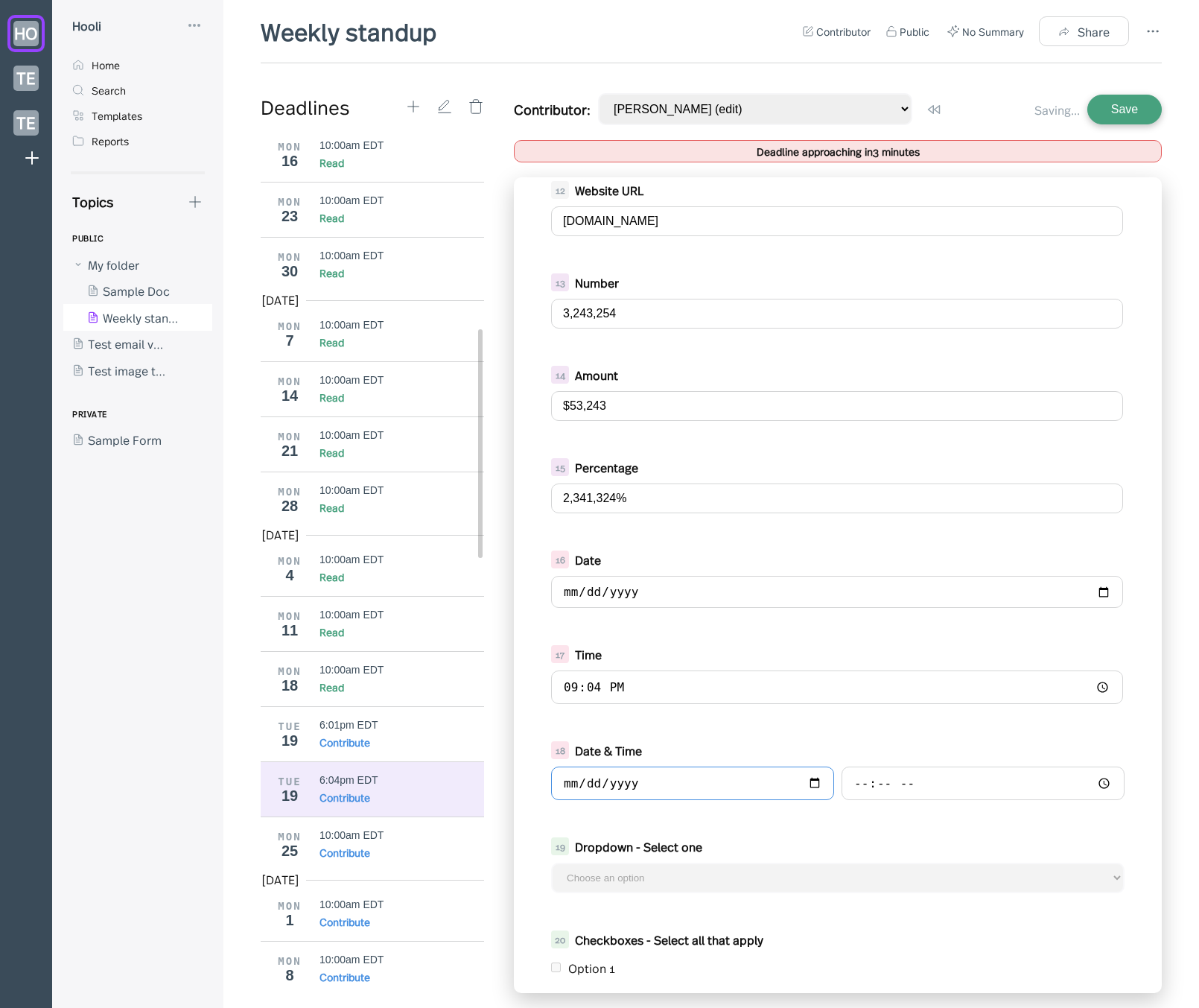
click at [815, 782] on input "date" at bounding box center [692, 783] width 283 height 33
type input "[DATE]"
click at [917, 782] on input "time" at bounding box center [982, 783] width 283 height 33
click at [1097, 786] on input "time" at bounding box center [982, 783] width 283 height 33
type input "20:03"
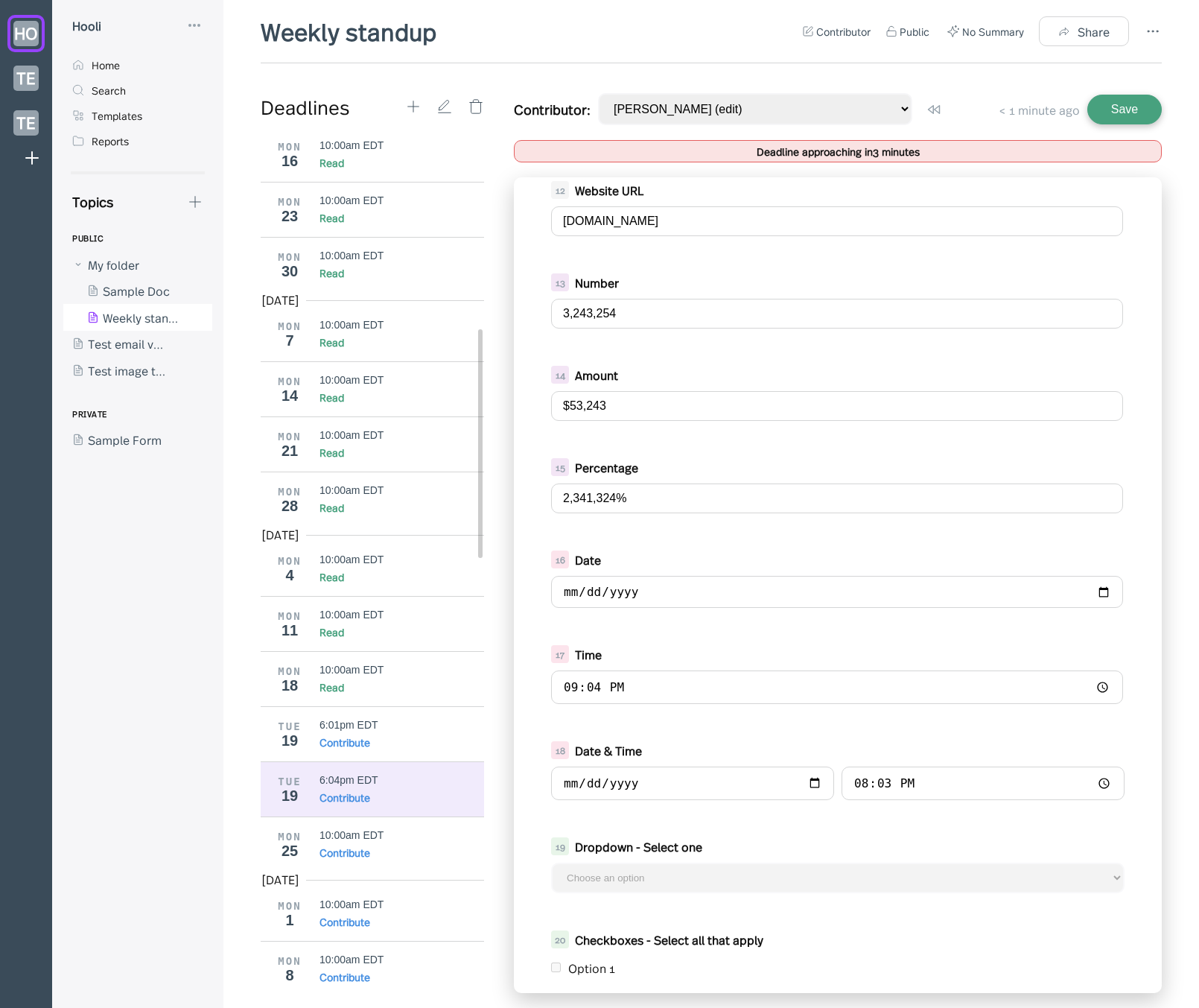
click at [717, 824] on div "5 Title 6 Description 7 Short Text short text 8 Long Text long text 9 Formatted…" at bounding box center [837, 585] width 648 height 816
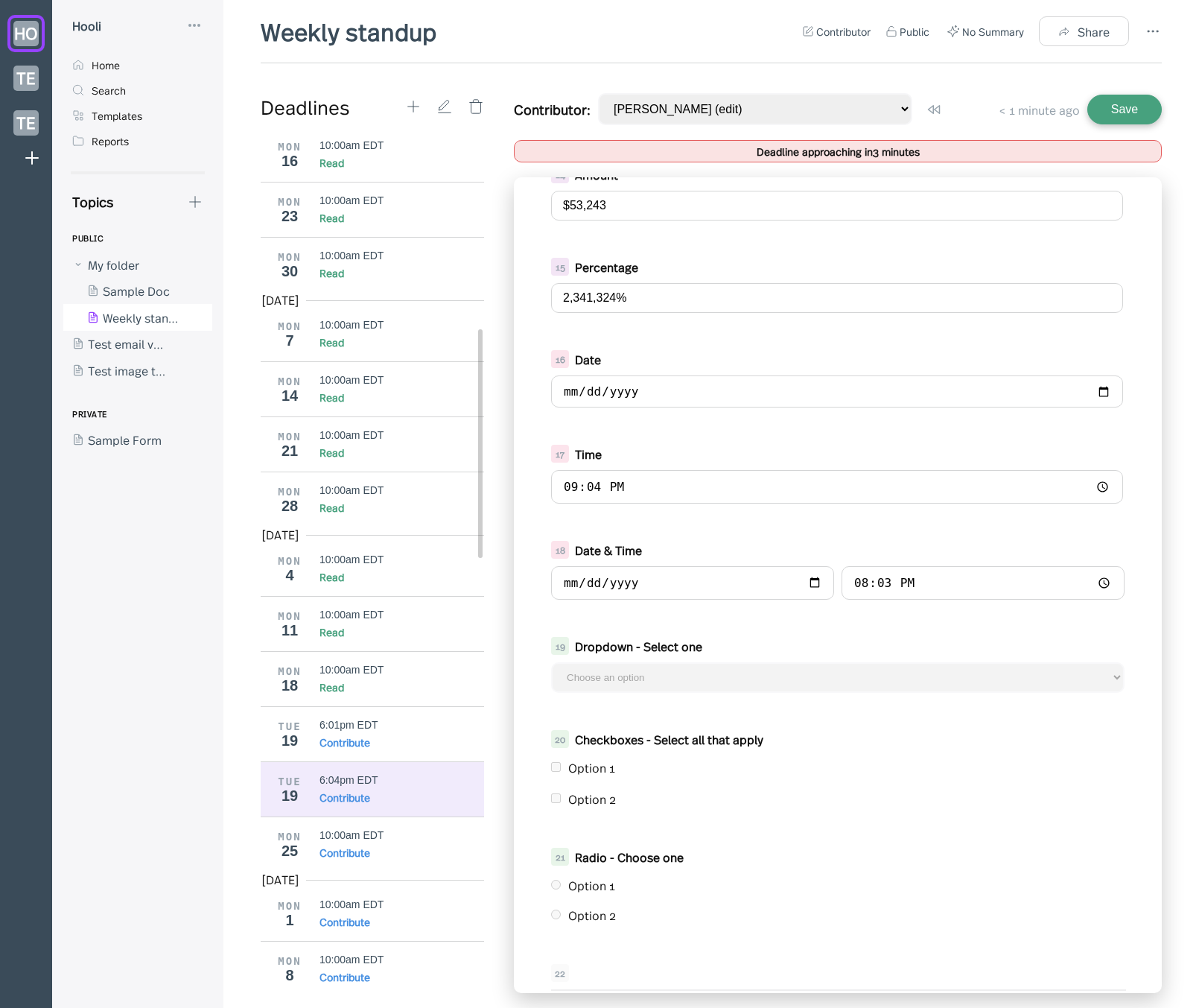
scroll to position [999, 0]
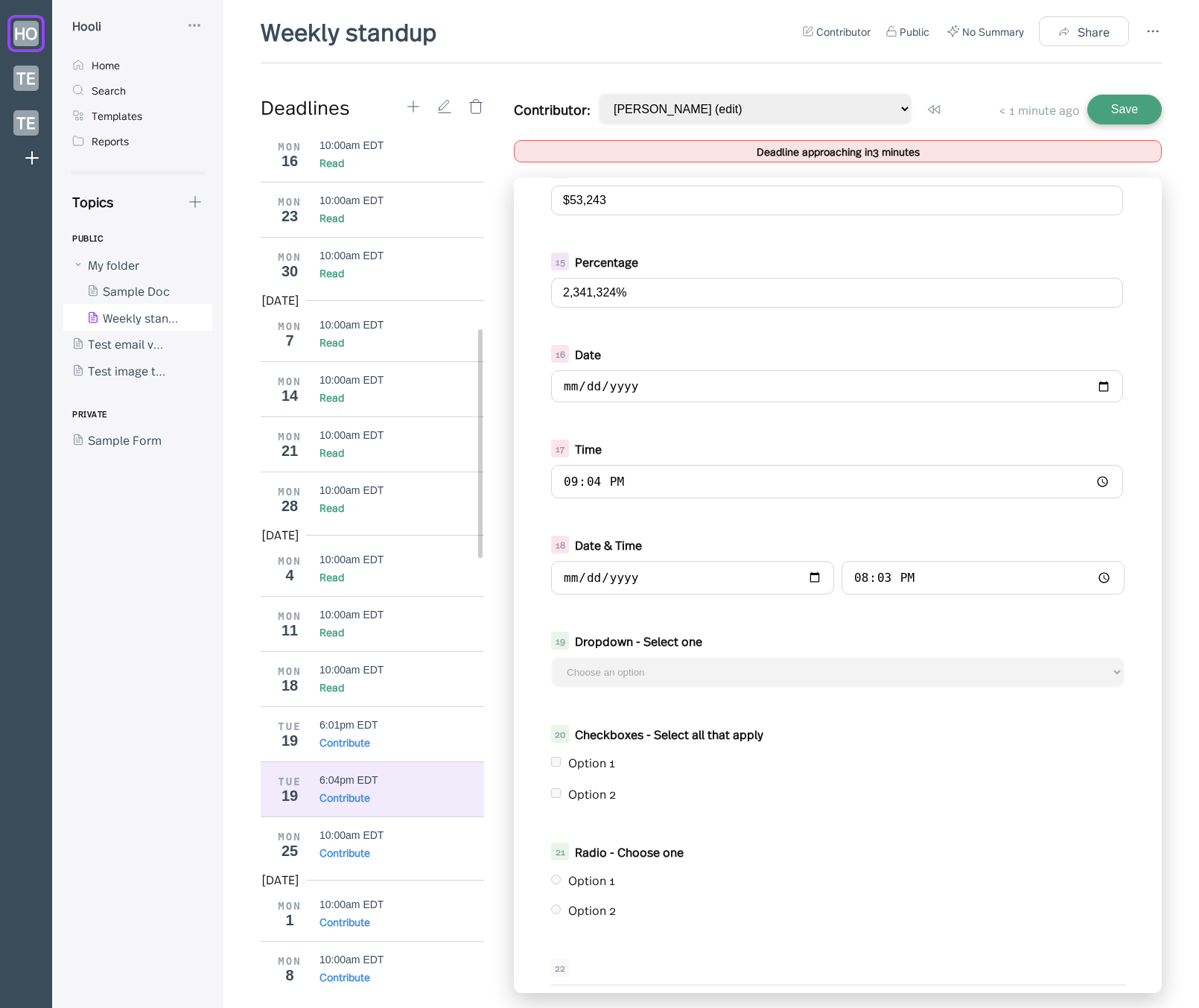
click at [587, 768] on div "Option 1" at bounding box center [846, 762] width 556 height 17
click at [551, 763] on div "Option 1" at bounding box center [838, 762] width 574 height 24
click at [554, 794] on div "Option 2" at bounding box center [838, 794] width 574 height 24
click at [558, 881] on div "Option 1" at bounding box center [838, 880] width 574 height 24
click at [554, 915] on div "Option 2" at bounding box center [838, 909] width 574 height 24
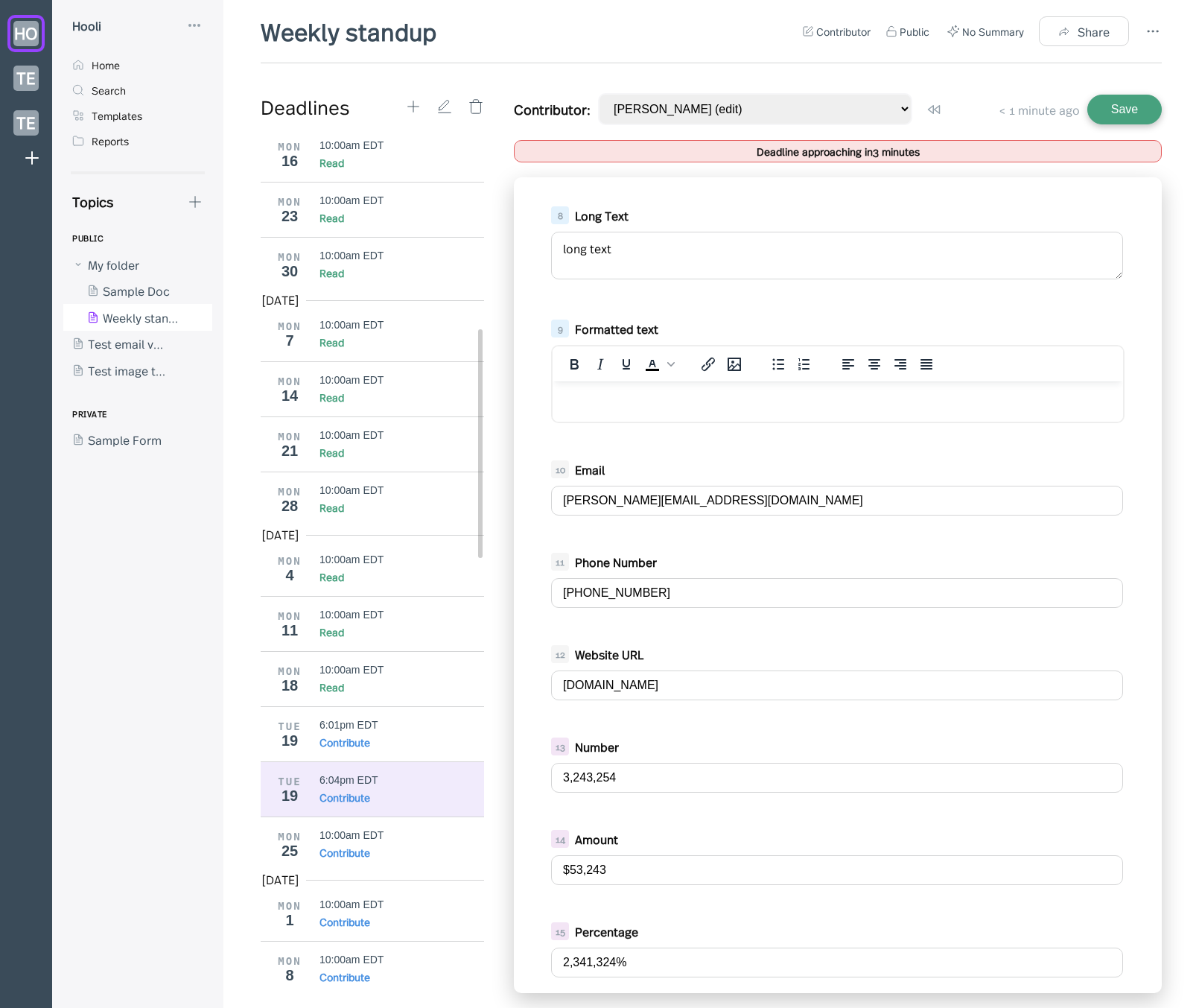
scroll to position [352, 0]
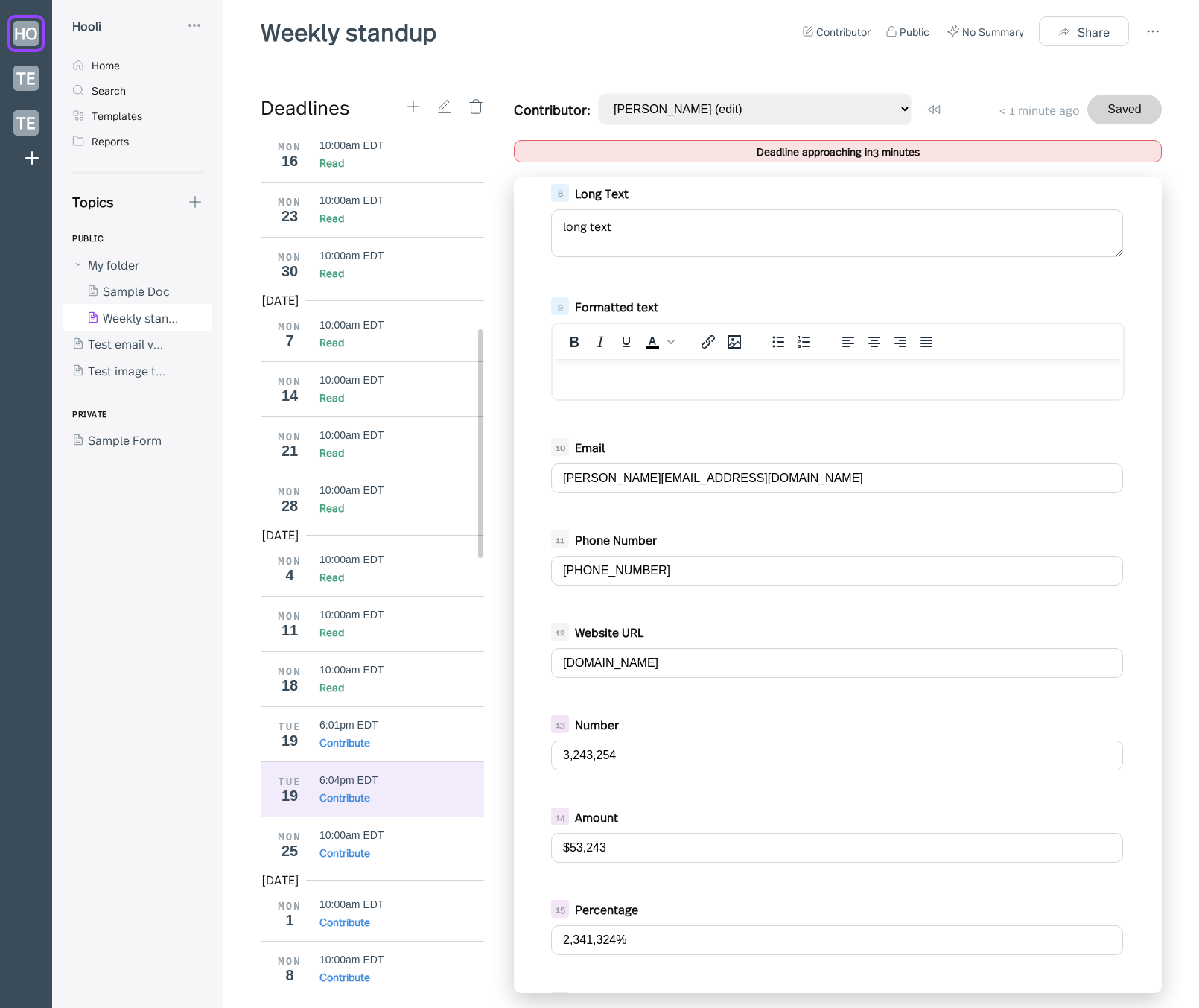
click at [887, 115] on div "Contributor: [PERSON_NAME] (edit) [PERSON_NAME].[PERSON_NAME]+2 (read-only) Use…" at bounding box center [837, 109] width 648 height 32
click at [371, 722] on div "6:01pm EDT" at bounding box center [349, 724] width 59 height 12
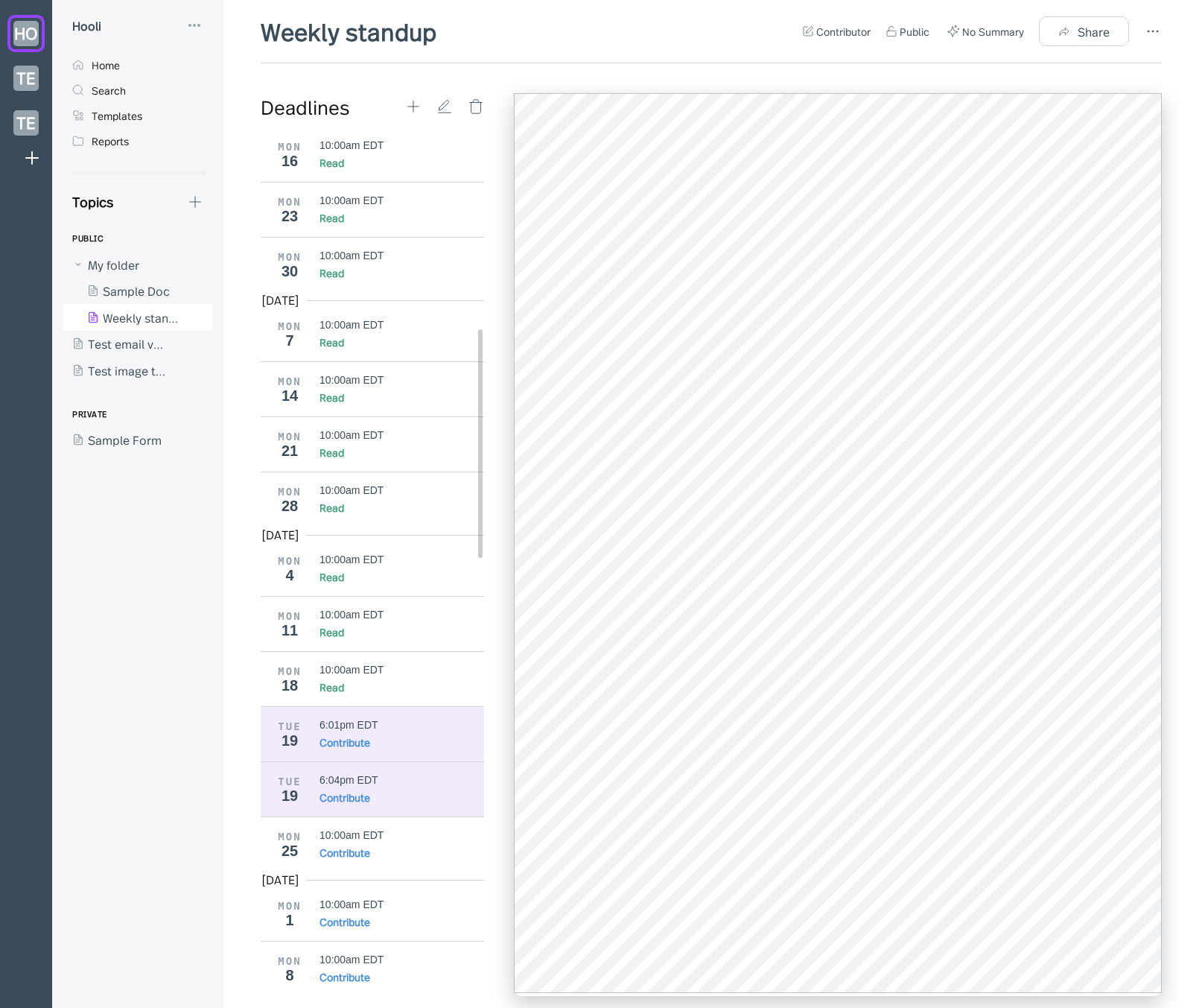
click at [359, 803] on div "Contribute" at bounding box center [345, 797] width 51 height 15
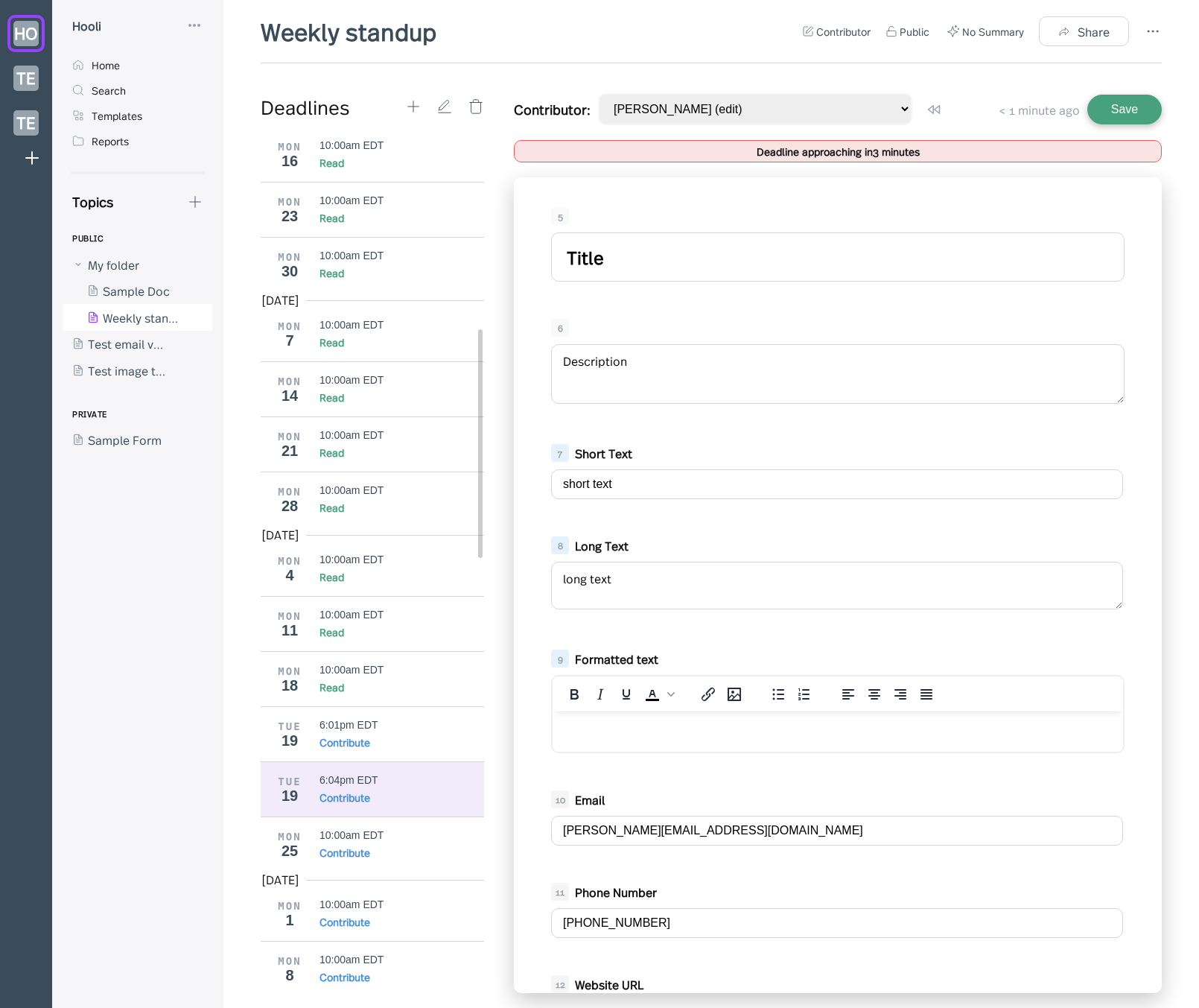
click at [719, 224] on div "5" at bounding box center [838, 216] width 574 height 18
click at [380, 736] on div "Contribute" at bounding box center [402, 742] width 166 height 15
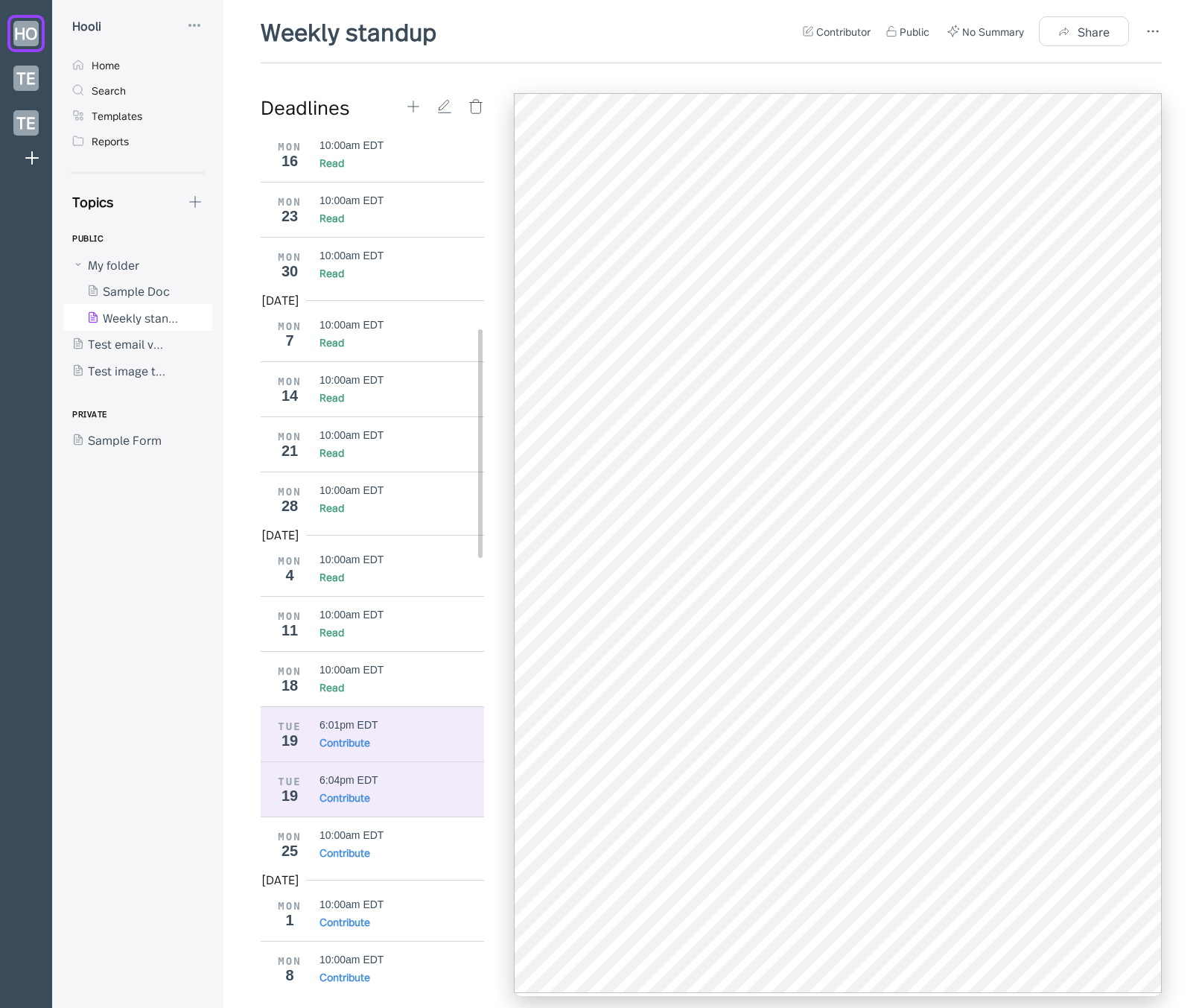
click at [377, 788] on div "6:04pm EDT Contribute" at bounding box center [402, 789] width 166 height 30
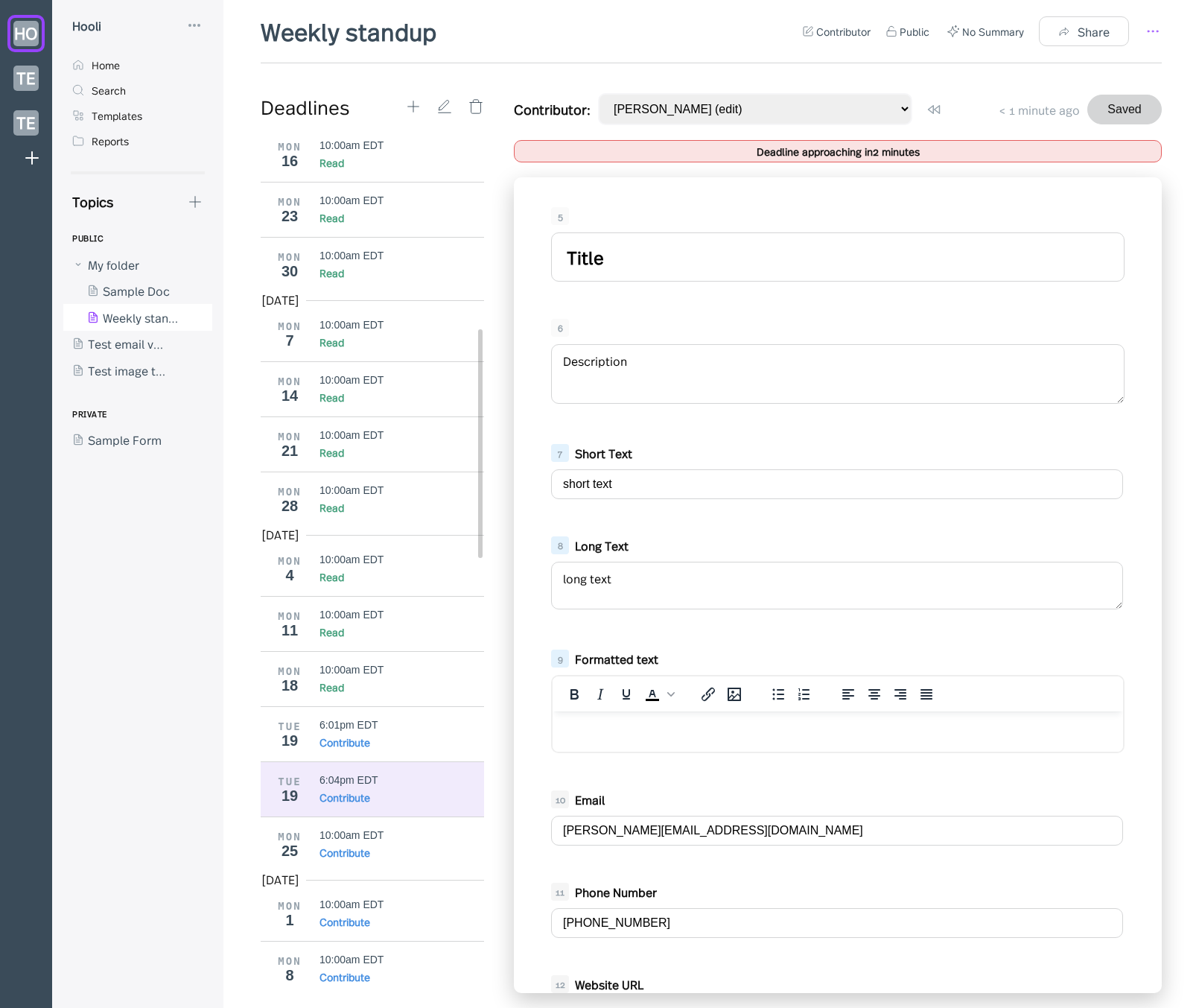
click at [1150, 29] on icon at bounding box center [1153, 31] width 18 height 18
click at [1111, 112] on div "Template" at bounding box center [1087, 114] width 120 height 17
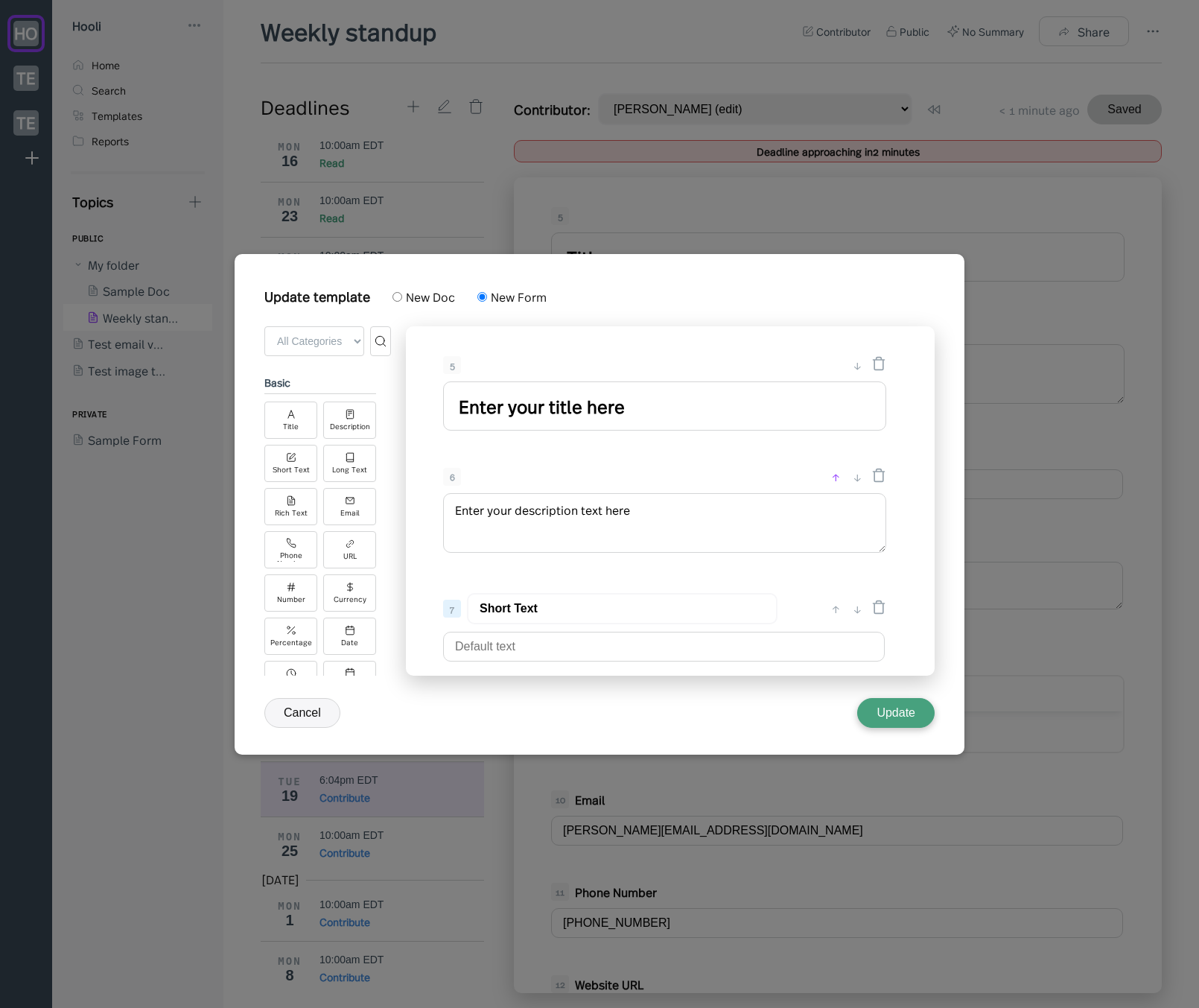
click at [839, 477] on div "↑" at bounding box center [836, 477] width 16 height 18
click at [841, 367] on div "5" at bounding box center [642, 365] width 399 height 18
click at [301, 715] on button "Cancel" at bounding box center [302, 712] width 76 height 29
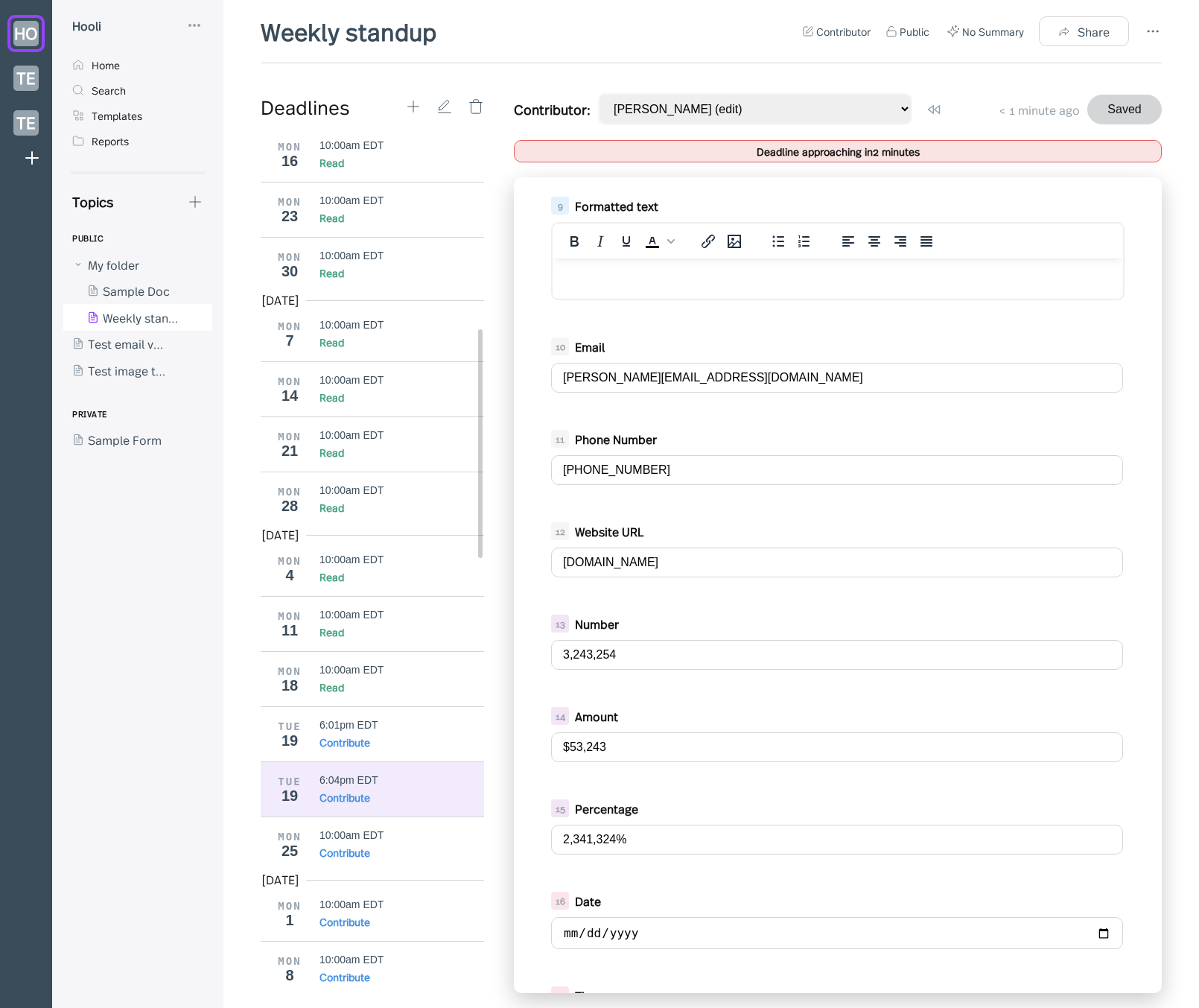
scroll to position [999, 0]
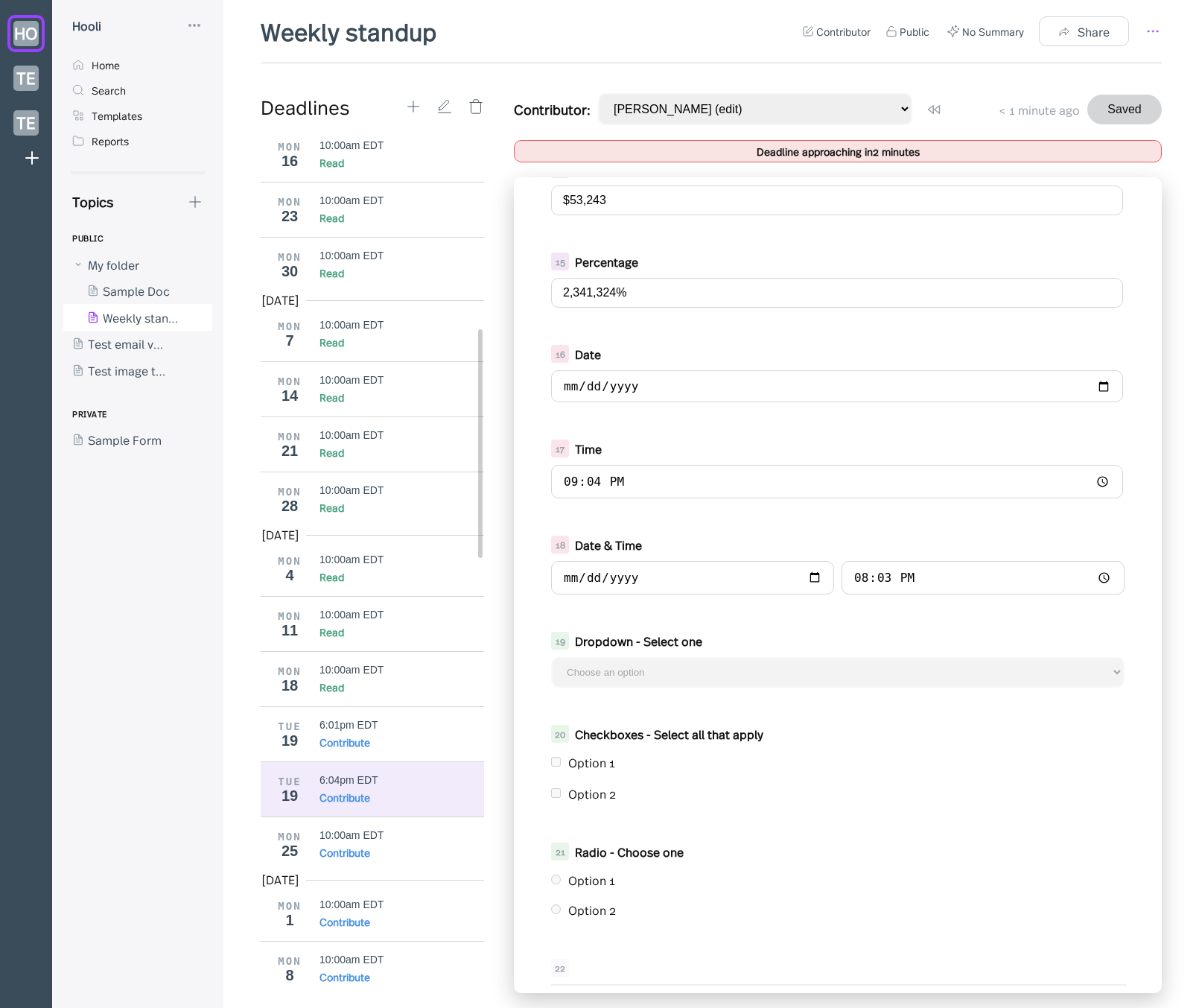
click at [1150, 37] on icon at bounding box center [1153, 31] width 18 height 18
click at [1090, 109] on div "Template" at bounding box center [1072, 114] width 52 height 17
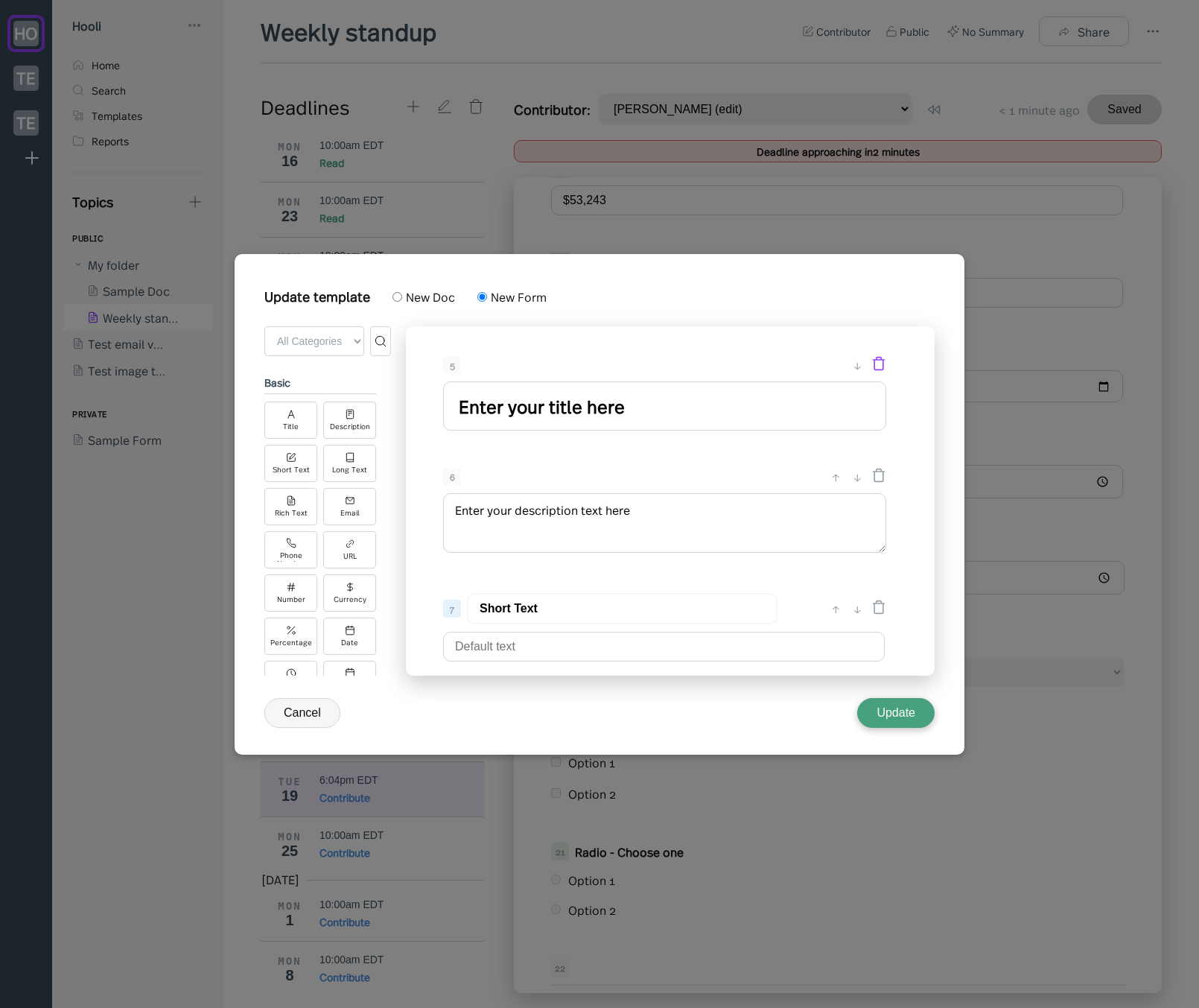
click at [876, 363] on icon at bounding box center [879, 363] width 15 height 15
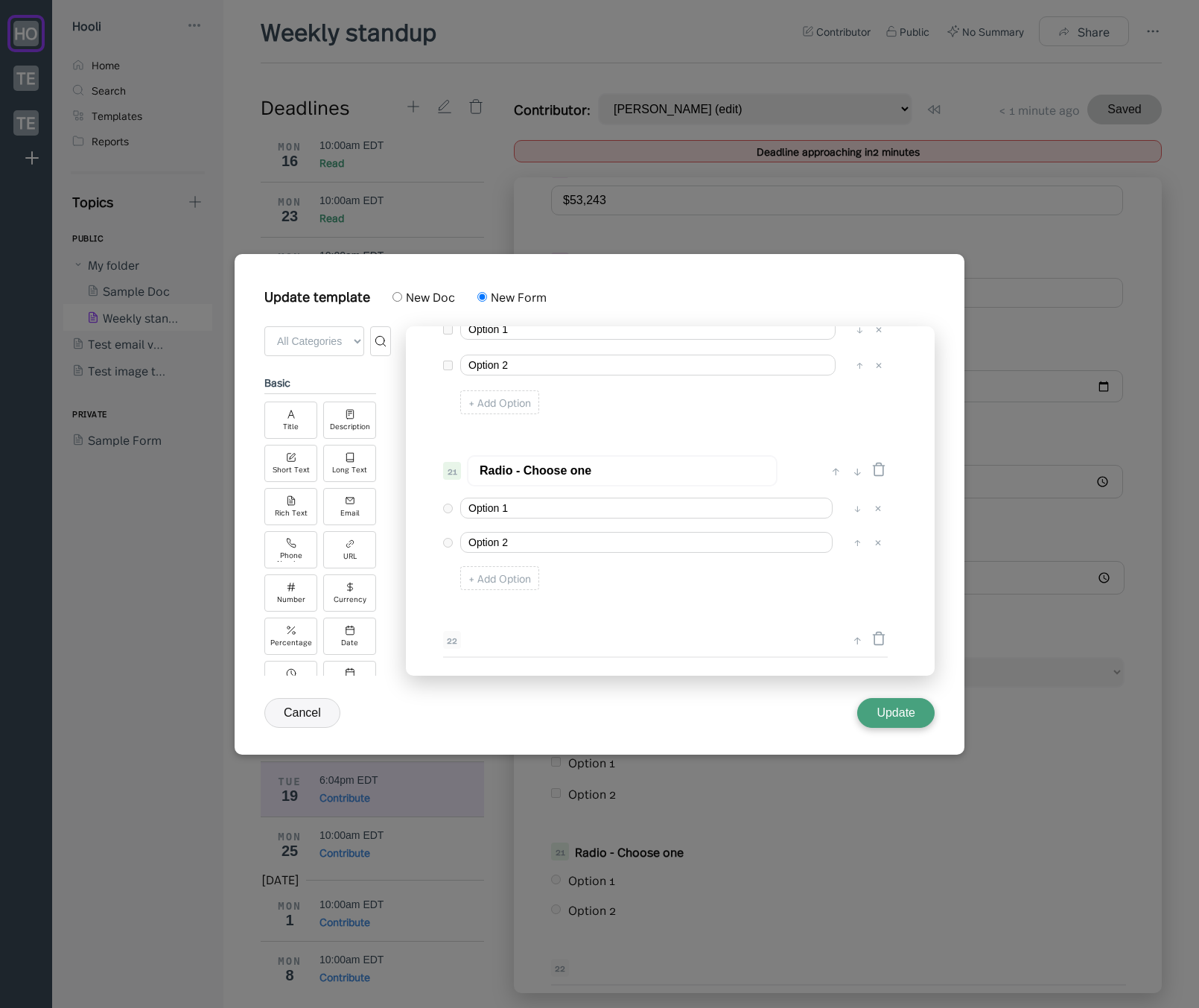
scroll to position [1732, 0]
click at [351, 631] on icon at bounding box center [350, 629] width 10 height 10
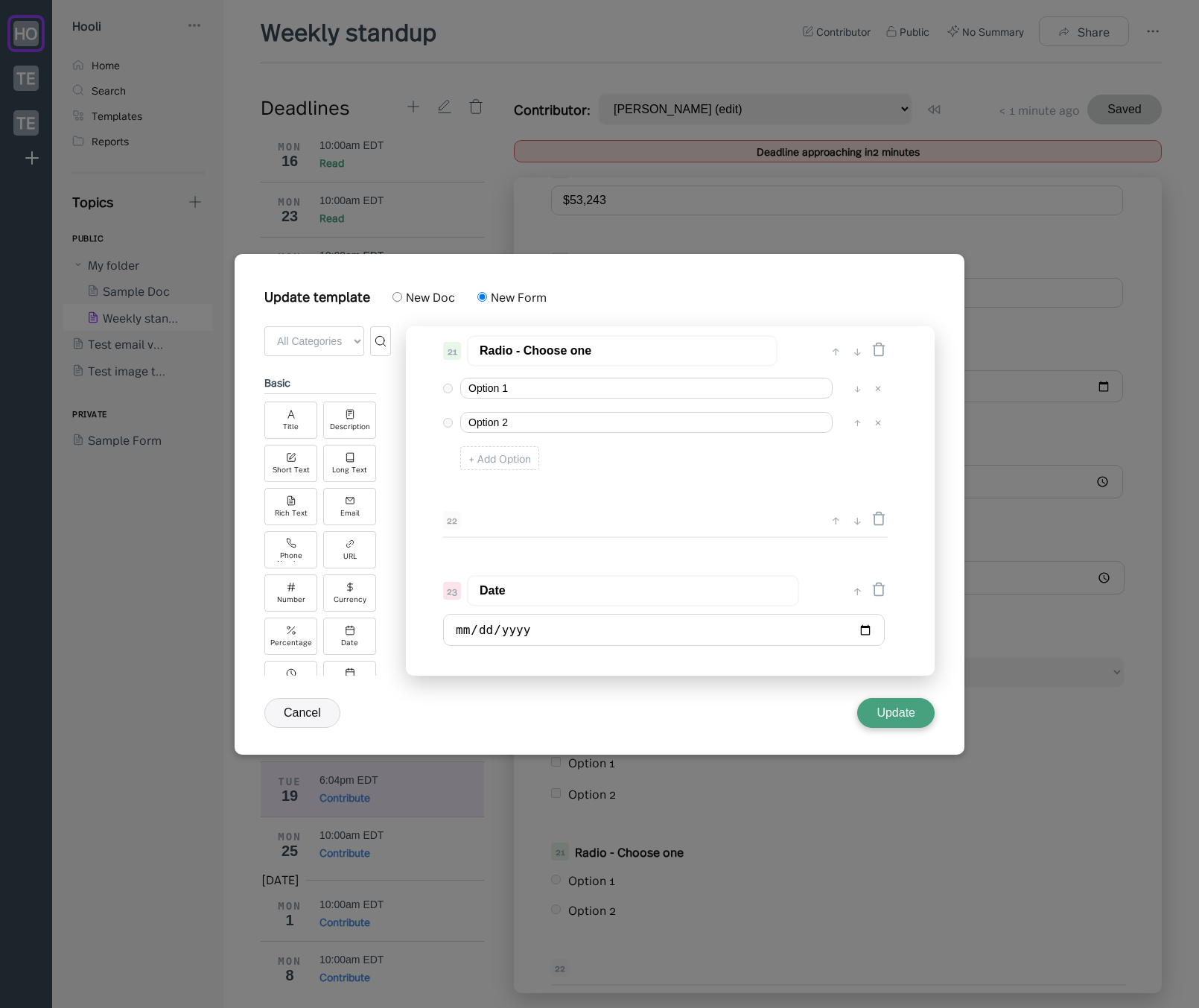
click at [303, 704] on button "Cancel" at bounding box center [302, 712] width 76 height 29
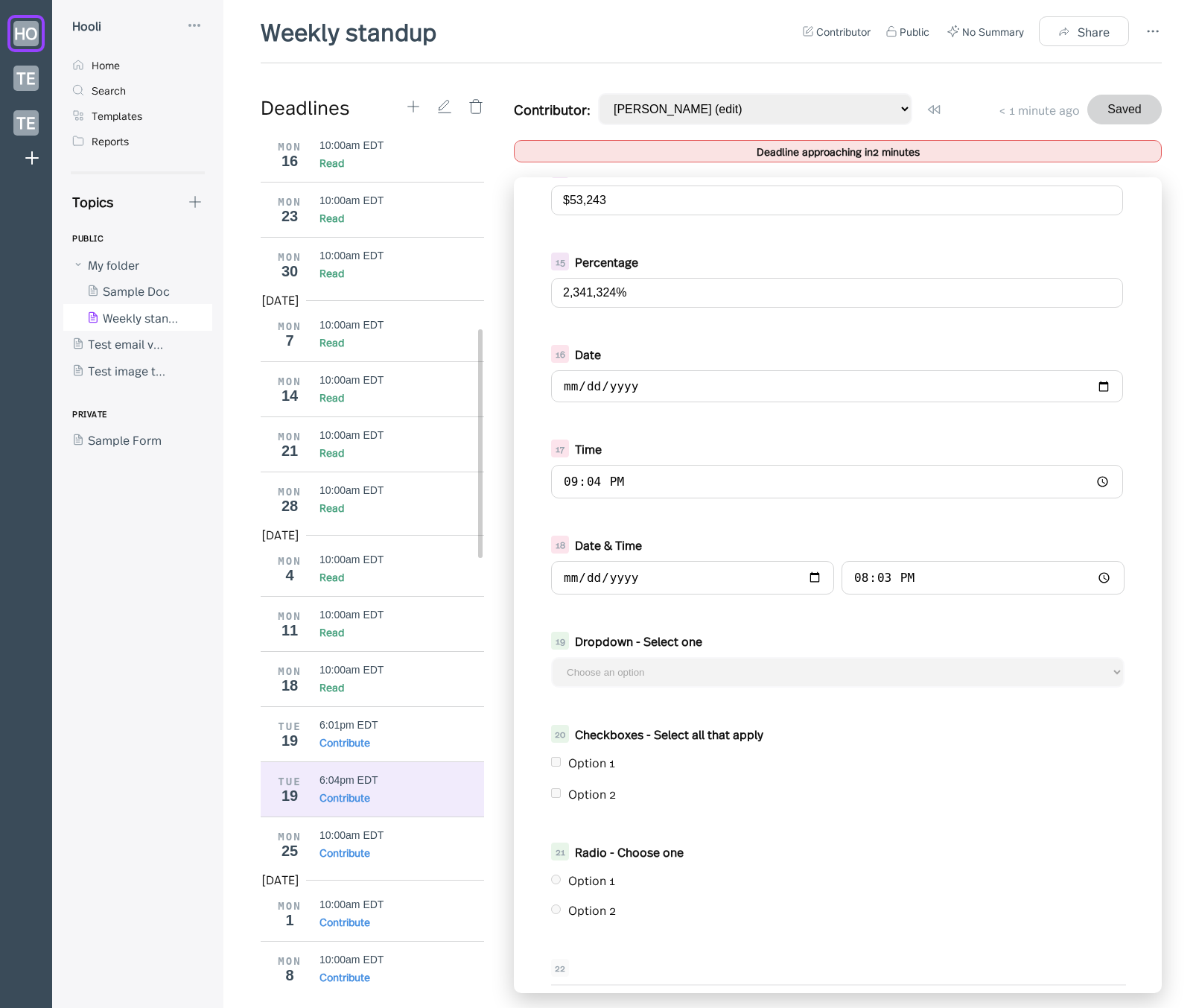
click at [1001, 154] on div "Deadline approaching in 2 minutes" at bounding box center [837, 151] width 648 height 22
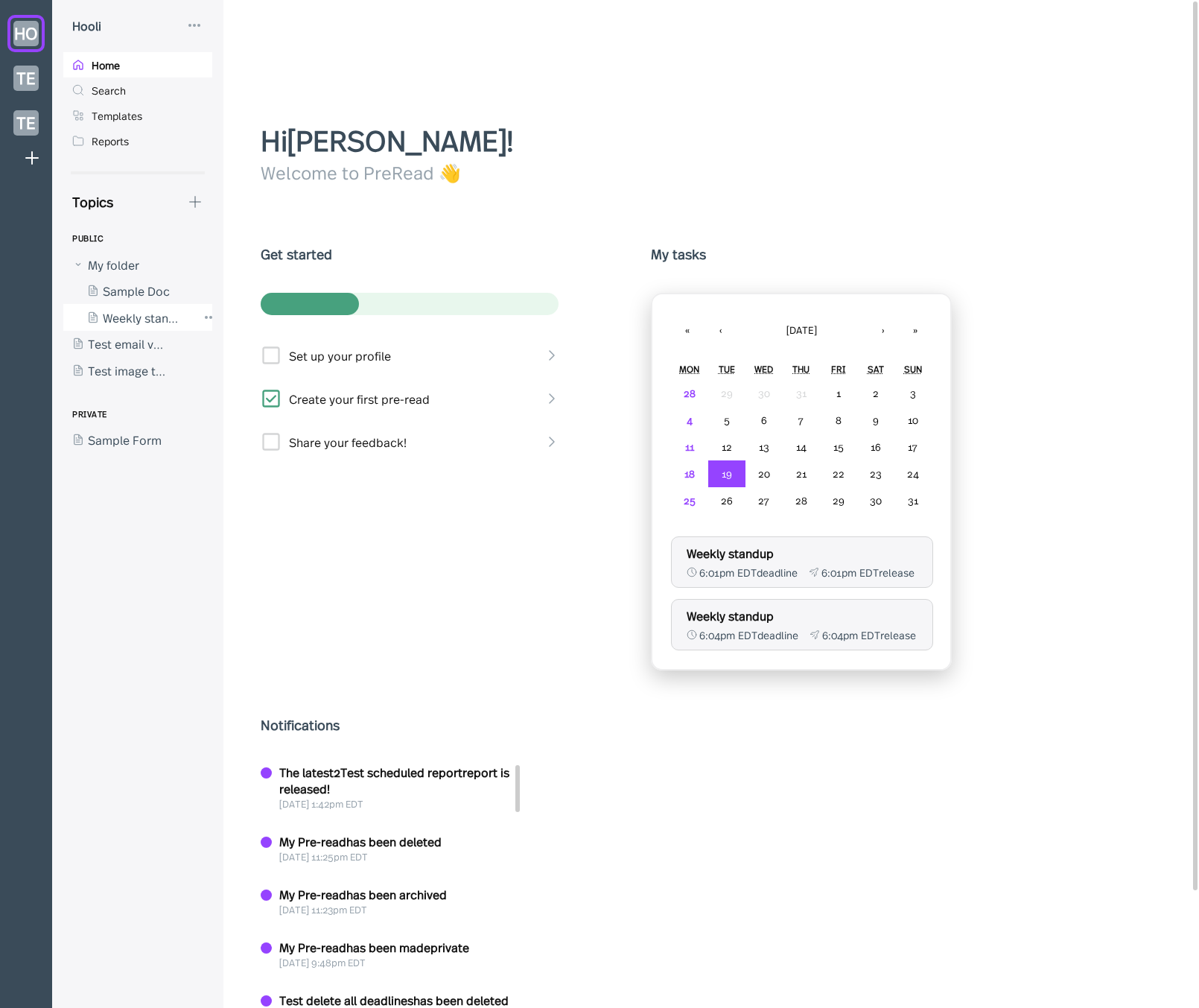
click at [159, 320] on div at bounding box center [130, 317] width 134 height 27
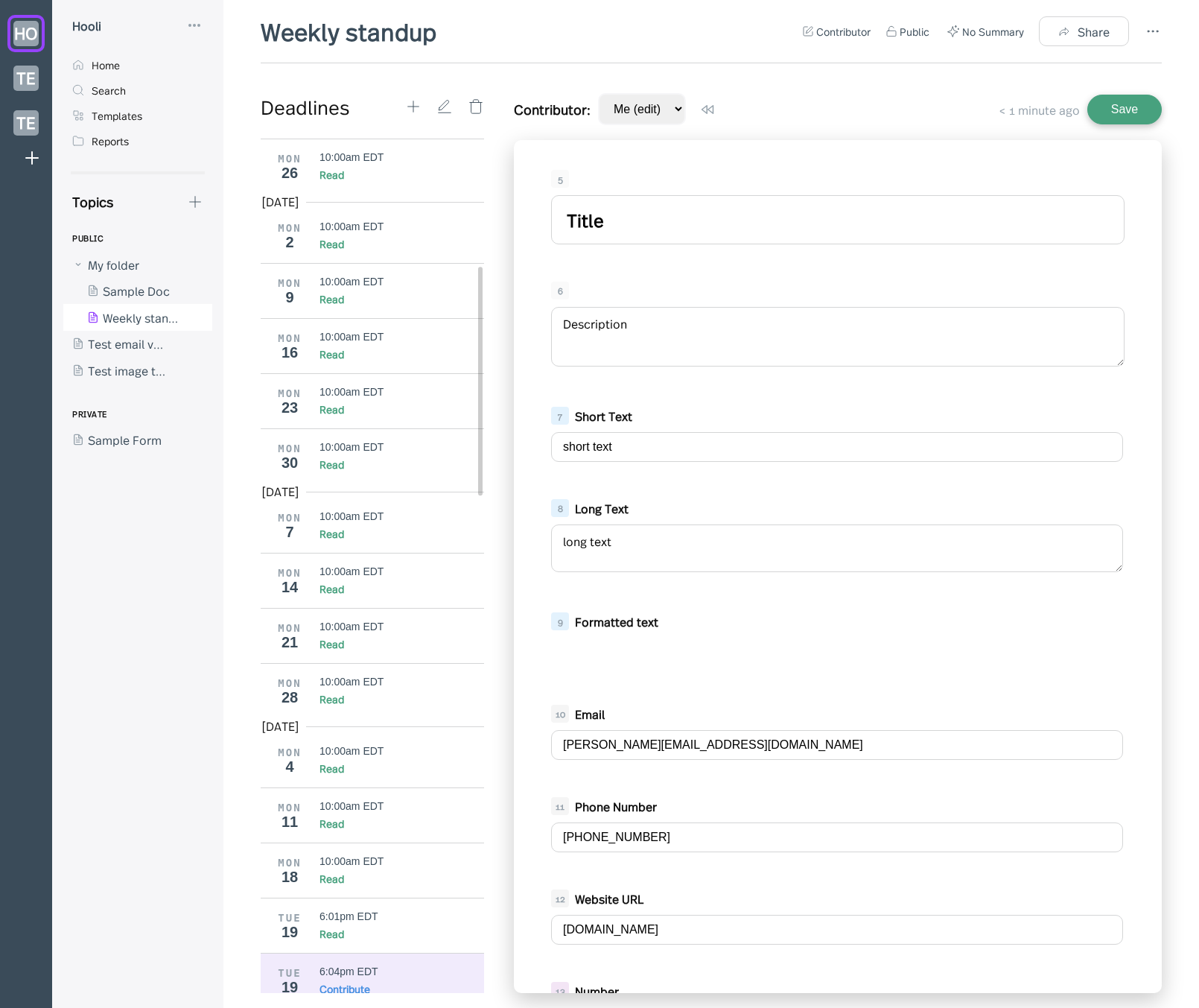
type textarea "<p>formatted text</p>"
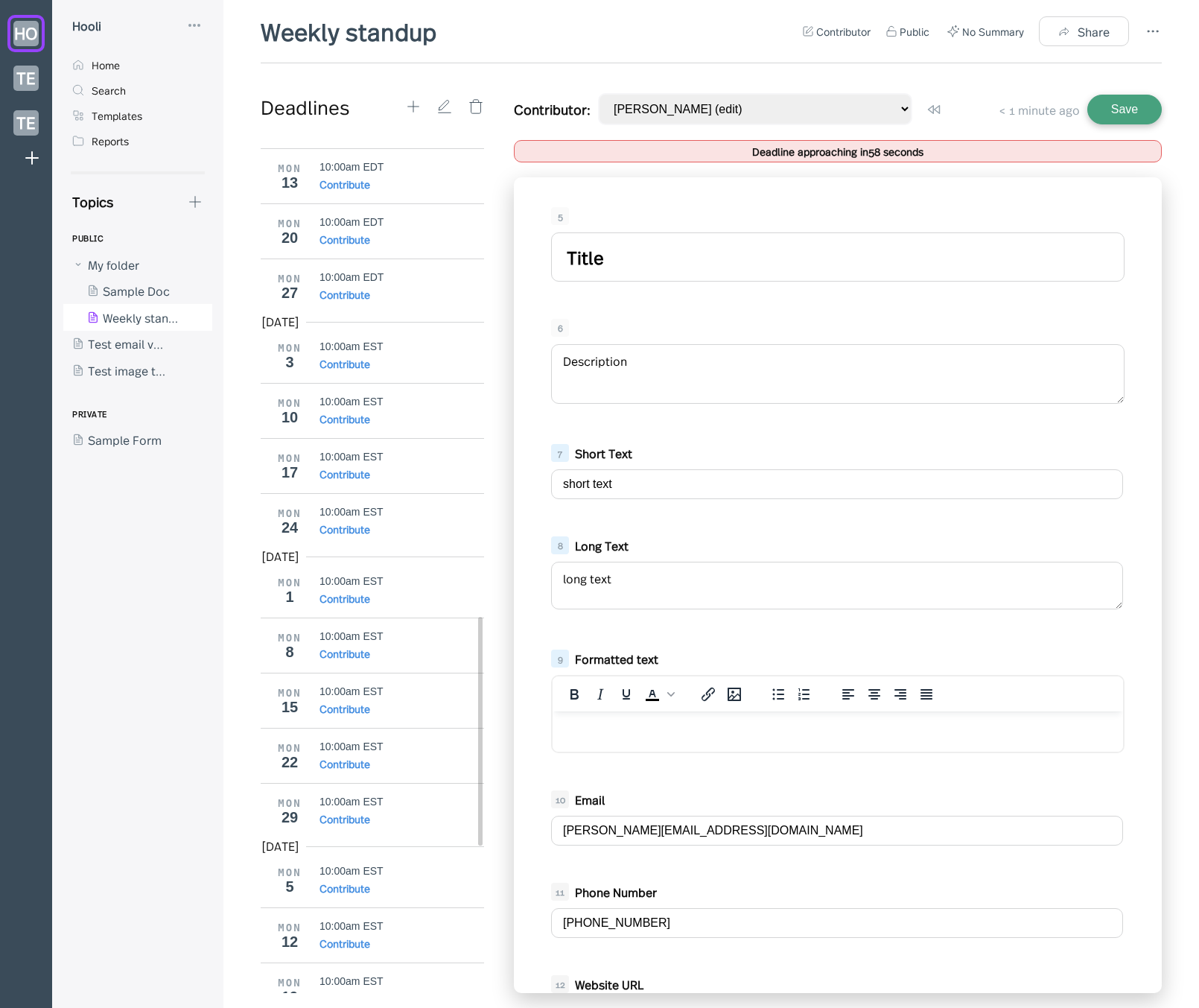
click at [614, 269] on input "Title" at bounding box center [838, 257] width 574 height 49
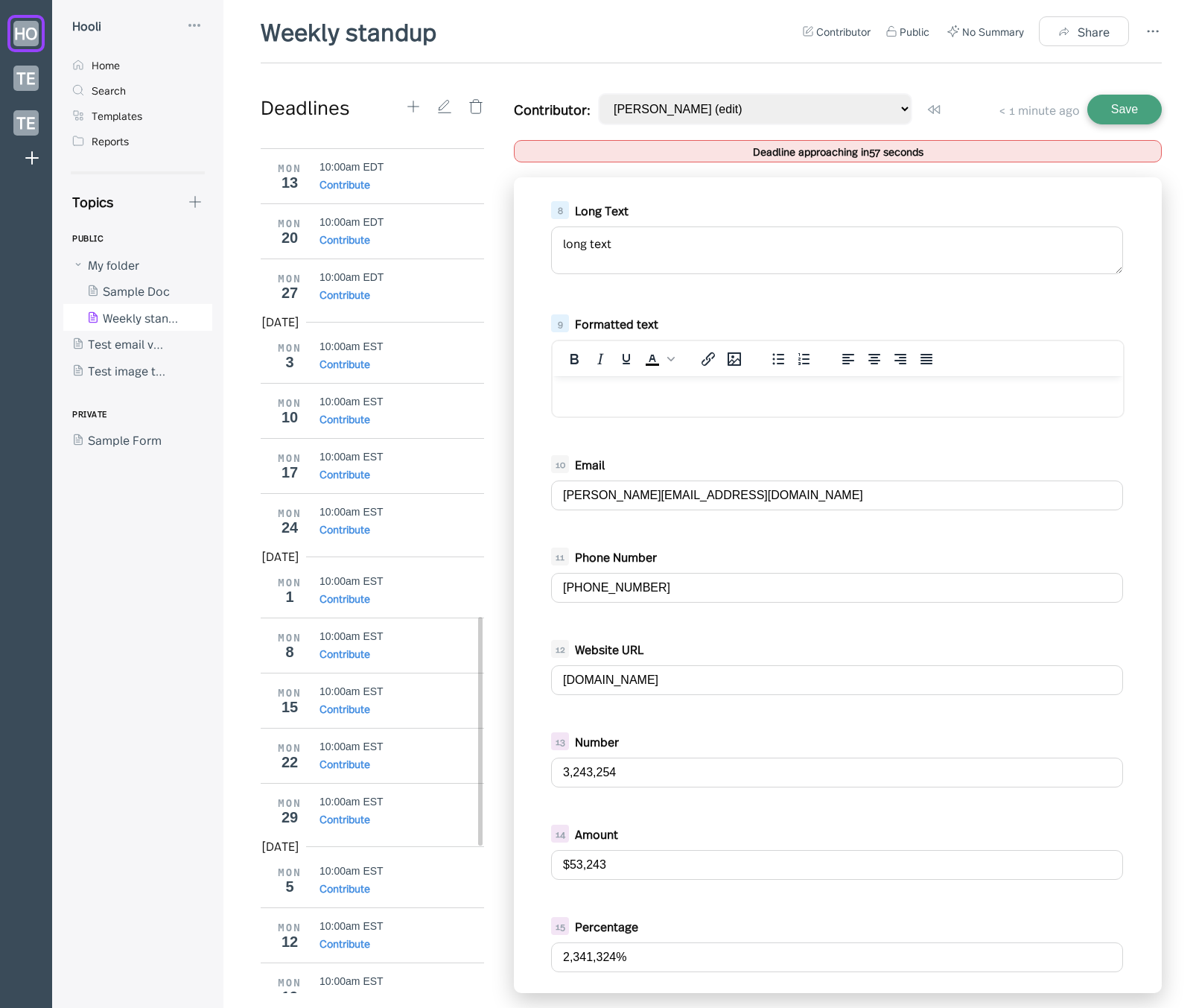
scroll to position [999, 0]
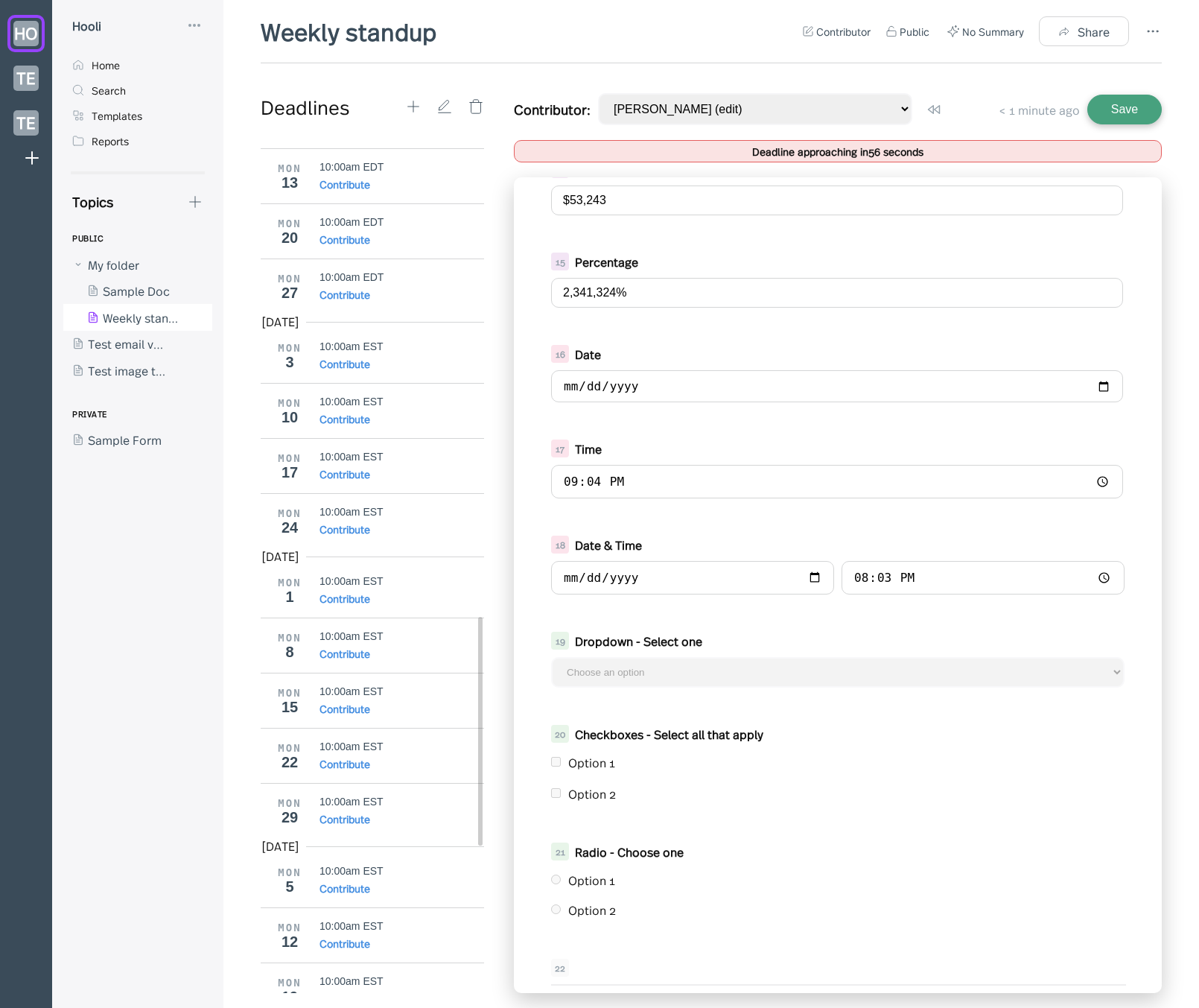
click at [554, 764] on div "Option 1" at bounding box center [838, 762] width 574 height 24
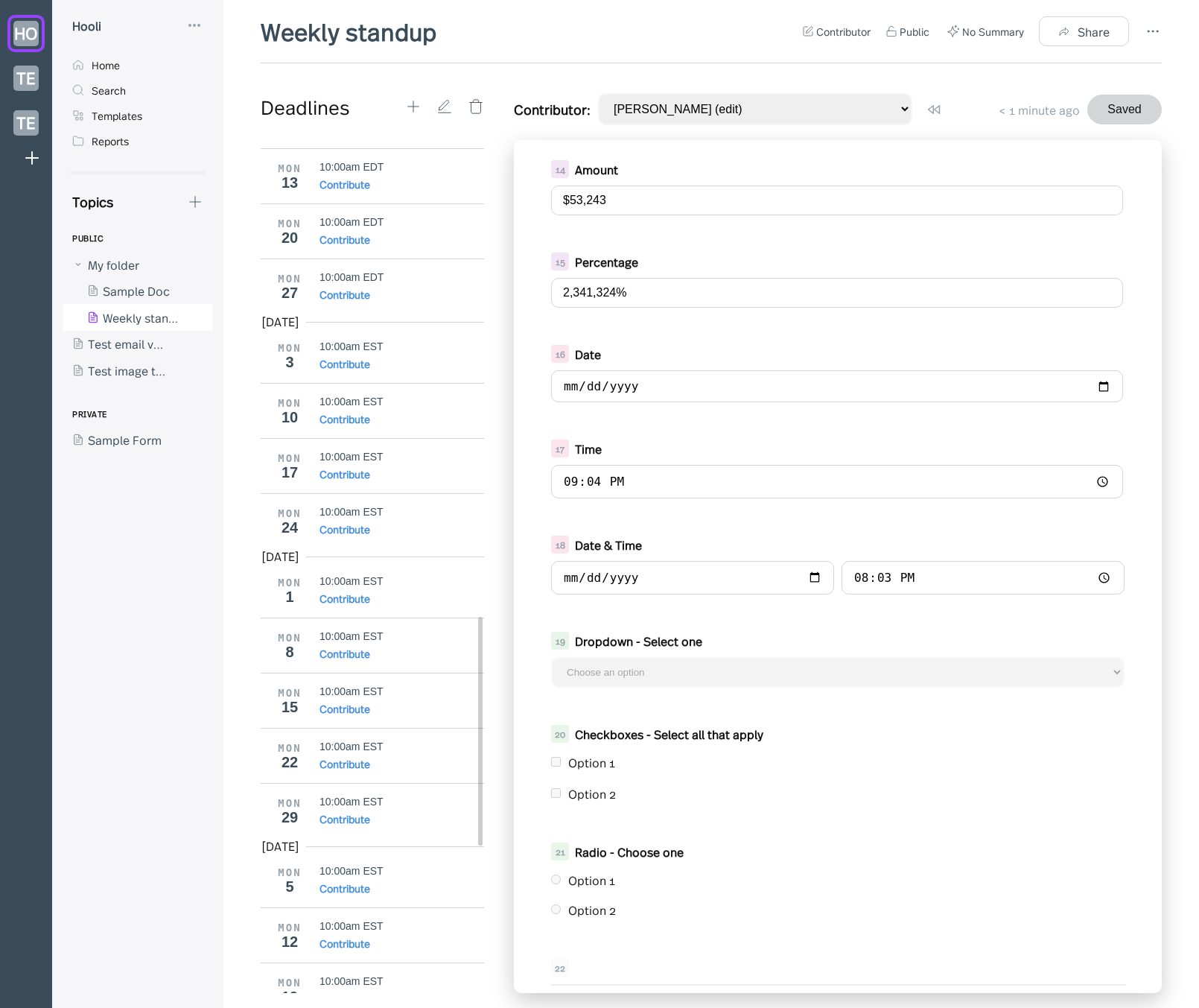
scroll to position [963, 0]
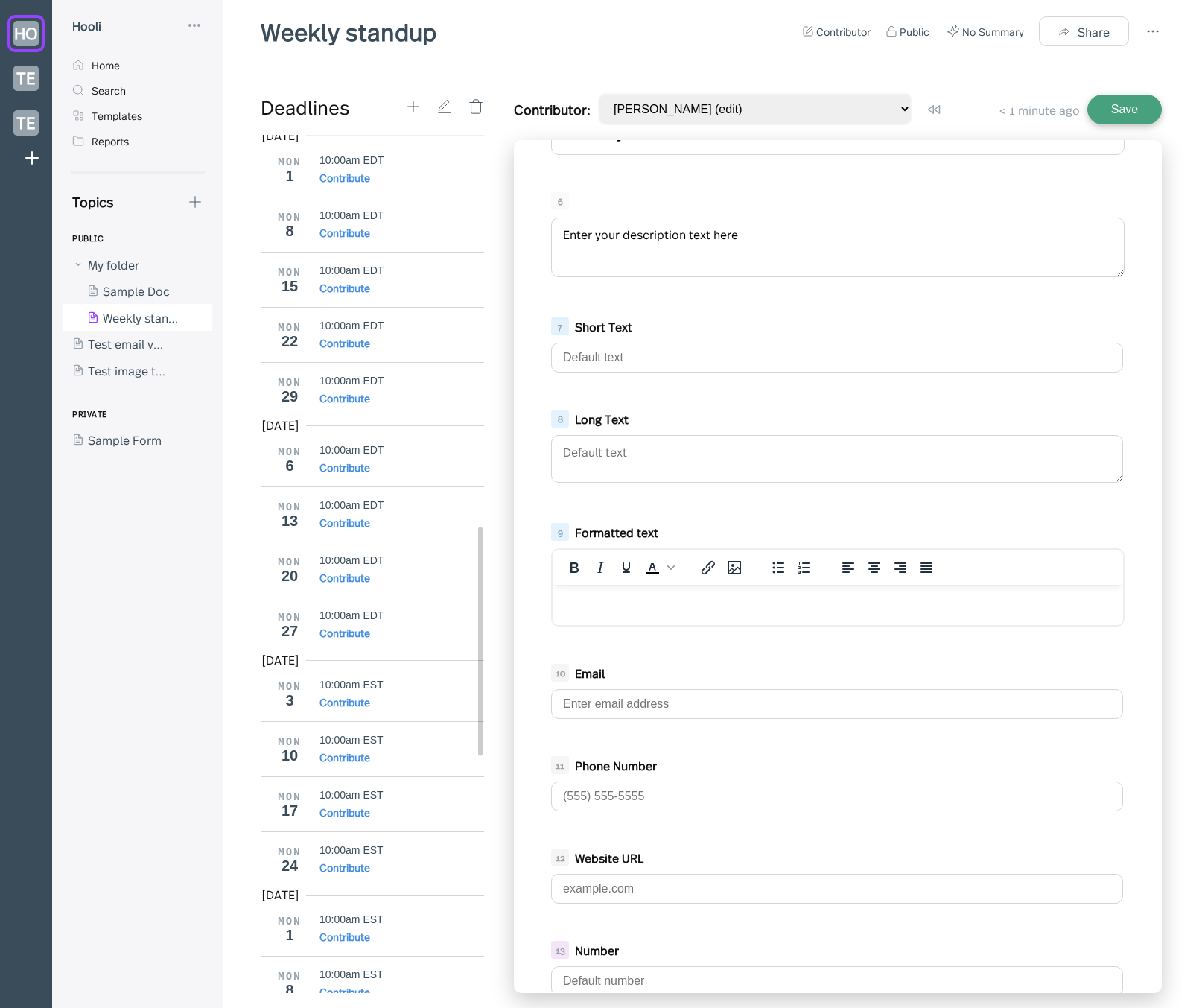
scroll to position [1182, 0]
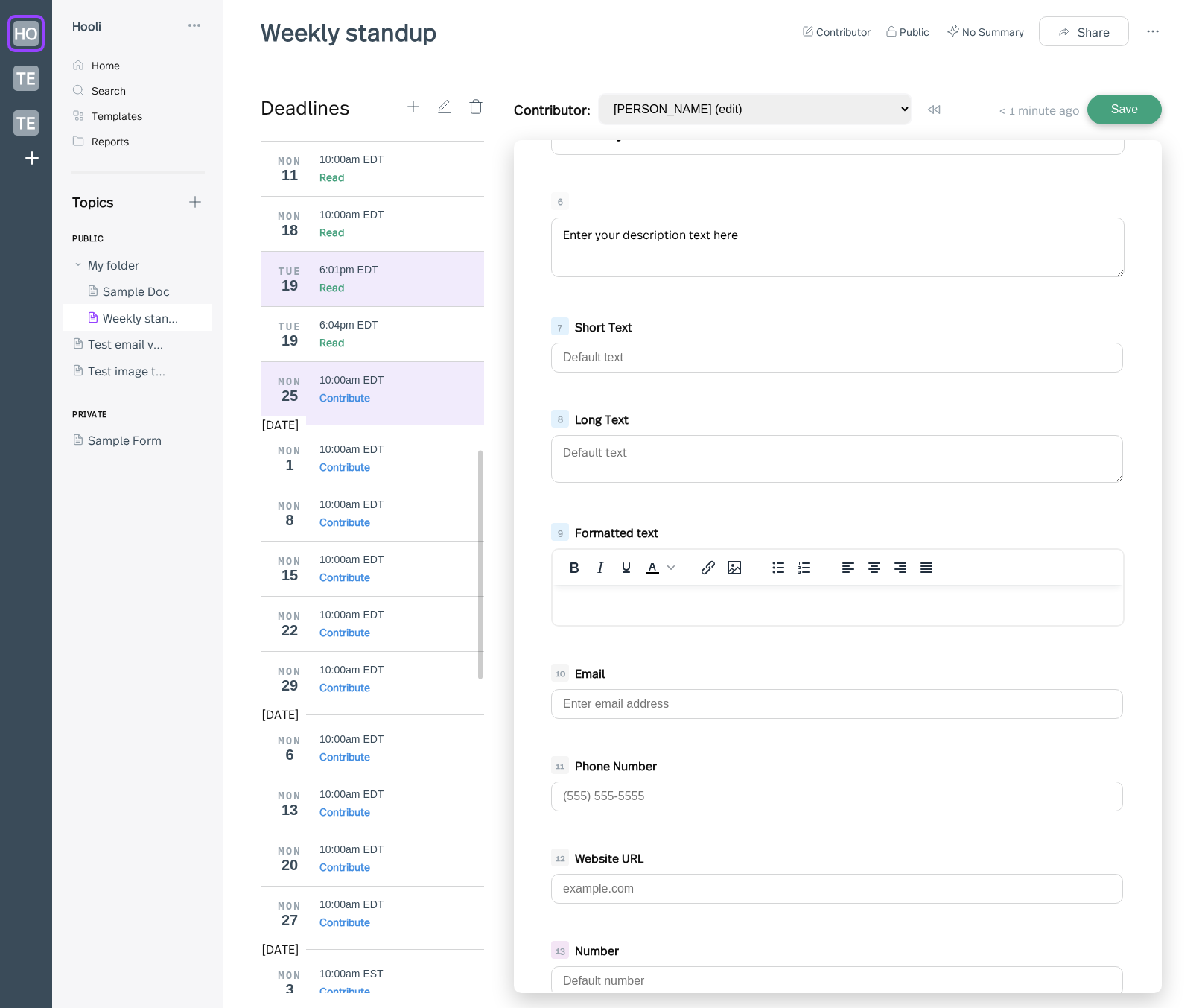
click at [332, 303] on div "TUE 19 6:01pm EDT Read" at bounding box center [378, 278] width 234 height 55
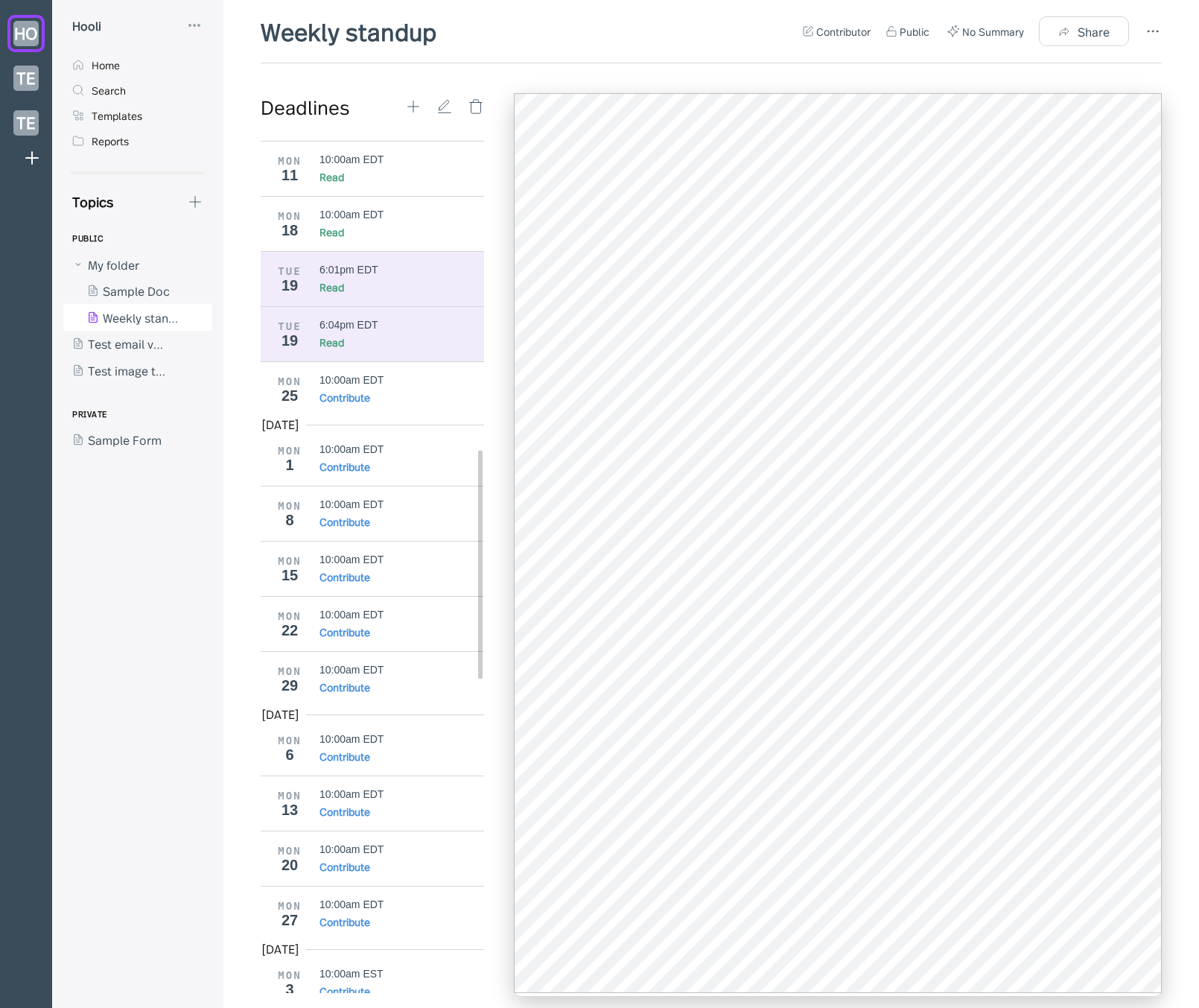
click at [376, 344] on div "Read" at bounding box center [402, 342] width 166 height 15
